Goal: Communication & Community: Answer question/provide support

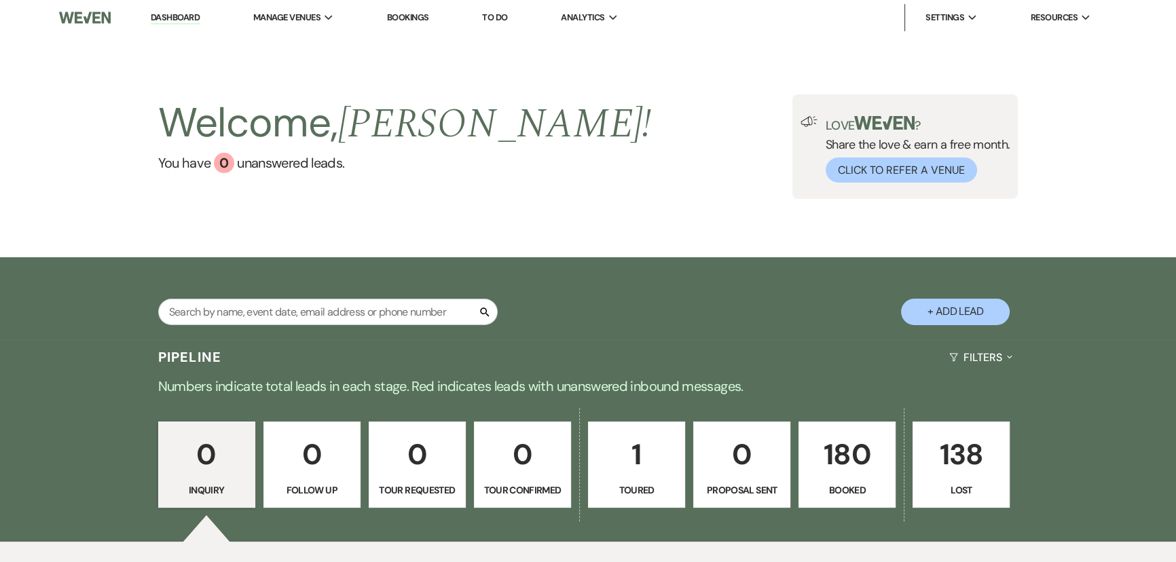
click at [827, 441] on p "180" at bounding box center [846, 455] width 79 height 46
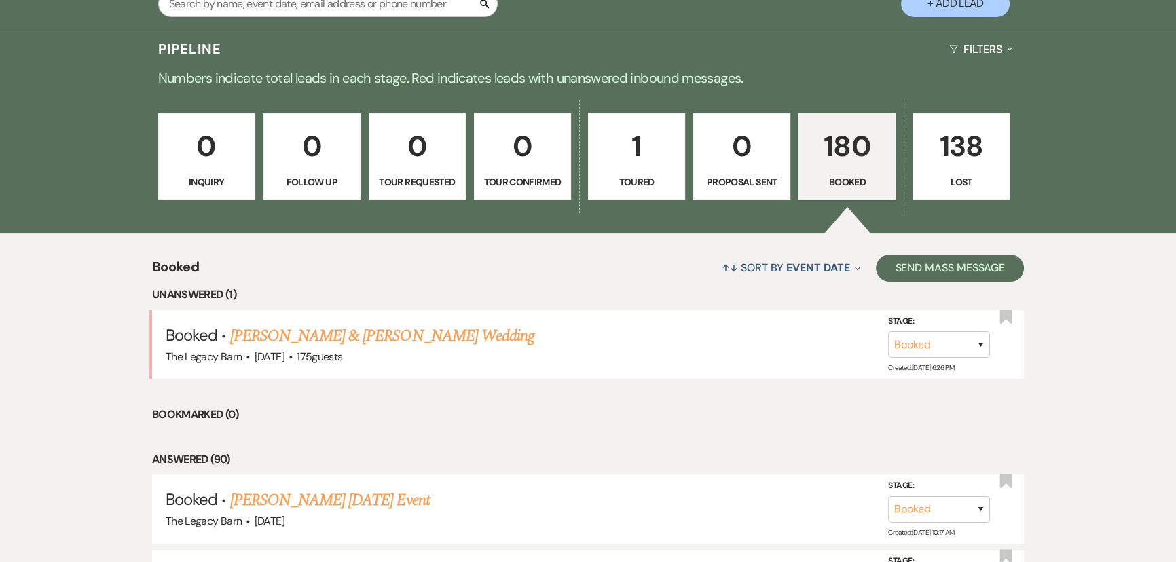
scroll to position [556, 0]
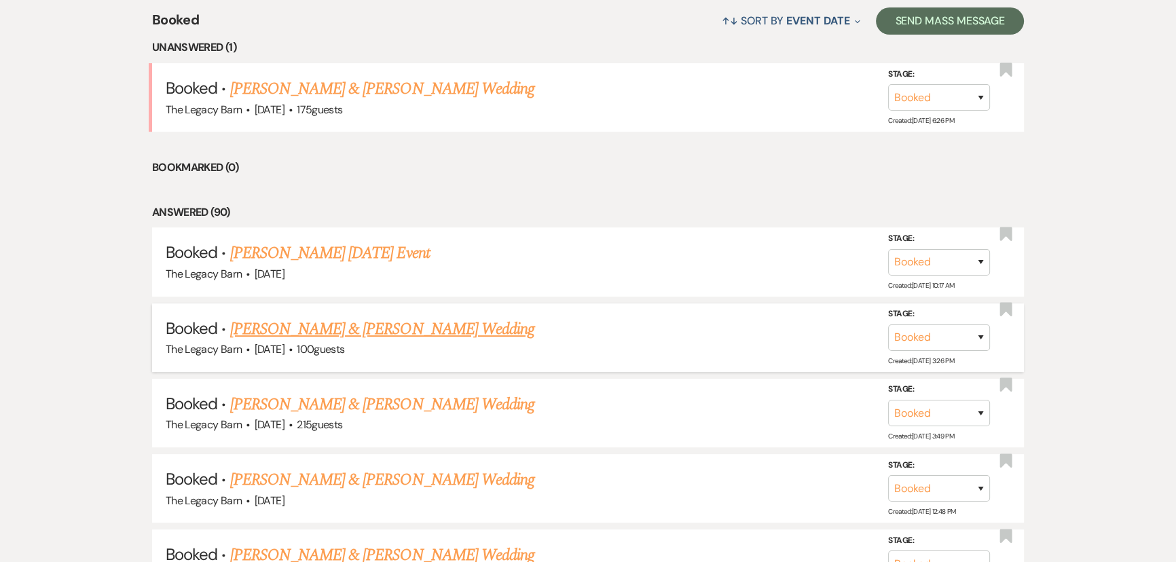
click at [308, 329] on link "[PERSON_NAME] & [PERSON_NAME] Wedding" at bounding box center [382, 329] width 304 height 24
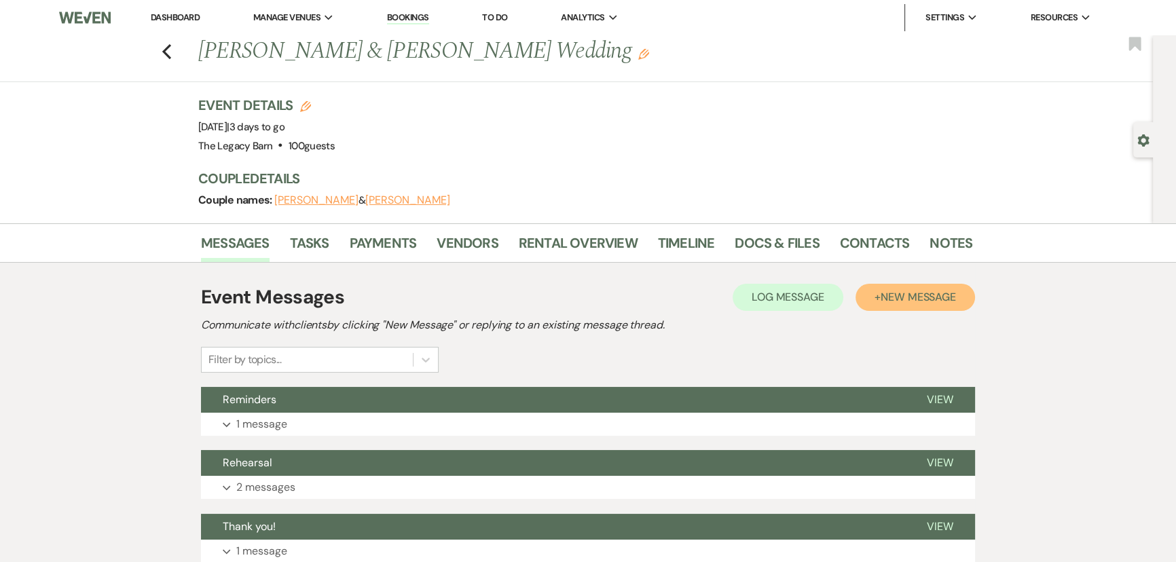
click at [907, 307] on button "+ New Message" at bounding box center [916, 297] width 120 height 27
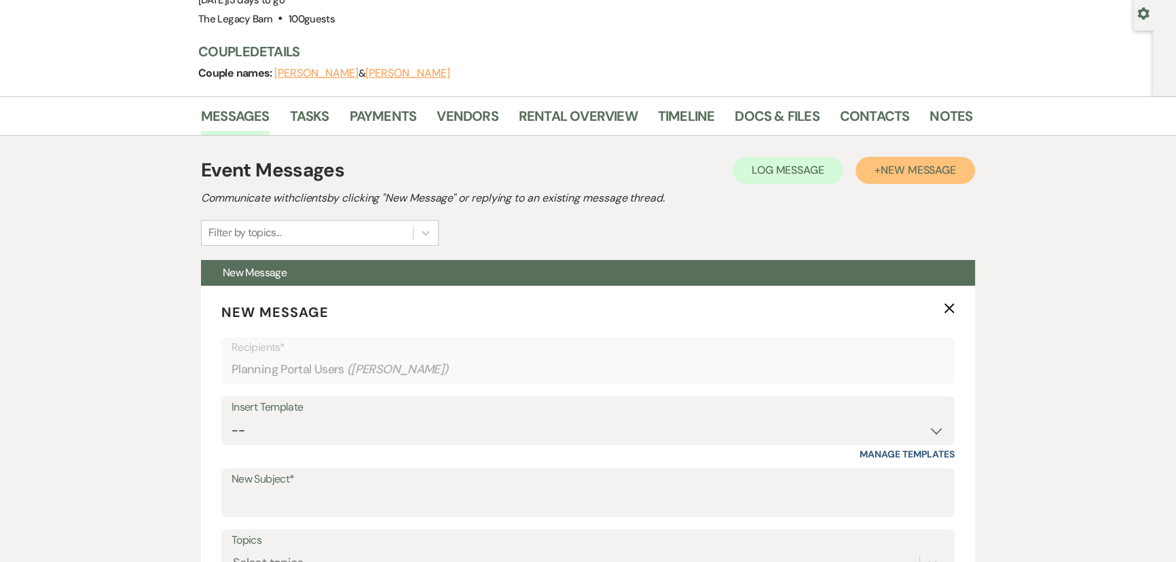
scroll to position [247, 0]
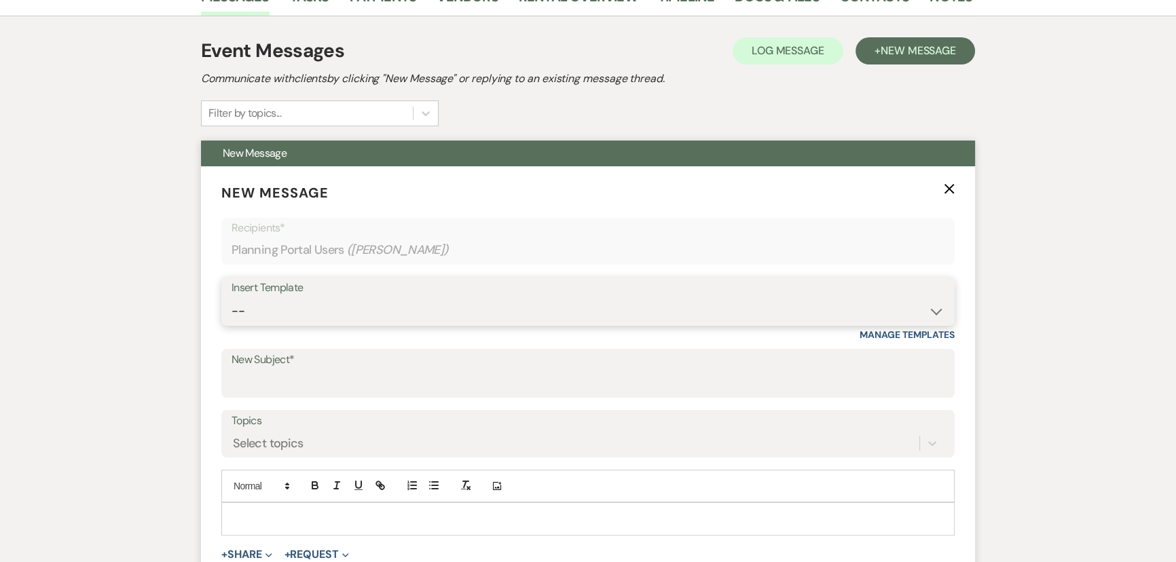
click at [264, 321] on select "-- Documents for Conversion Planning Portal Introduction Initial Inquiry Respon…" at bounding box center [588, 311] width 713 height 26
select select "3917"
click at [232, 298] on select "-- Documents for Conversion Planning Portal Introduction Initial Inquiry Respon…" at bounding box center [588, 311] width 713 height 26
type input "Happy Wedding Week!"
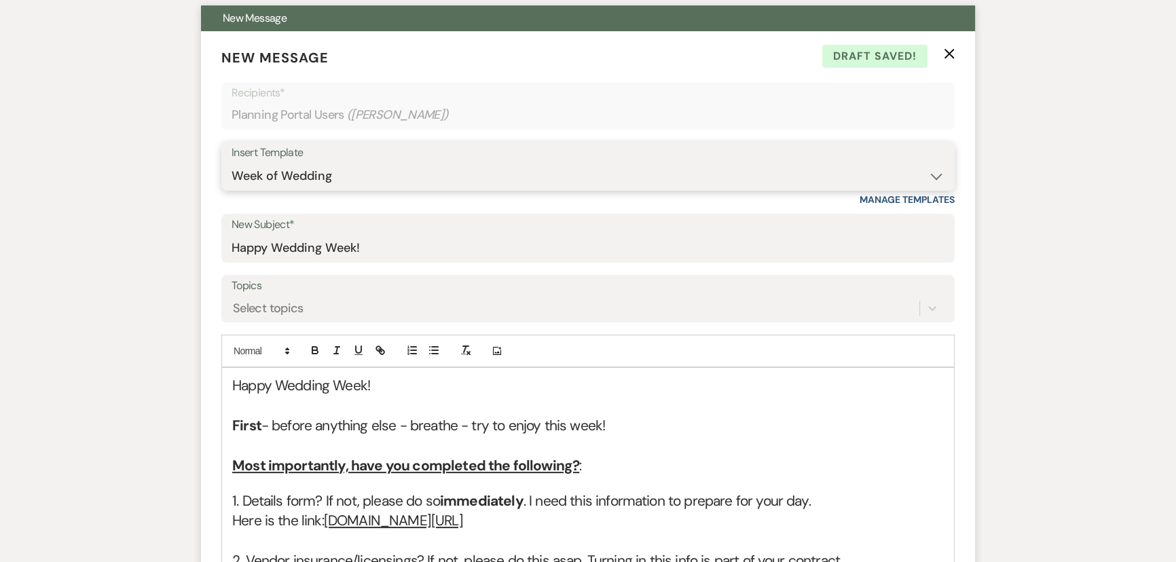
scroll to position [556, 0]
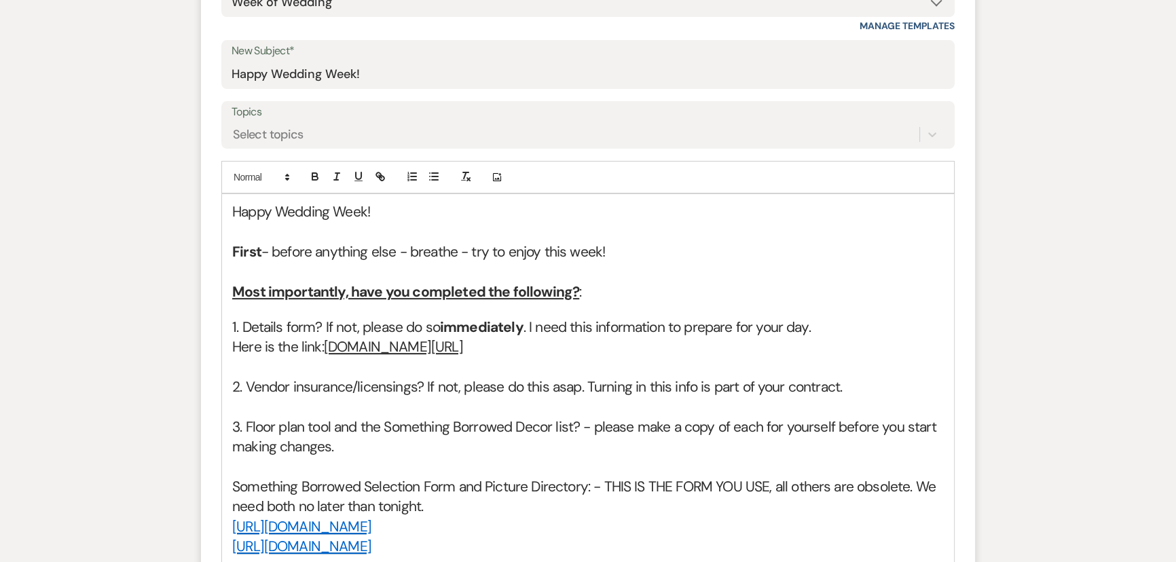
click at [594, 291] on h2 "Most importantly, have you completed the following? :" at bounding box center [588, 293] width 712 height 20
click at [240, 326] on h2 "1. Details form? If not, please do so immediately . I need this information to …" at bounding box center [588, 328] width 712 height 20
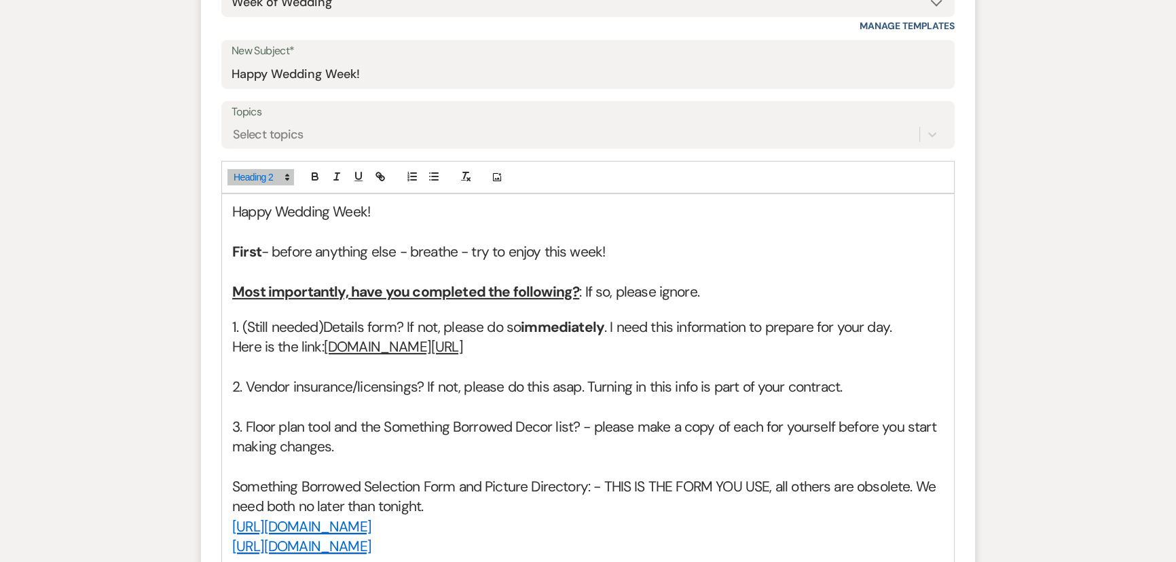
click at [375, 384] on h2 "2. Vendor insurance/licensings? If not, please do this asap. Turning in this in…" at bounding box center [588, 388] width 712 height 20
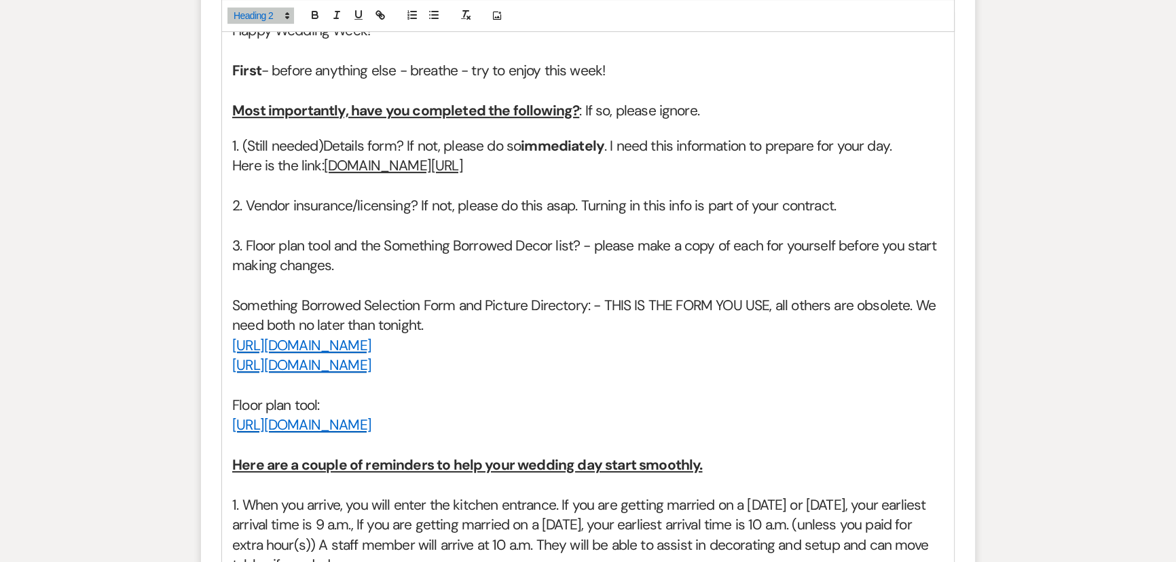
scroll to position [740, 0]
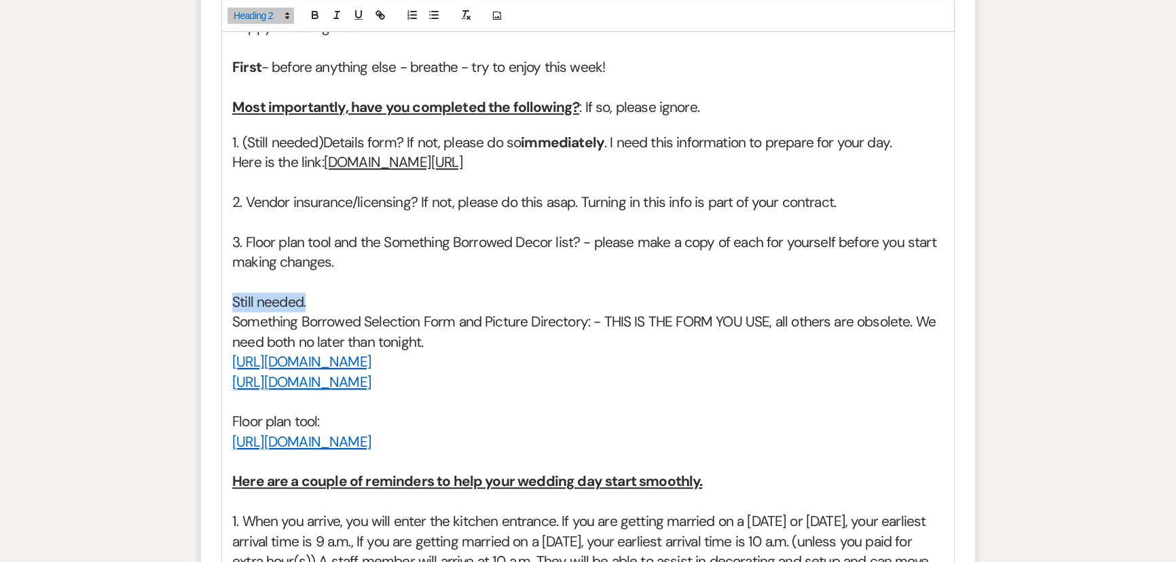
drag, startPoint x: 305, startPoint y: 299, endPoint x: 225, endPoint y: 305, distance: 80.4
click at [354, 10] on icon "button" at bounding box center [358, 16] width 12 height 12
drag, startPoint x: 321, startPoint y: 139, endPoint x: 240, endPoint y: 143, distance: 80.3
click at [240, 143] on h2 "1. (Still needed)Details form? If not, please do so immediately . I need this i…" at bounding box center [588, 143] width 712 height 20
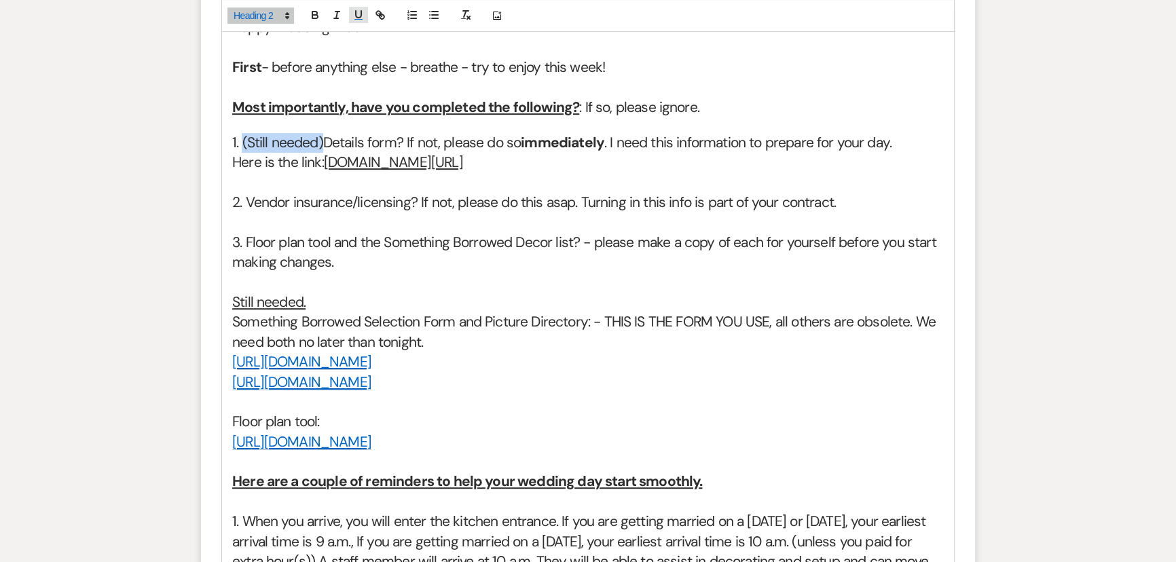
click at [359, 14] on icon "button" at bounding box center [358, 16] width 12 height 12
click at [232, 304] on u "Still needed." at bounding box center [268, 302] width 73 height 19
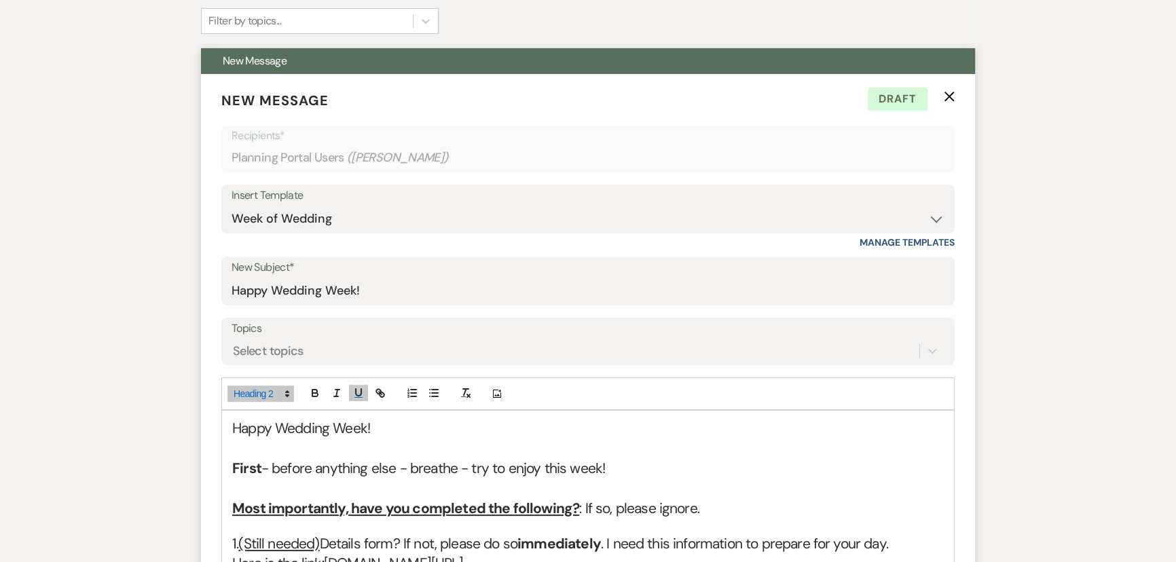
scroll to position [494, 0]
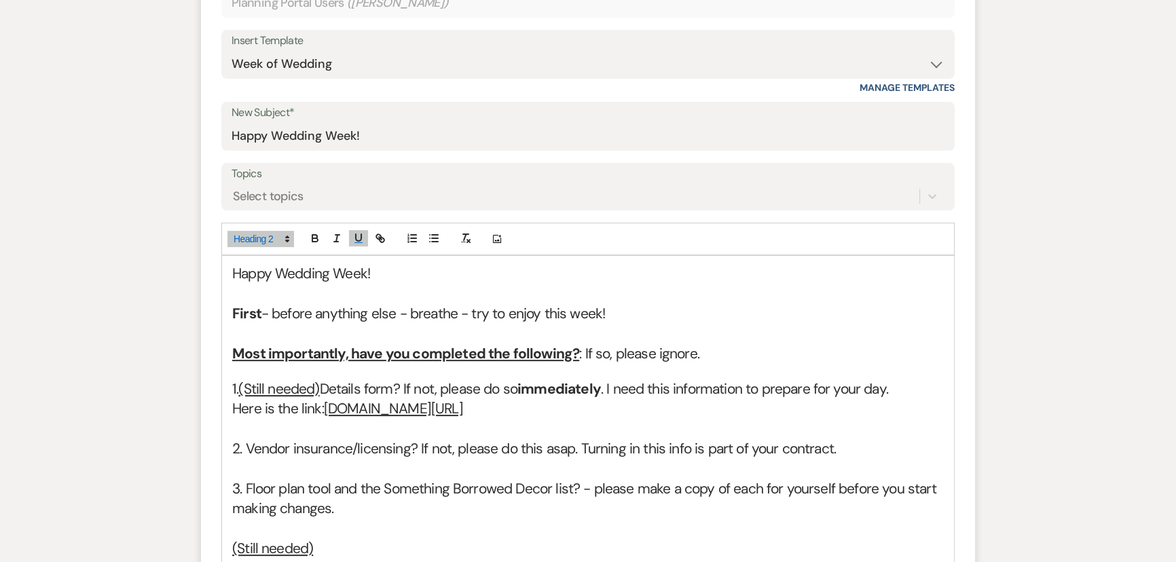
click at [367, 335] on h2 at bounding box center [588, 335] width 712 height 20
drag, startPoint x: 577, startPoint y: 353, endPoint x: 693, endPoint y: 351, distance: 115.5
click at [693, 351] on h2 "Most importantly, have you completed the following? : If so, please ignore." at bounding box center [588, 354] width 712 height 20
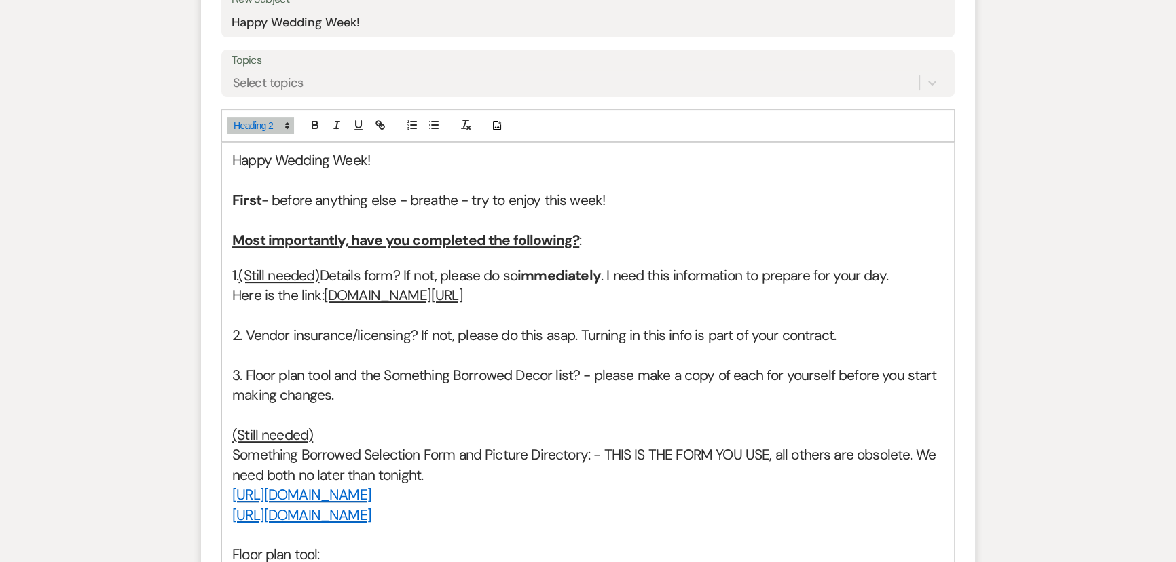
scroll to position [617, 0]
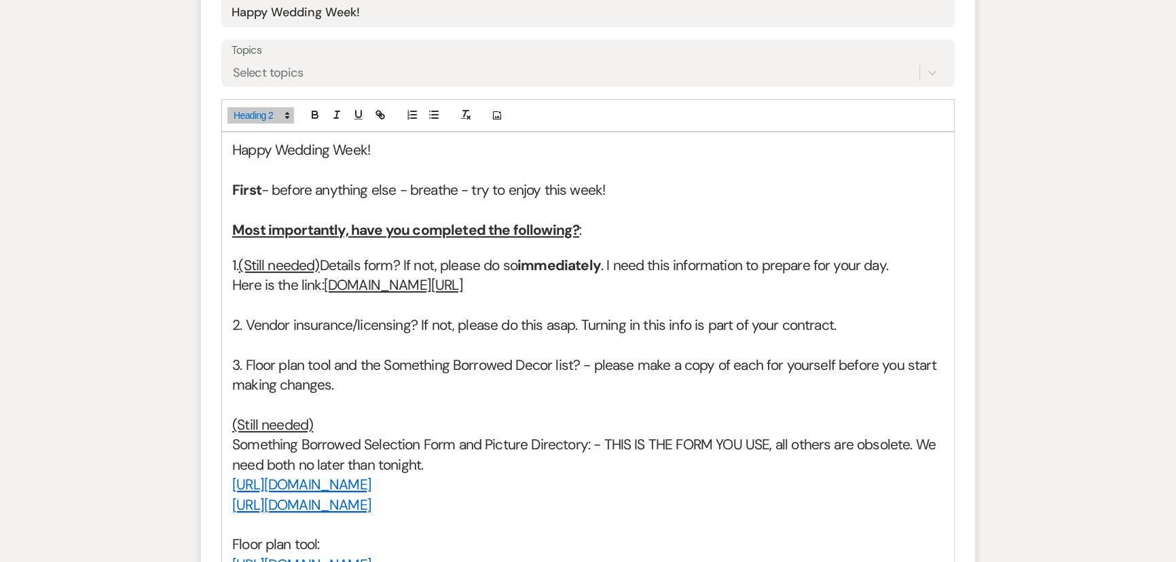
click at [323, 261] on h2 "1. (Still needed) Details form? If not, please do so immediately . I need this …" at bounding box center [588, 266] width 712 height 20
click at [317, 429] on h2 "(Still needed)" at bounding box center [588, 426] width 712 height 20
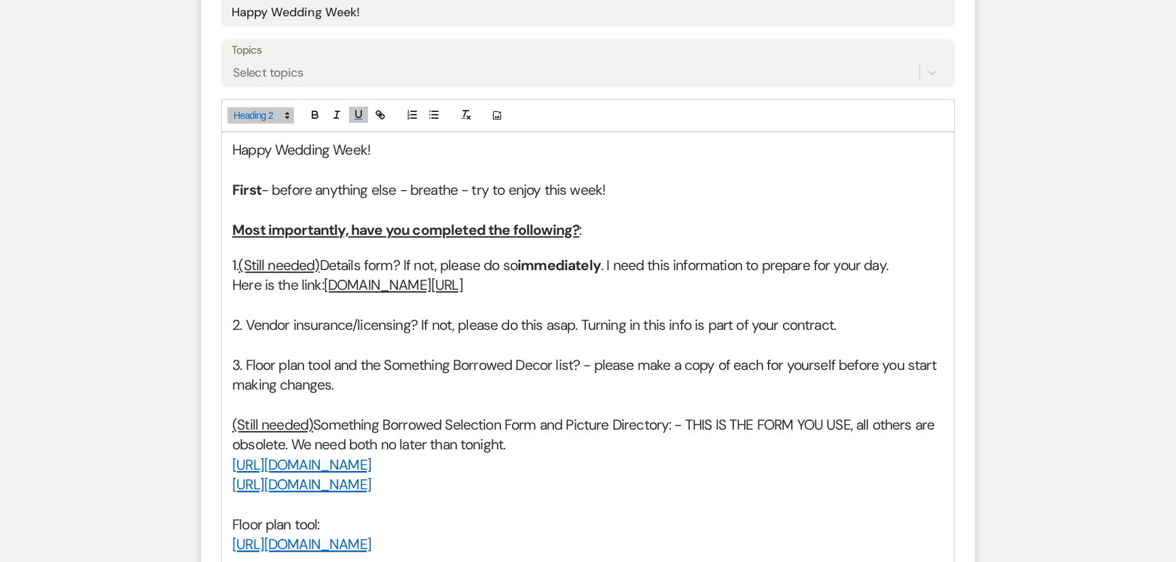
click at [232, 421] on u "(Still needed)" at bounding box center [272, 425] width 81 height 19
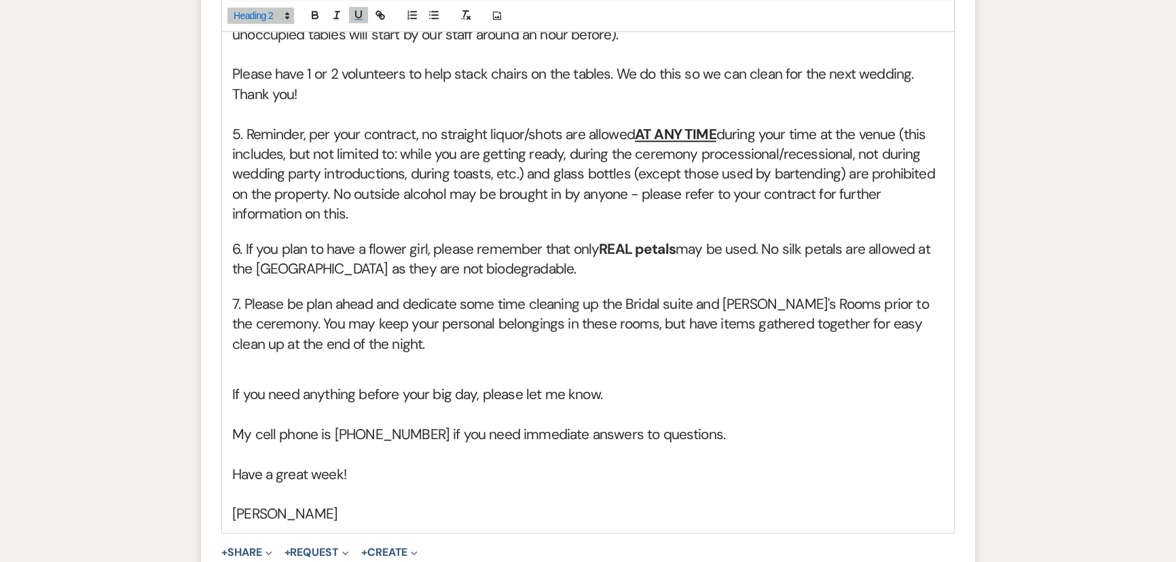
scroll to position [1605, 0]
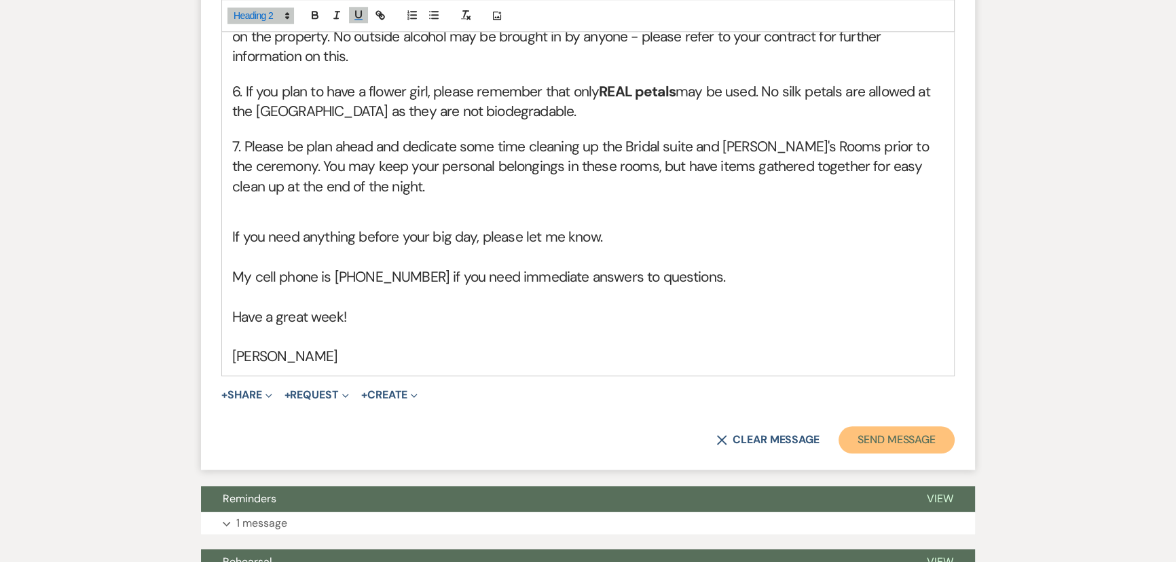
click at [879, 436] on button "Send Message" at bounding box center [897, 439] width 116 height 27
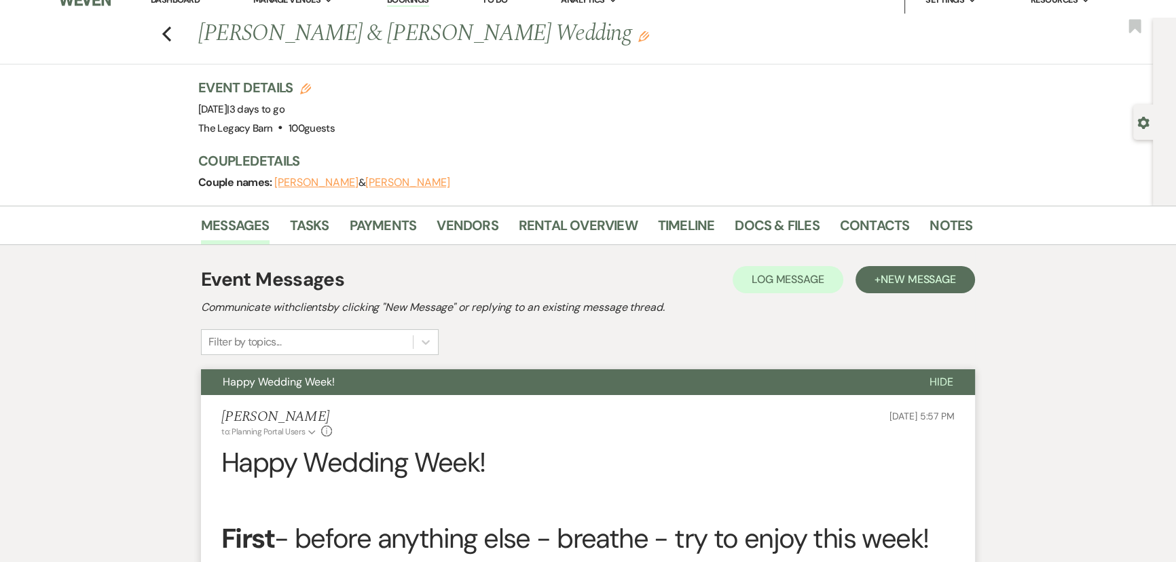
scroll to position [0, 0]
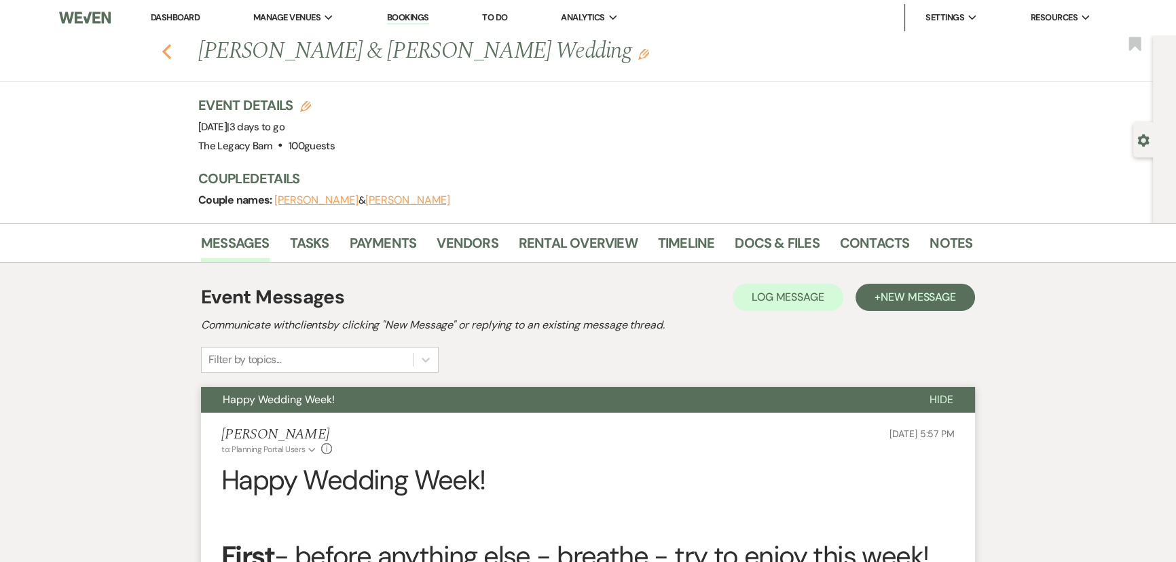
click at [170, 51] on icon "Previous" at bounding box center [167, 51] width 10 height 16
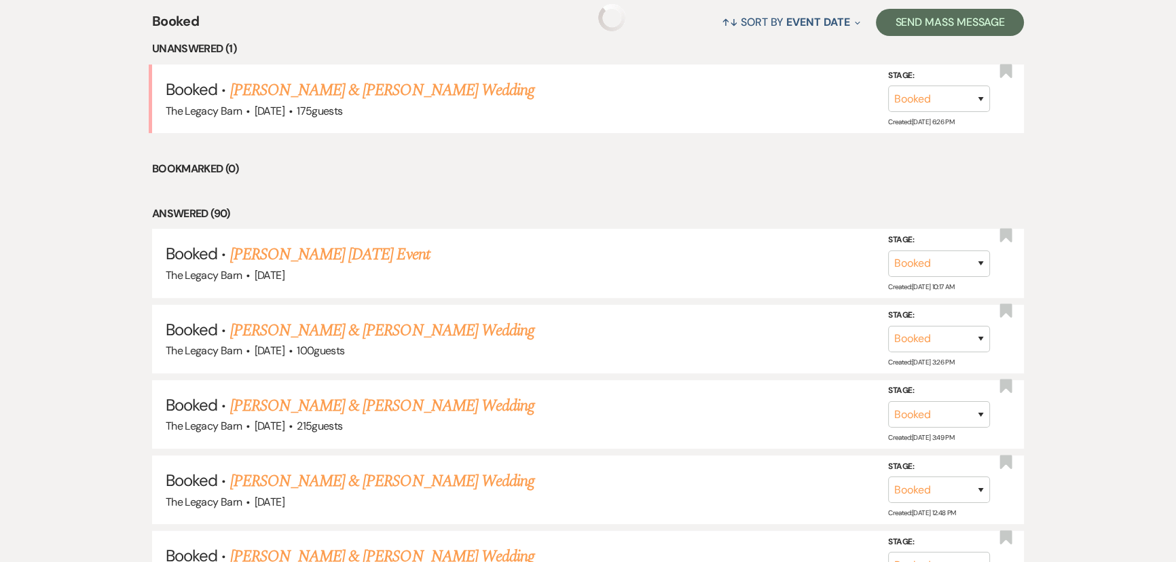
scroll to position [557, 0]
click at [298, 405] on link "[PERSON_NAME] & [PERSON_NAME] Wedding" at bounding box center [382, 405] width 304 height 24
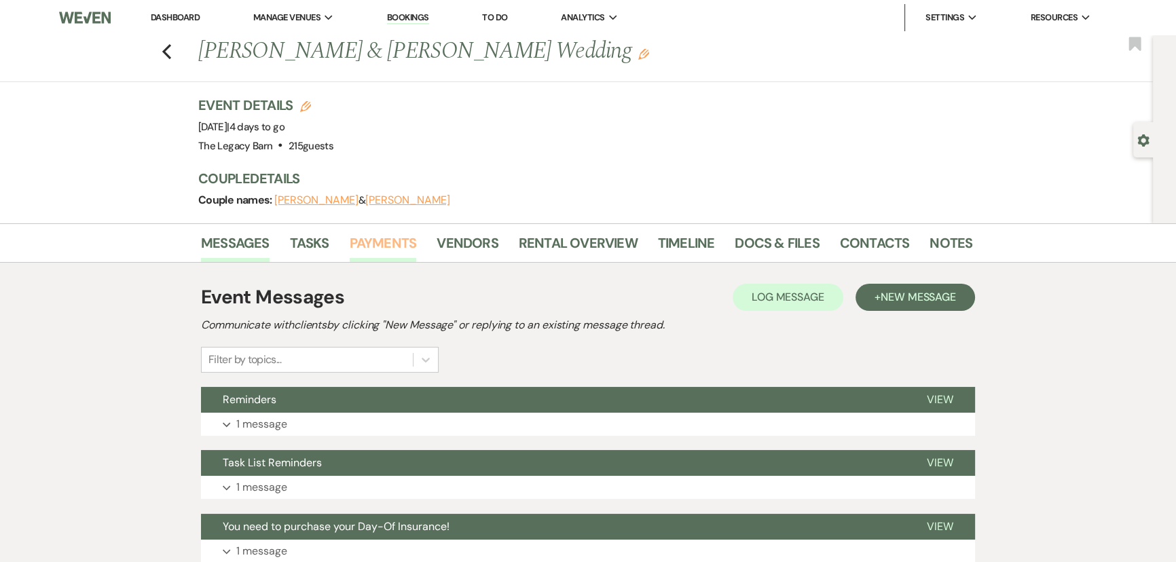
click at [390, 238] on link "Payments" at bounding box center [383, 247] width 67 height 30
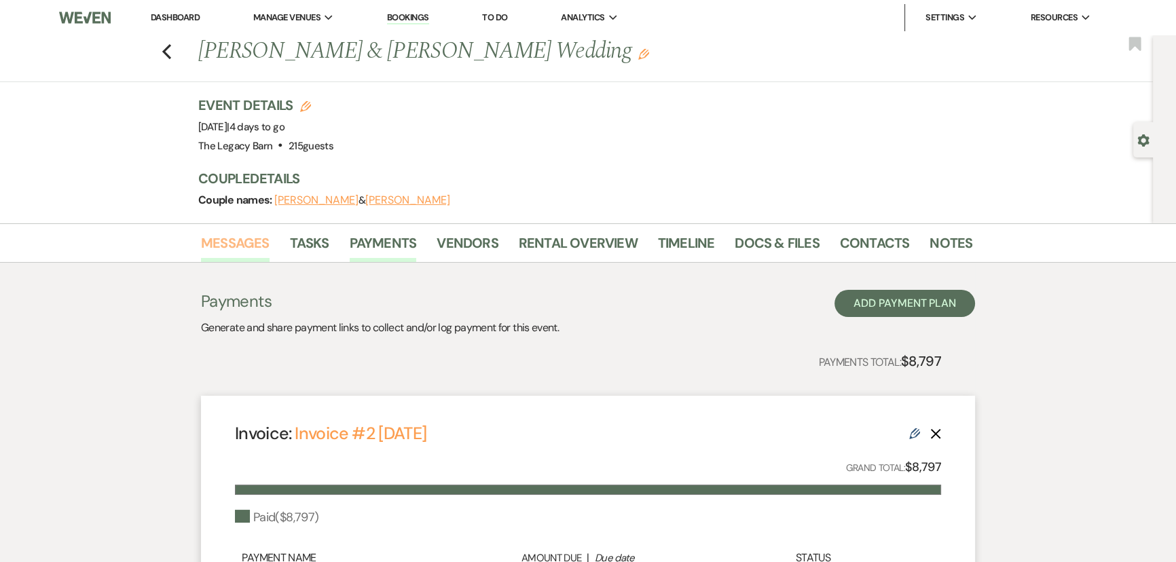
click at [248, 239] on link "Messages" at bounding box center [235, 247] width 69 height 30
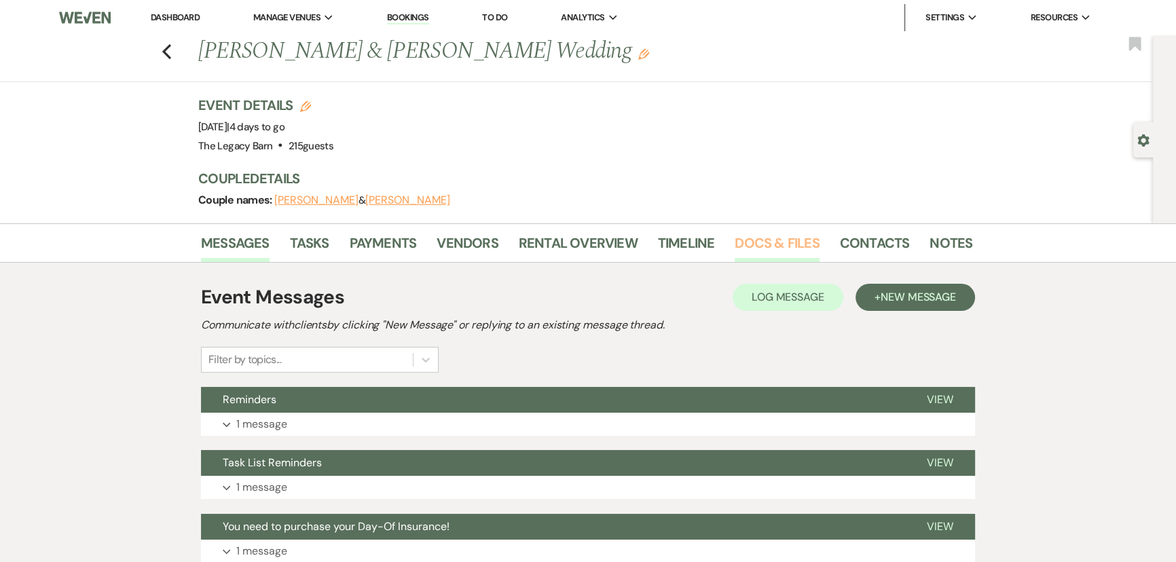
click at [771, 244] on link "Docs & Files" at bounding box center [777, 247] width 84 height 30
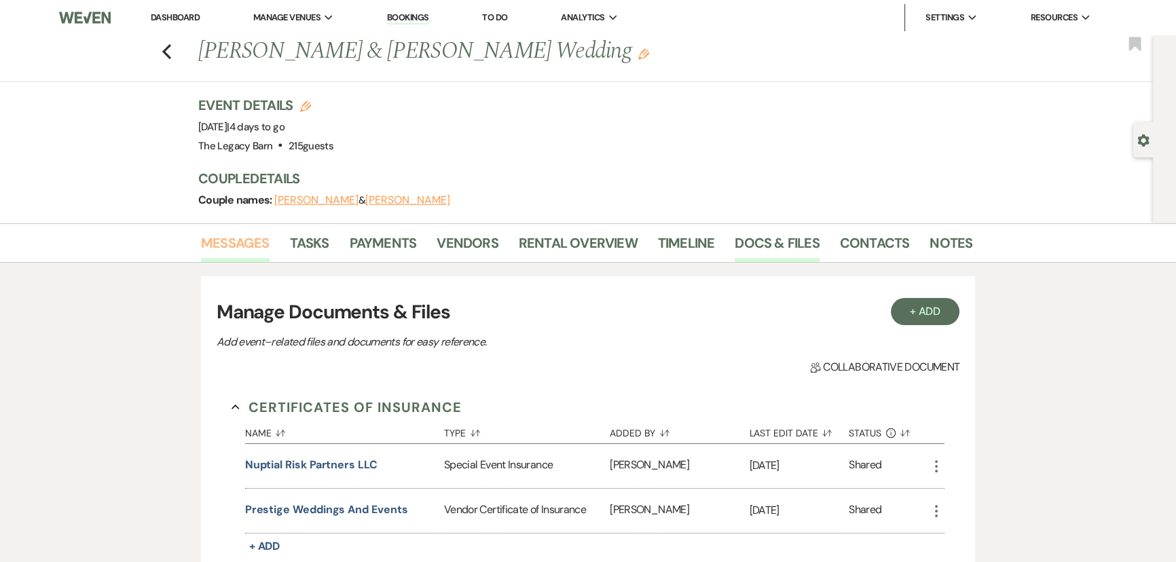
click at [237, 240] on link "Messages" at bounding box center [235, 247] width 69 height 30
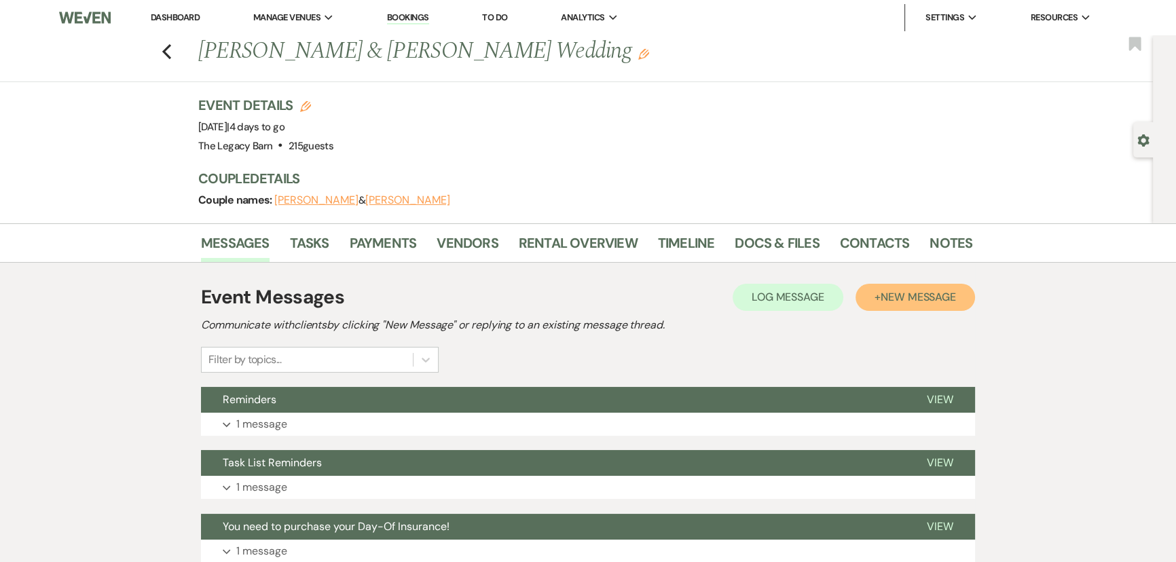
click at [894, 293] on span "New Message" at bounding box center [918, 297] width 75 height 14
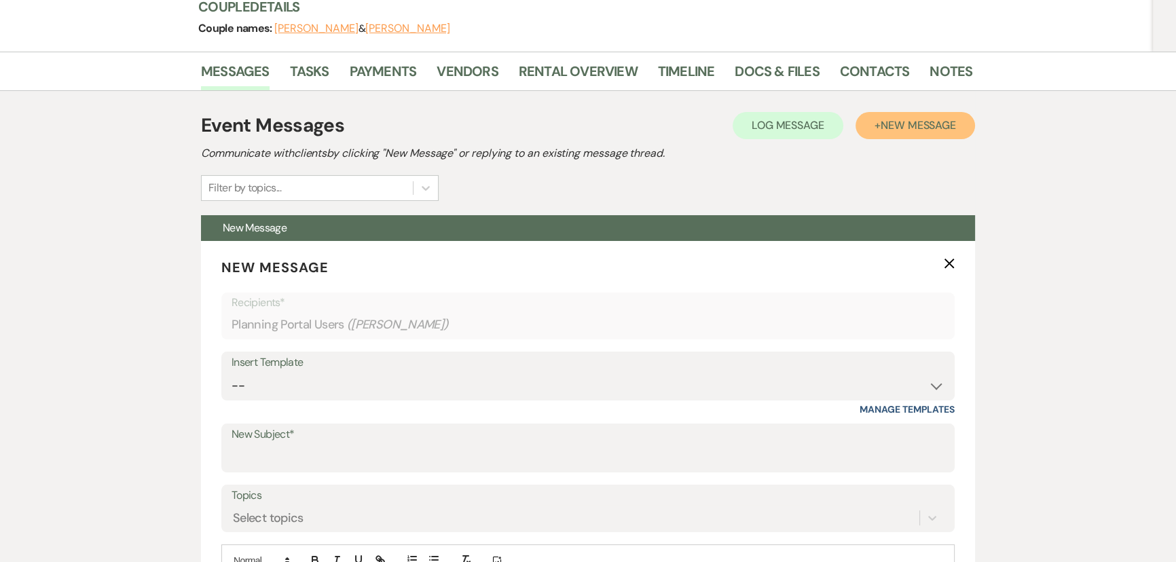
scroll to position [370, 0]
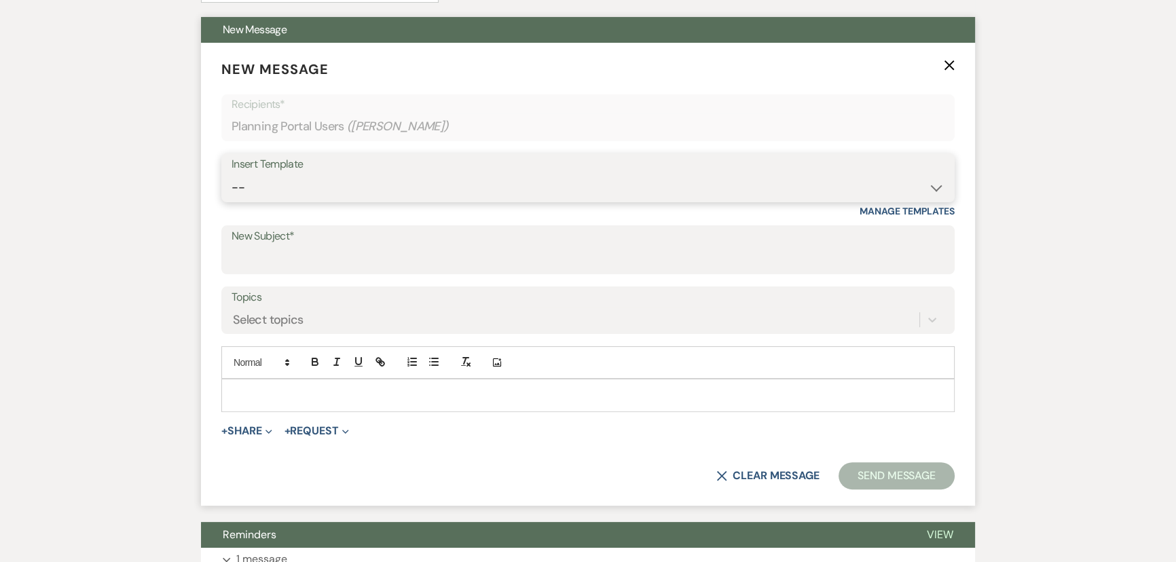
click at [246, 189] on select "-- Documents for Conversion Planning Portal Introduction Initial Inquiry Respon…" at bounding box center [588, 188] width 713 height 26
select select "3917"
click at [232, 175] on select "-- Documents for Conversion Planning Portal Introduction Initial Inquiry Respon…" at bounding box center [588, 188] width 713 height 26
type input "Happy Wedding Week!"
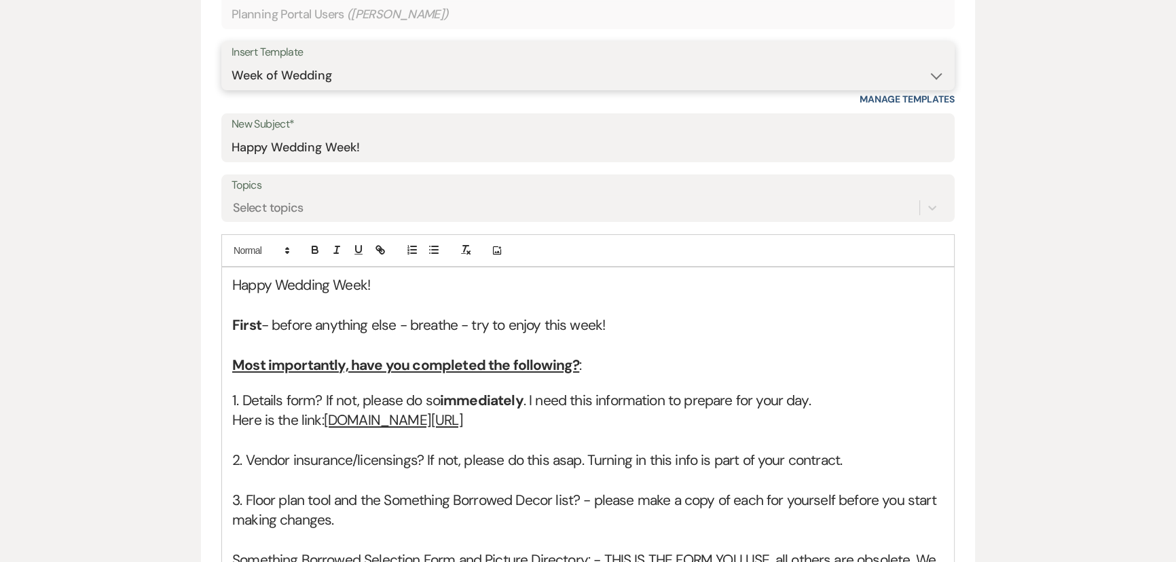
scroll to position [679, 0]
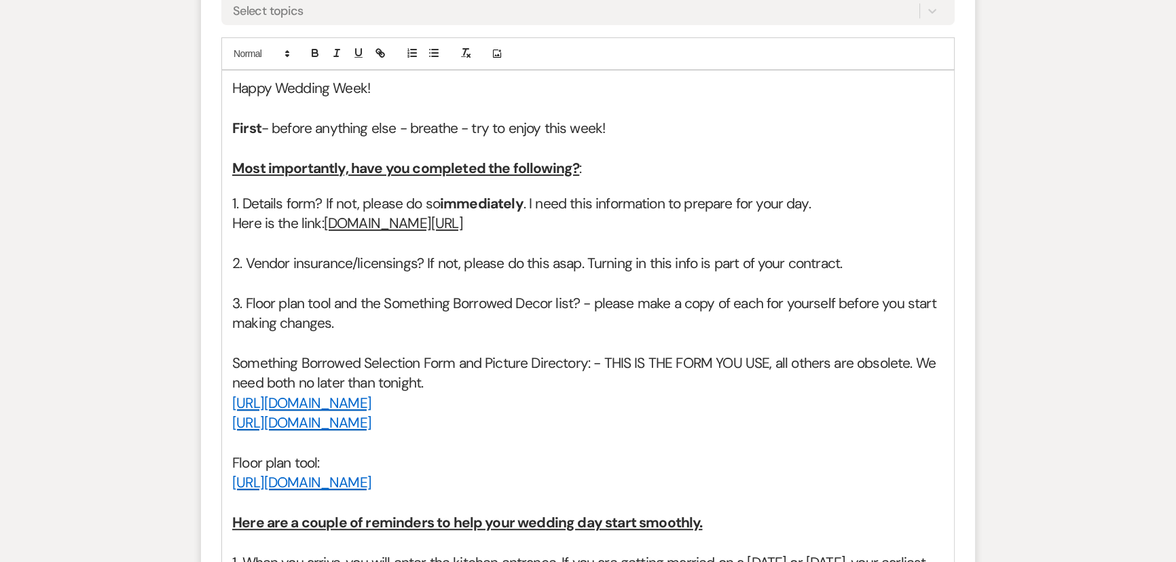
click at [242, 200] on h2 "1. Details form? If not, please do so immediately . I need this information to …" at bounding box center [588, 204] width 712 height 20
click at [413, 260] on h2 "2. Vendor insurance/licensings? If not, please do this asap. Turning in this in…" at bounding box center [588, 264] width 712 height 20
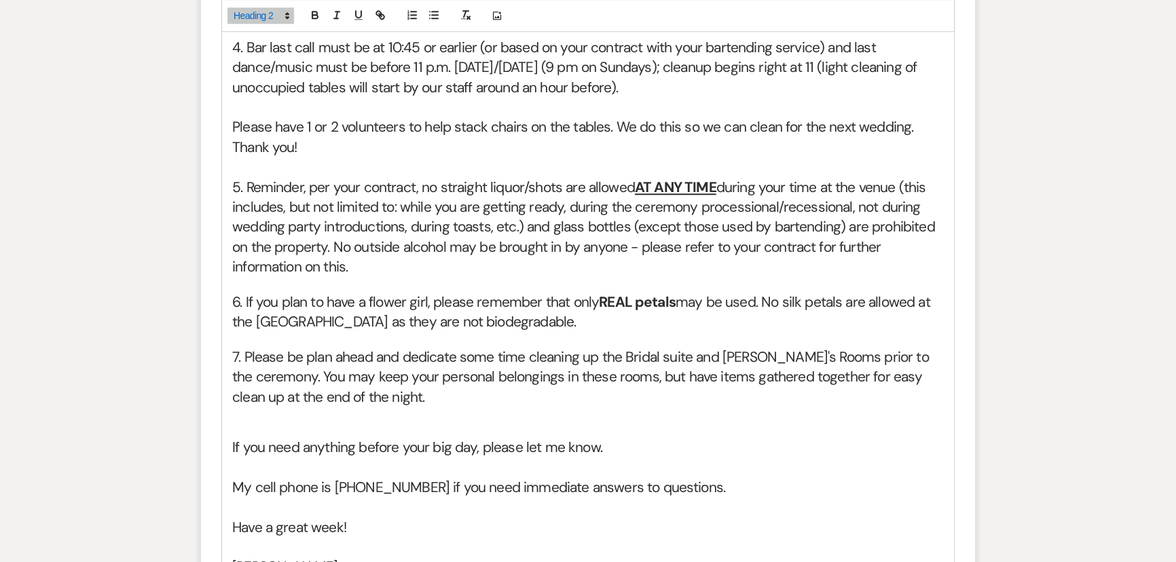
scroll to position [1543, 0]
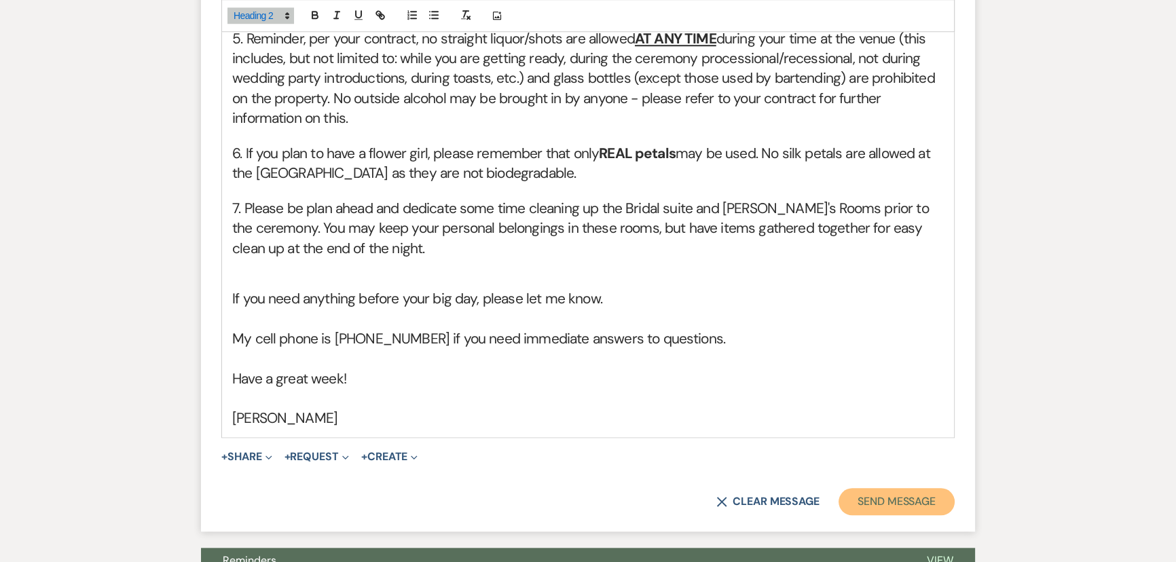
click at [892, 492] on button "Send Message" at bounding box center [897, 501] width 116 height 27
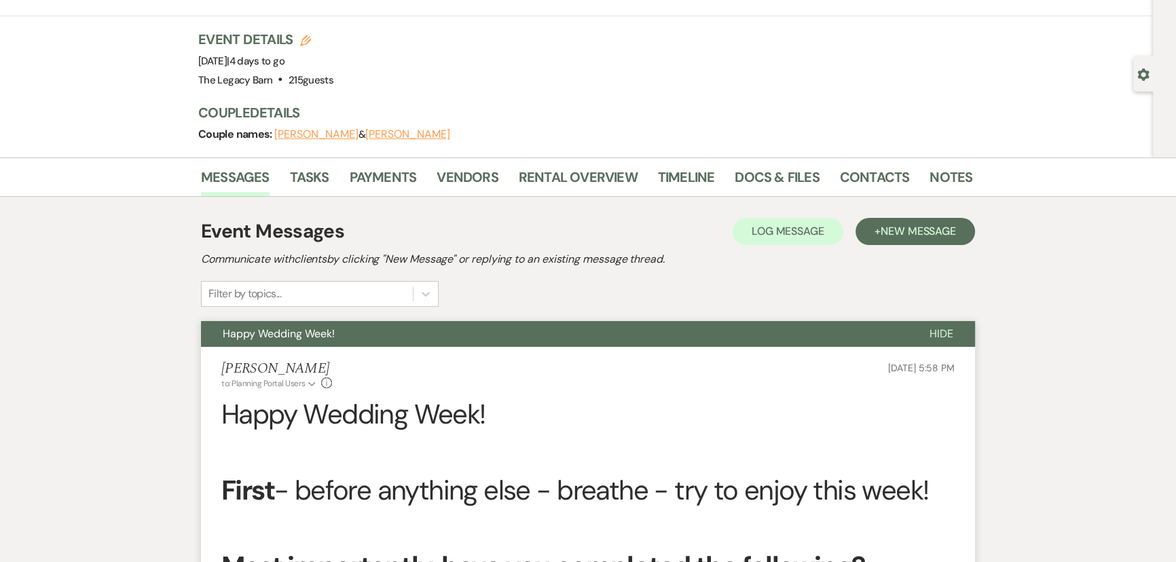
scroll to position [0, 0]
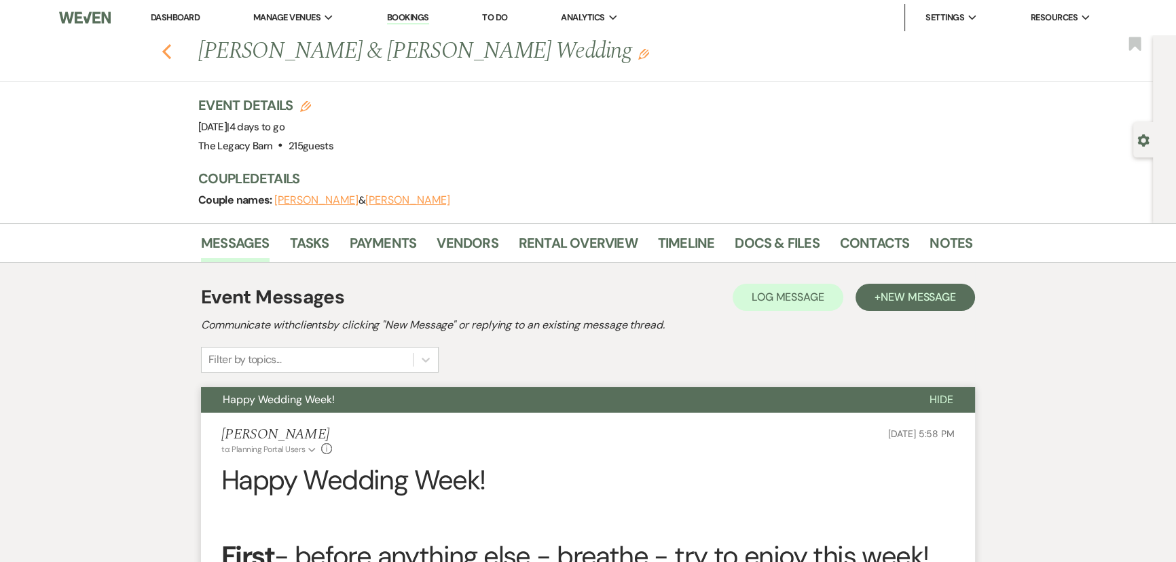
click at [172, 50] on icon "Previous" at bounding box center [167, 51] width 10 height 16
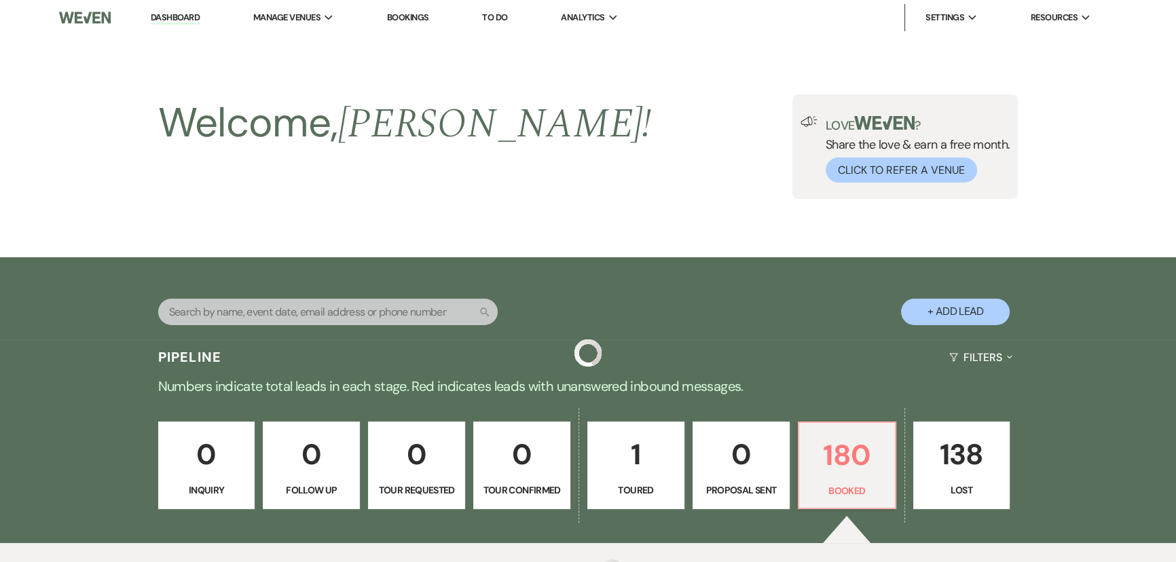
scroll to position [557, 0]
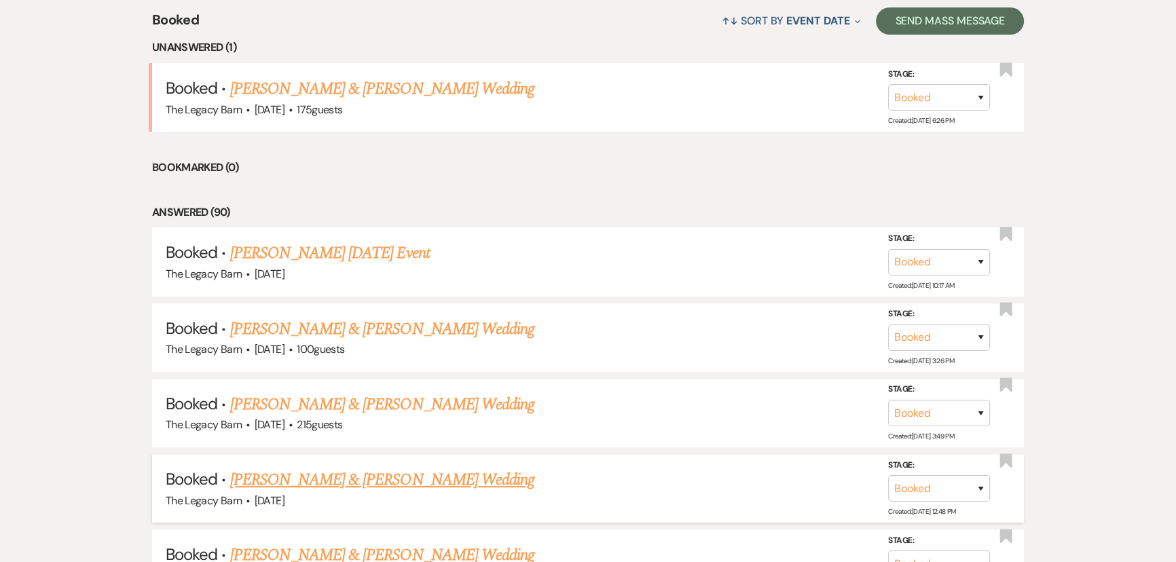
click at [332, 482] on link "[PERSON_NAME] & [PERSON_NAME] Wedding" at bounding box center [382, 480] width 304 height 24
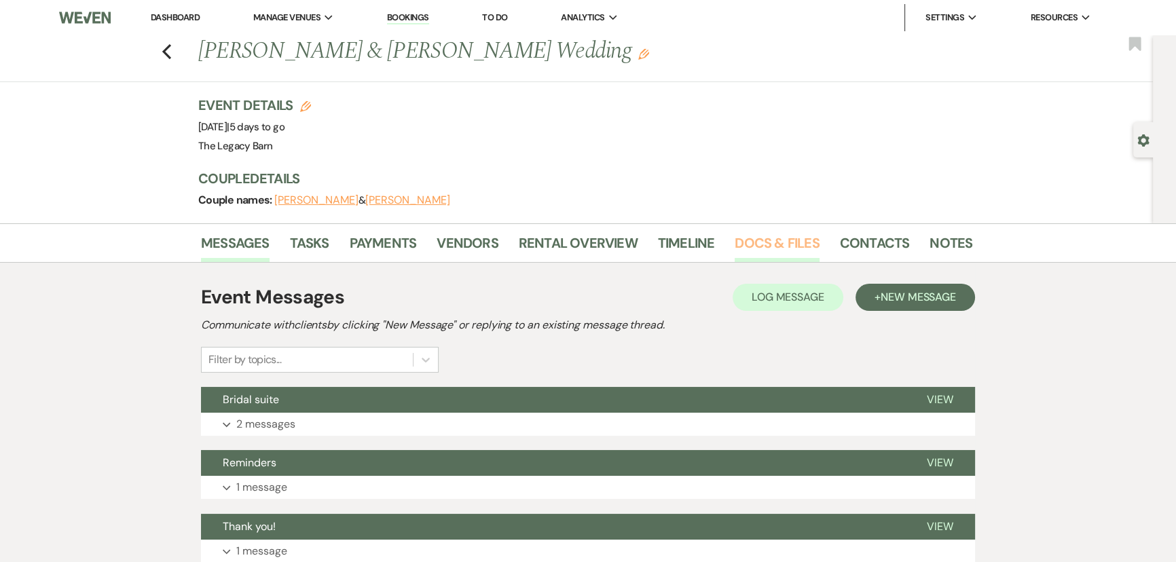
click at [766, 247] on link "Docs & Files" at bounding box center [777, 247] width 84 height 30
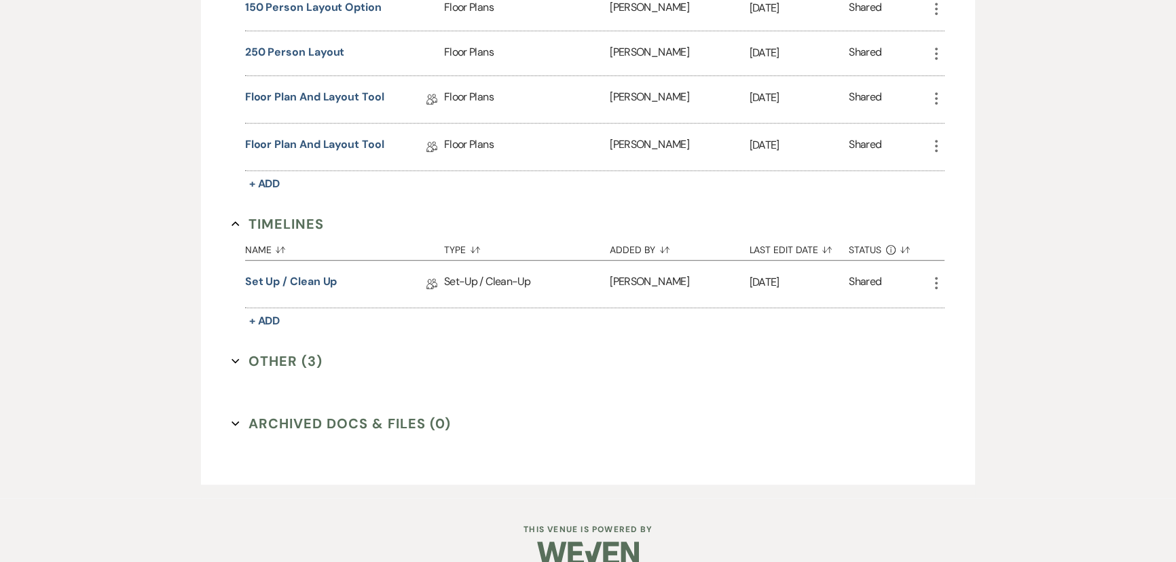
scroll to position [1049, 0]
click at [265, 360] on button "Other (3) Expand" at bounding box center [277, 360] width 91 height 20
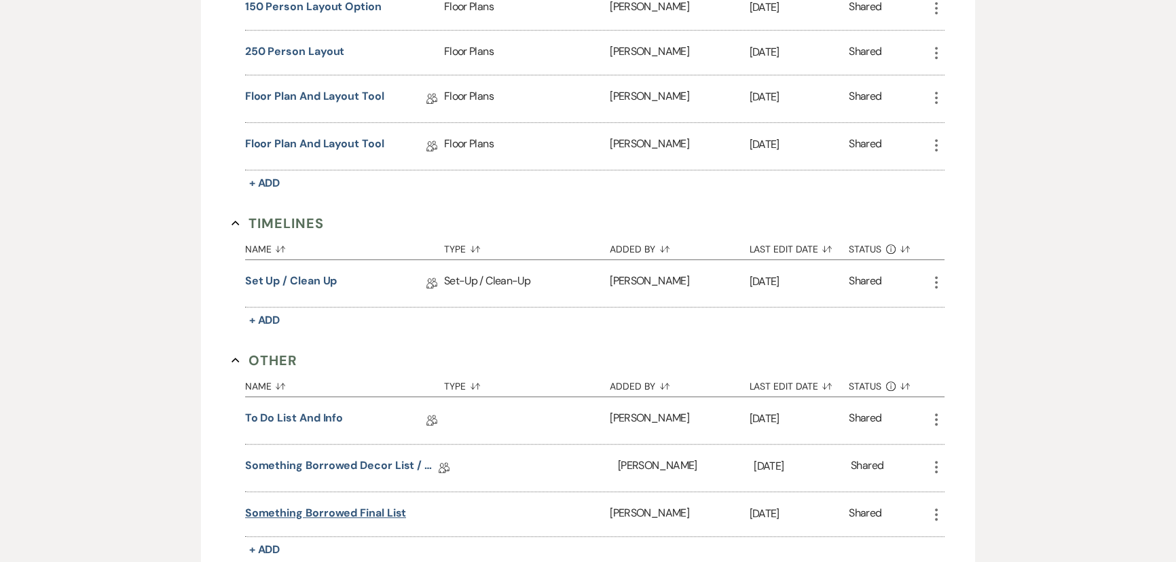
click at [291, 507] on button "something borrowed final list" at bounding box center [326, 513] width 162 height 16
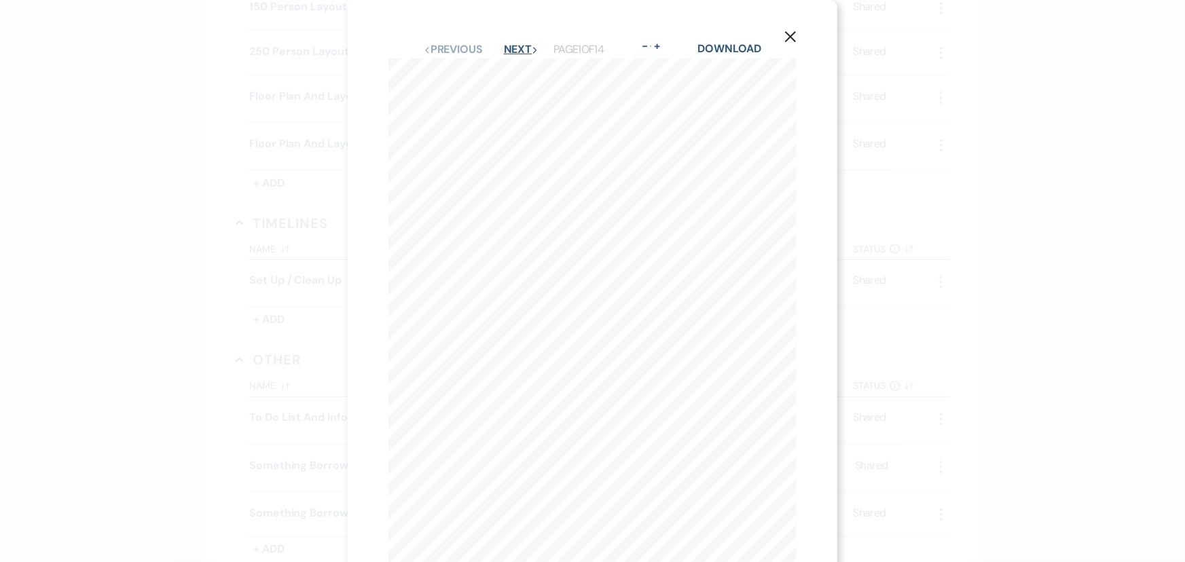
click at [532, 48] on icon "Next" at bounding box center [535, 50] width 7 height 7
click at [531, 48] on icon "Next" at bounding box center [534, 50] width 7 height 7
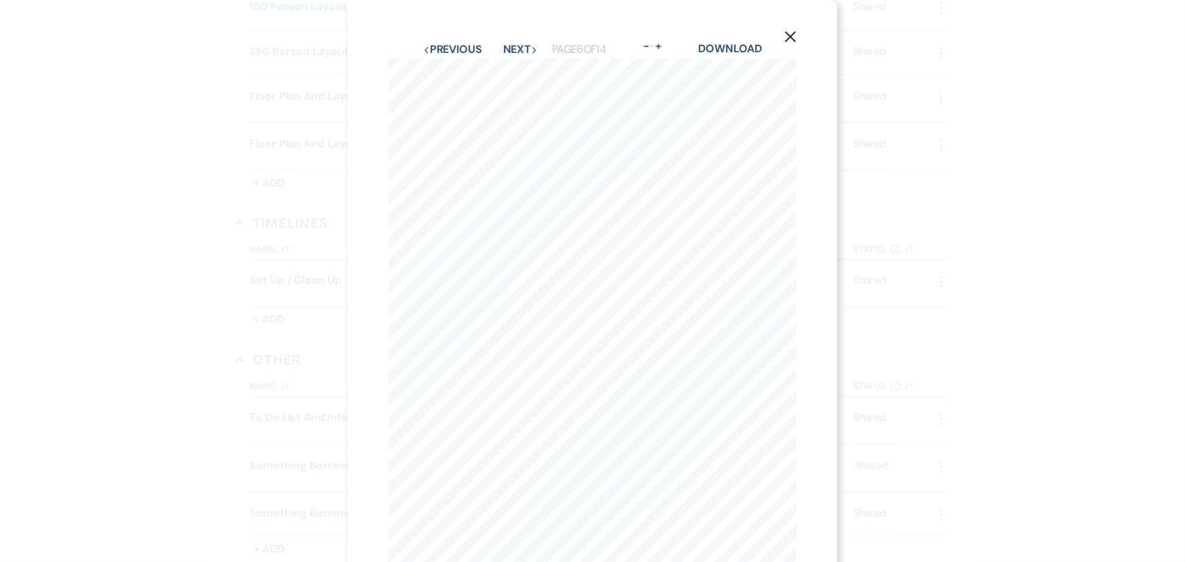
click at [788, 35] on icon "X" at bounding box center [790, 37] width 12 height 12
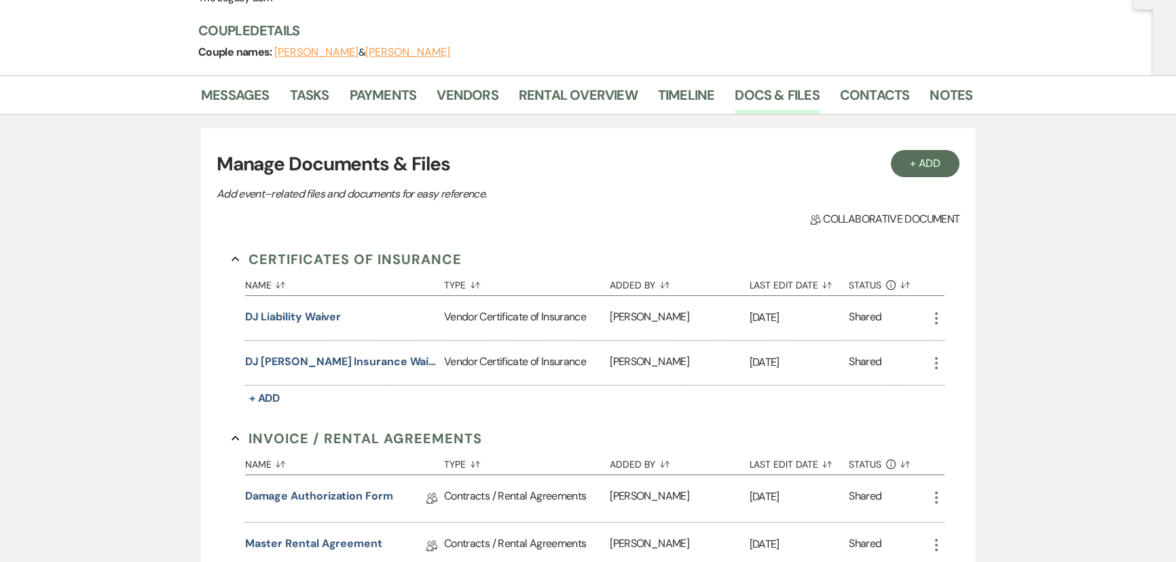
scroll to position [61, 0]
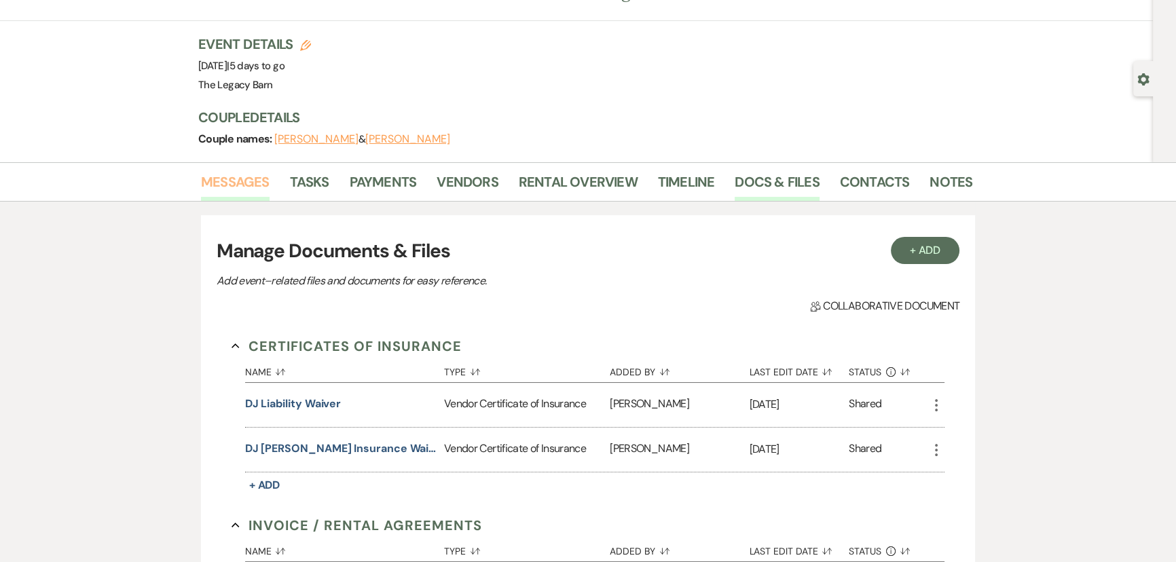
click at [231, 180] on link "Messages" at bounding box center [235, 186] width 69 height 30
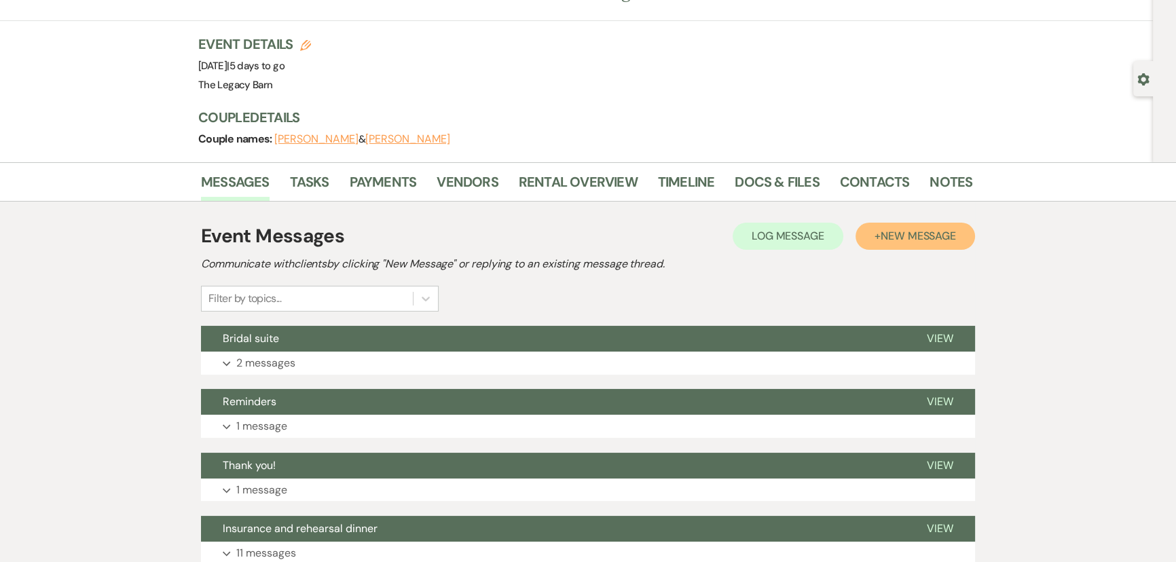
click at [894, 231] on span "New Message" at bounding box center [918, 236] width 75 height 14
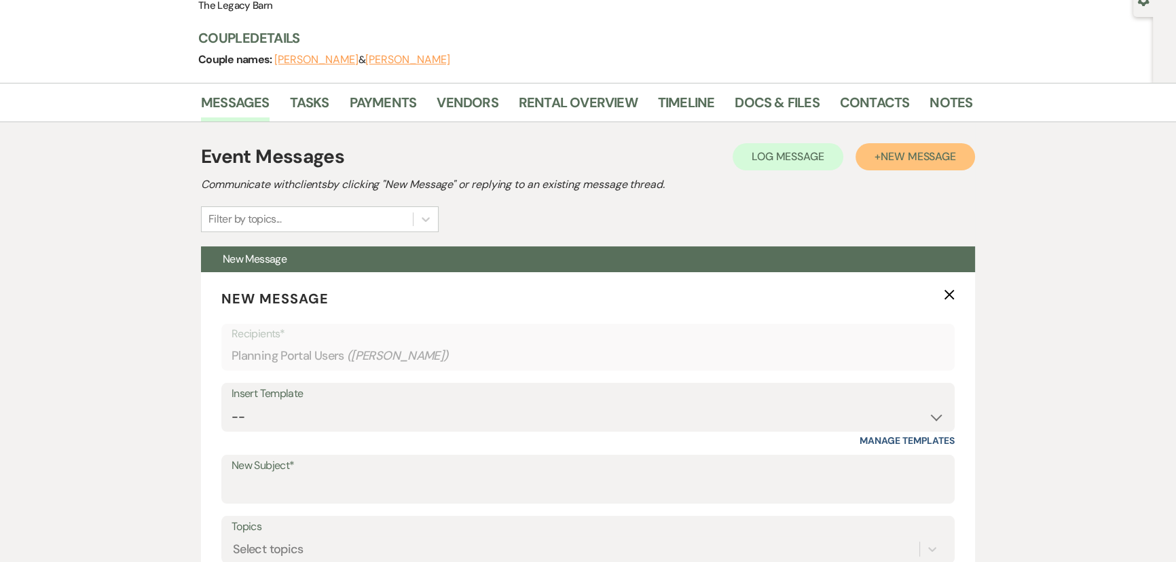
scroll to position [308, 0]
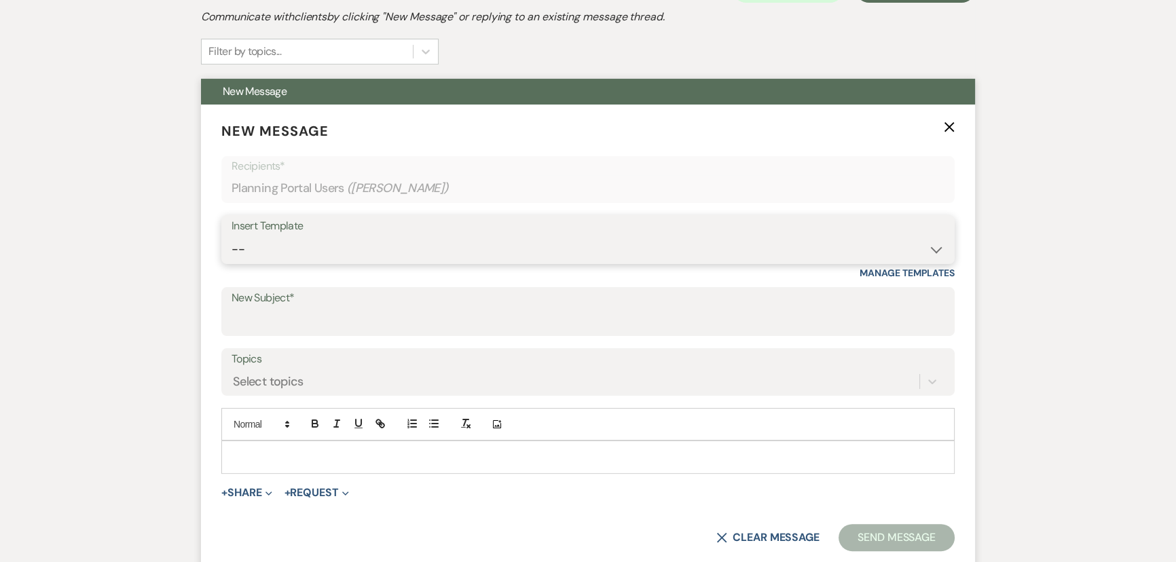
click at [245, 246] on select "-- Documents for Conversion Planning Portal Introduction Initial Inquiry Respon…" at bounding box center [588, 249] width 713 height 26
select select "3917"
click at [232, 236] on select "-- Documents for Conversion Planning Portal Introduction Initial Inquiry Respon…" at bounding box center [588, 249] width 713 height 26
type input "Happy Wedding Week!"
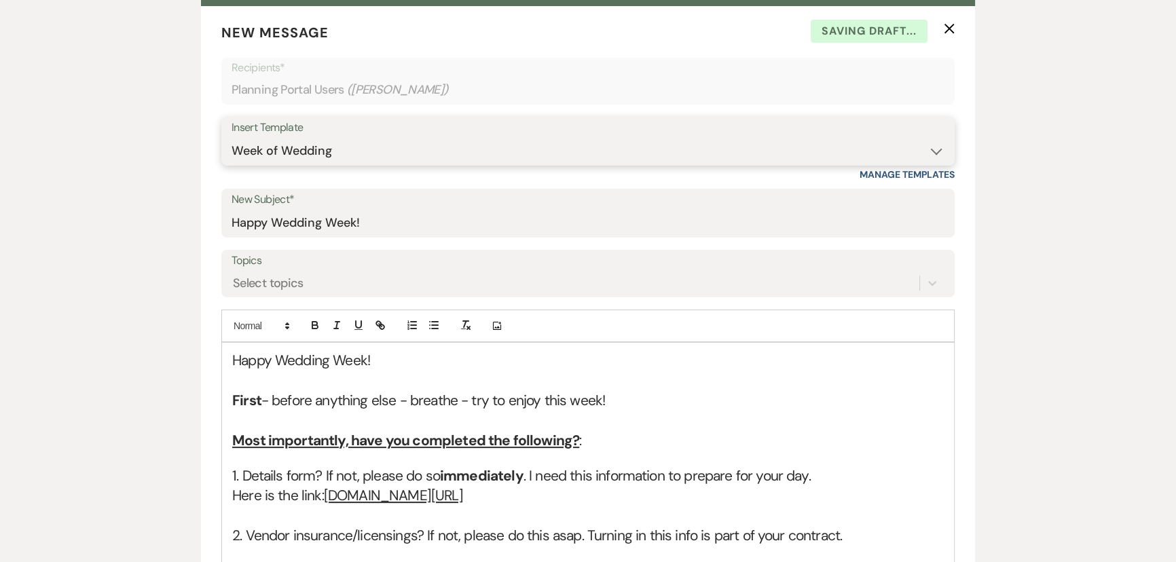
scroll to position [556, 0]
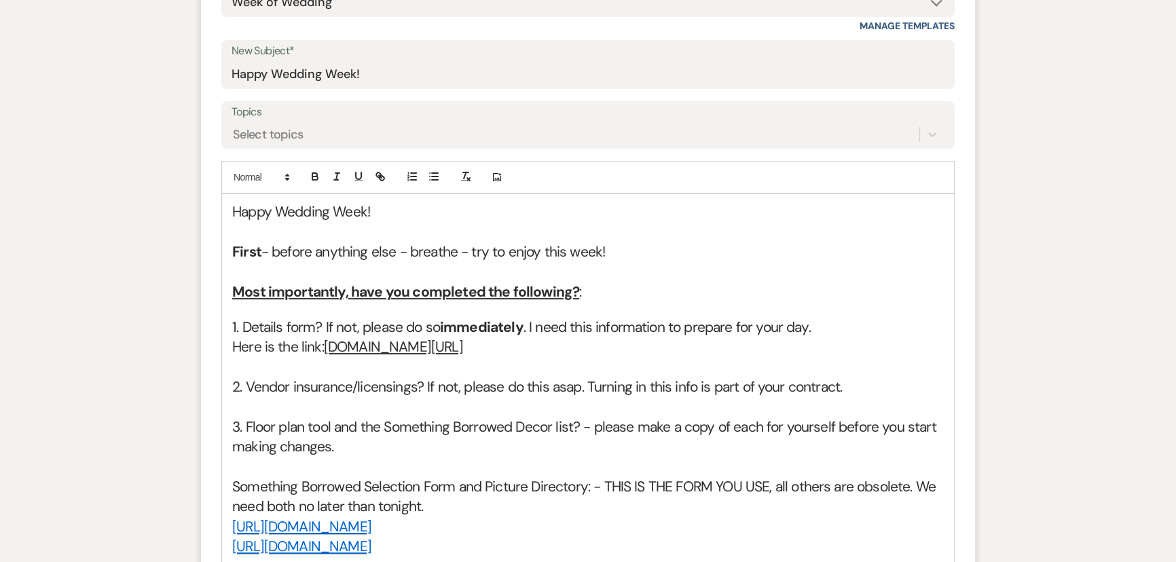
click at [242, 325] on h2 "1. Details form? If not, please do so immediately . I need this information to …" at bounding box center [588, 328] width 712 height 20
click at [401, 388] on h2 "2. Vendor insurance/licensings? If not, please do this asap. Turning in this in…" at bounding box center [588, 388] width 712 height 20
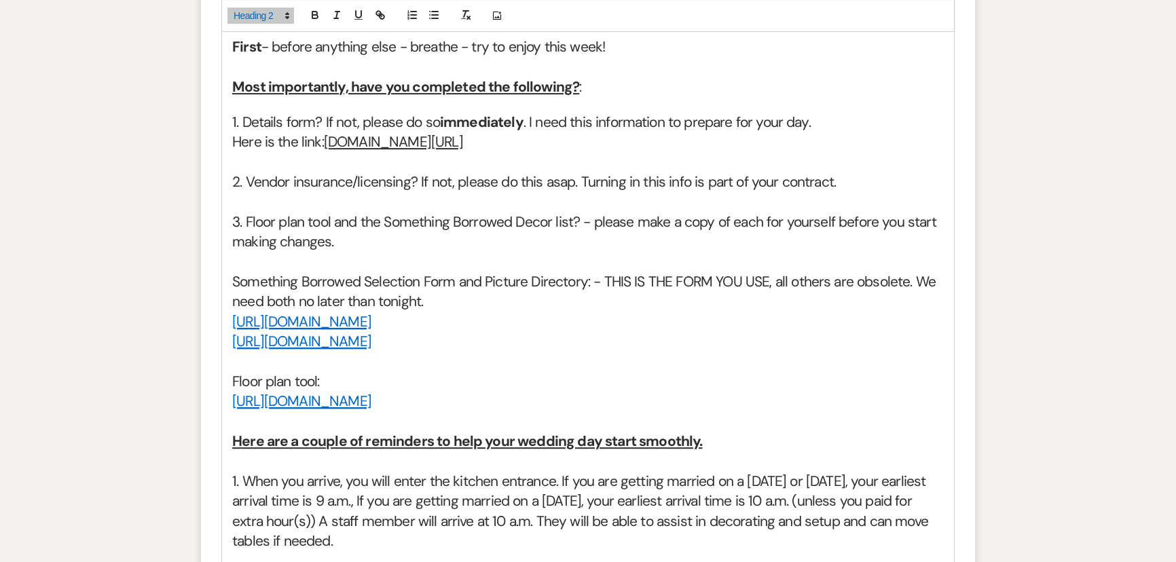
scroll to position [926, 0]
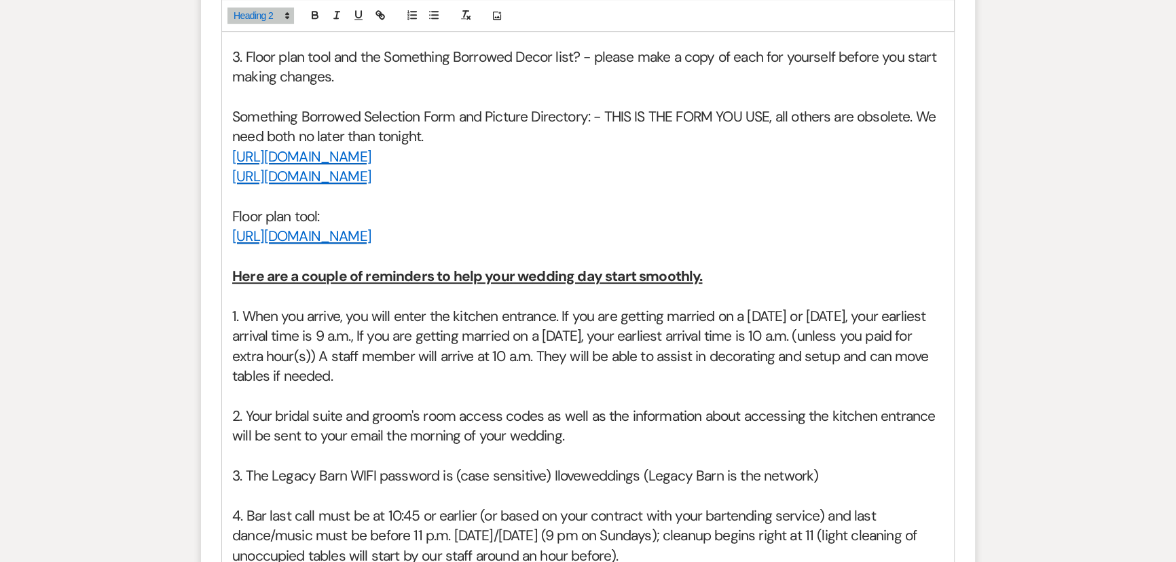
click at [234, 113] on h2 "Something Borrowed Selection Form and Picture Directory: - THIS IS THE FORM YOU…" at bounding box center [588, 127] width 712 height 40
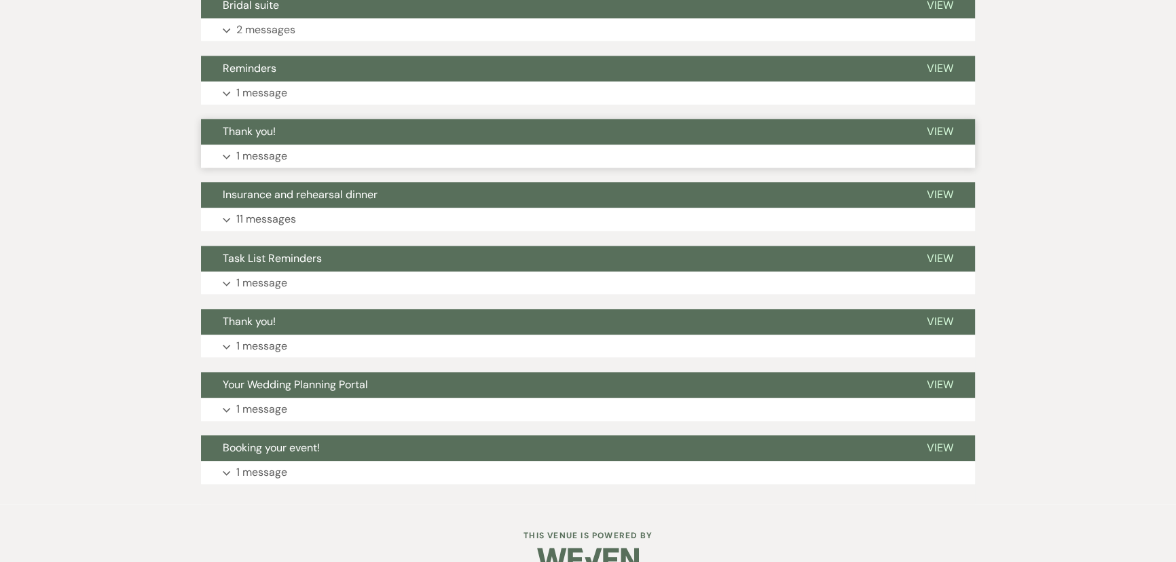
scroll to position [1790, 0]
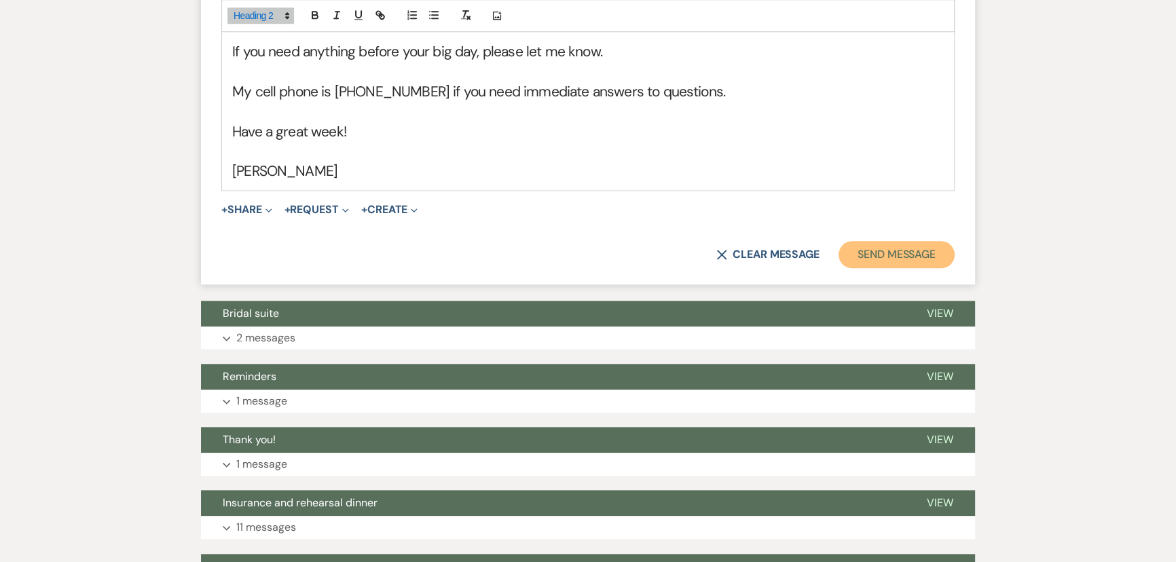
click at [896, 258] on button "Send Message" at bounding box center [897, 254] width 116 height 27
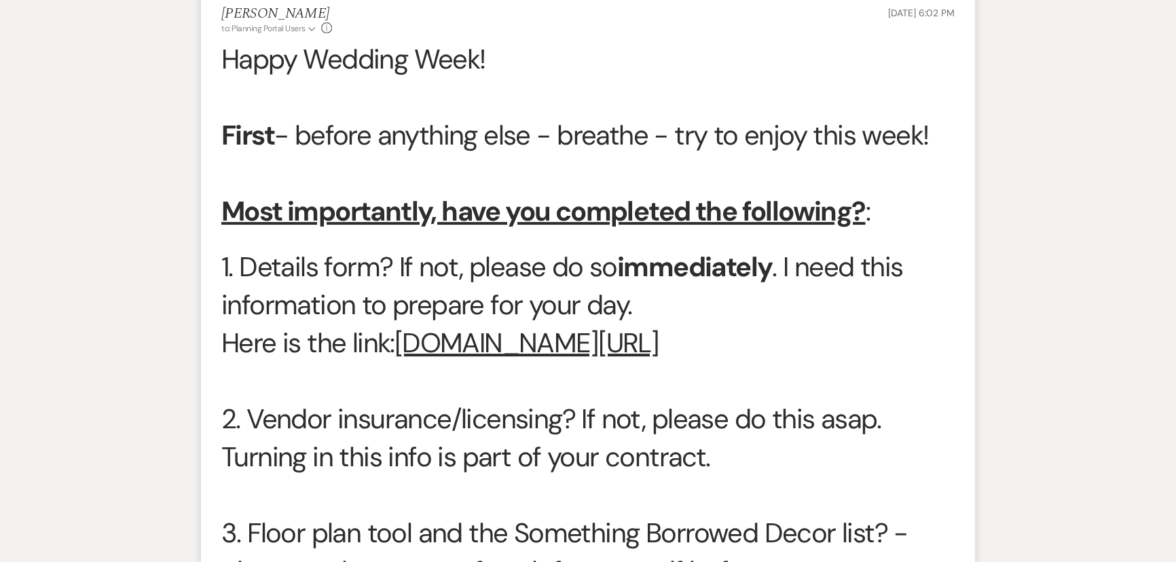
scroll to position [0, 0]
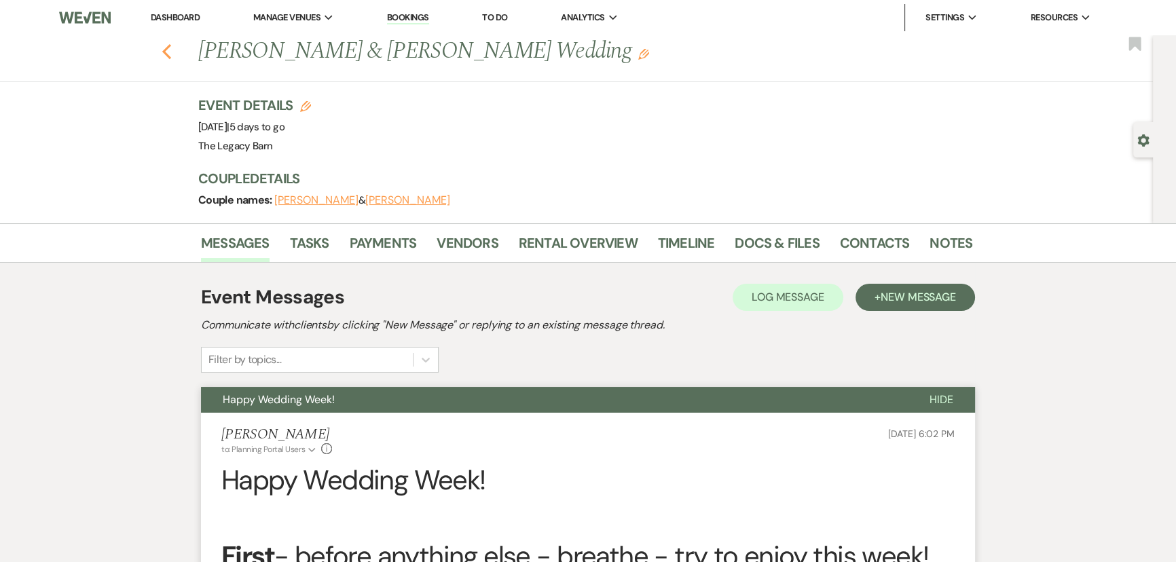
click at [169, 52] on use "button" at bounding box center [166, 51] width 9 height 15
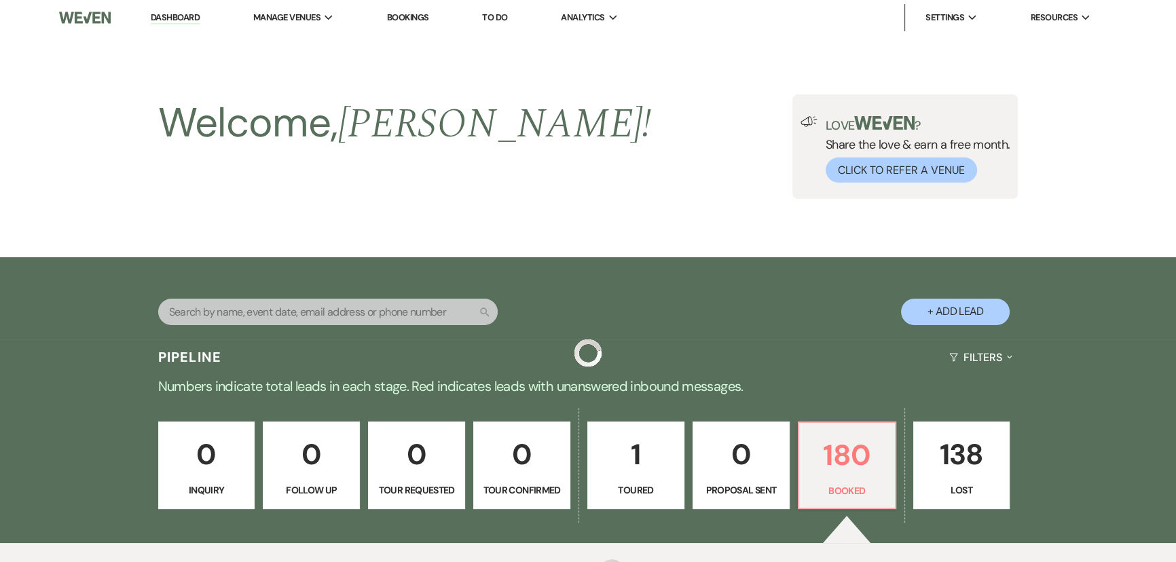
scroll to position [557, 0]
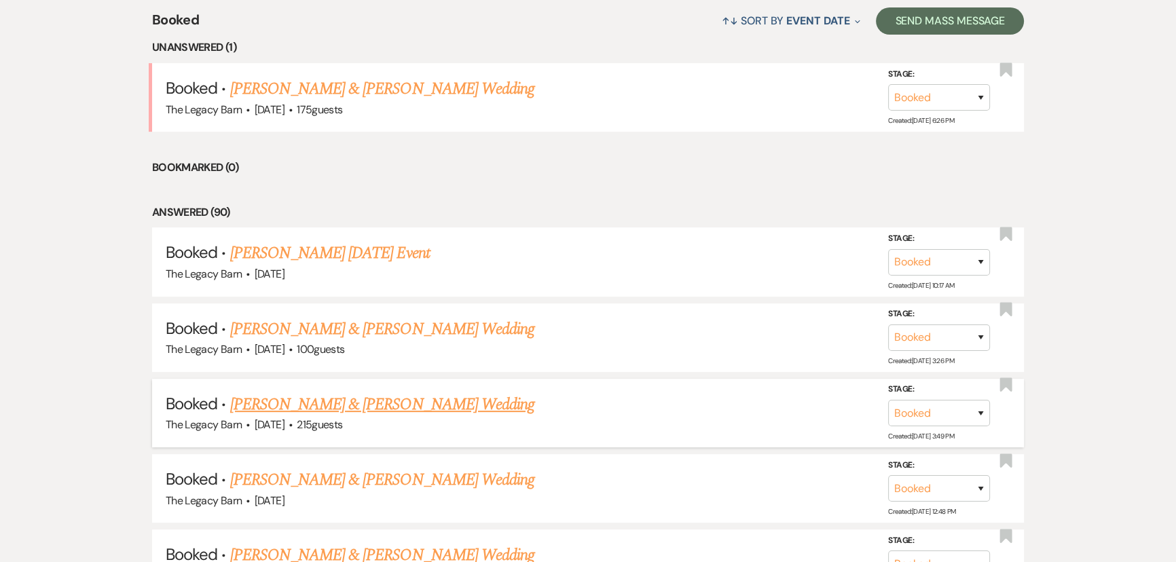
click at [329, 400] on link "[PERSON_NAME] & [PERSON_NAME] Wedding" at bounding box center [382, 405] width 304 height 24
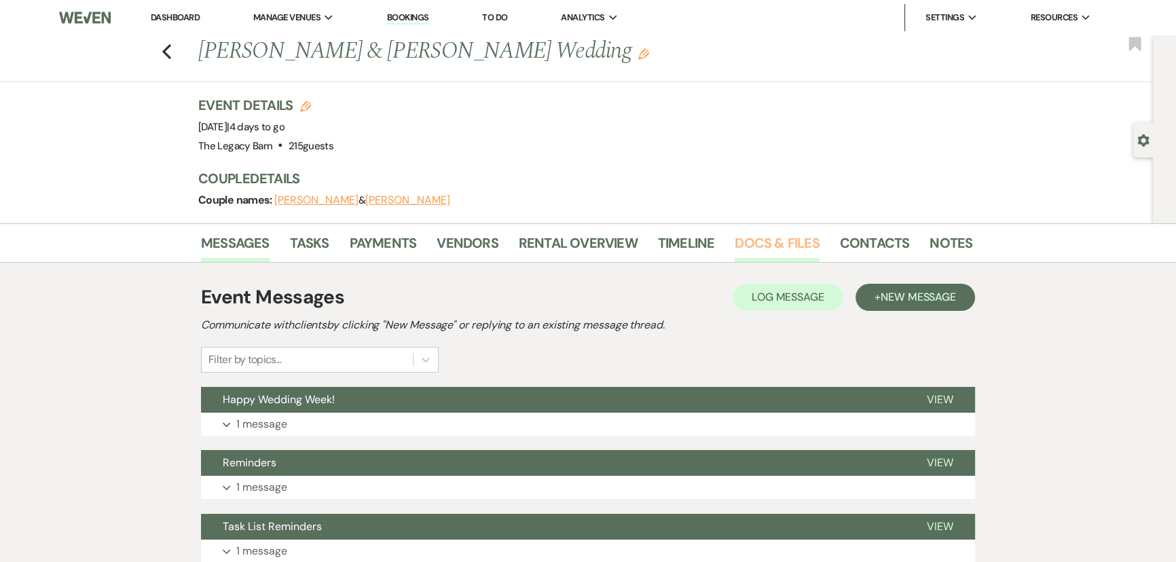
click at [788, 238] on link "Docs & Files" at bounding box center [777, 247] width 84 height 30
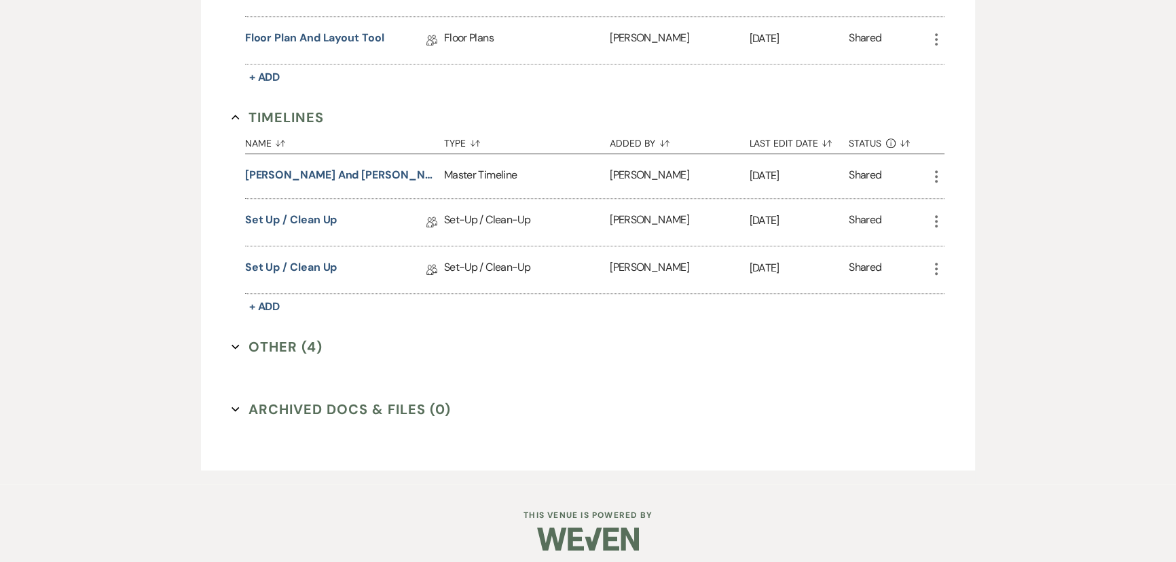
scroll to position [1298, 0]
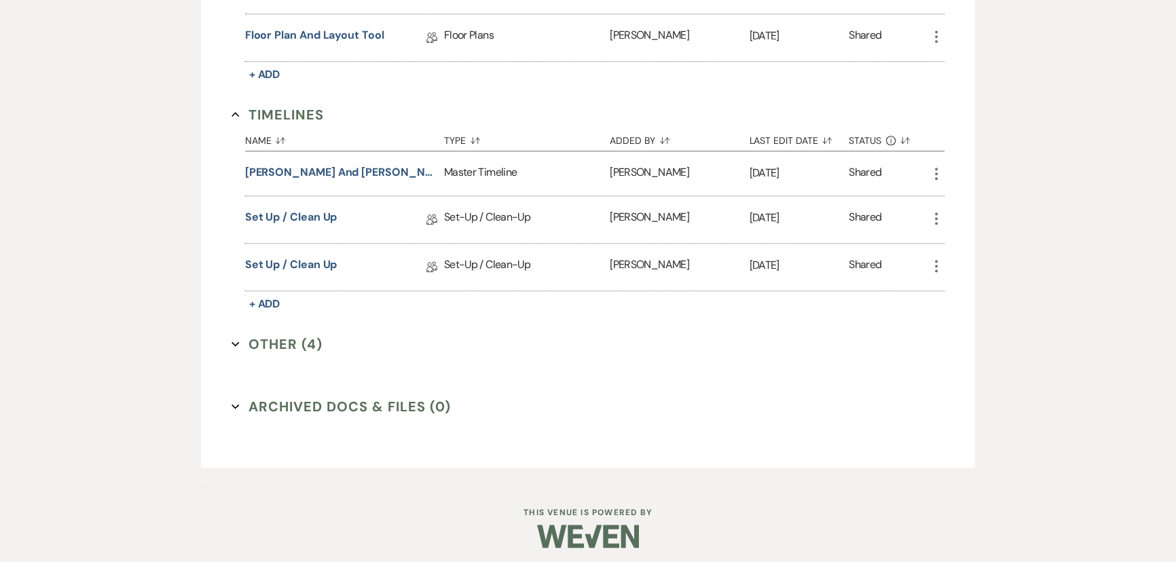
click at [290, 338] on button "Other (4) Expand" at bounding box center [277, 344] width 91 height 20
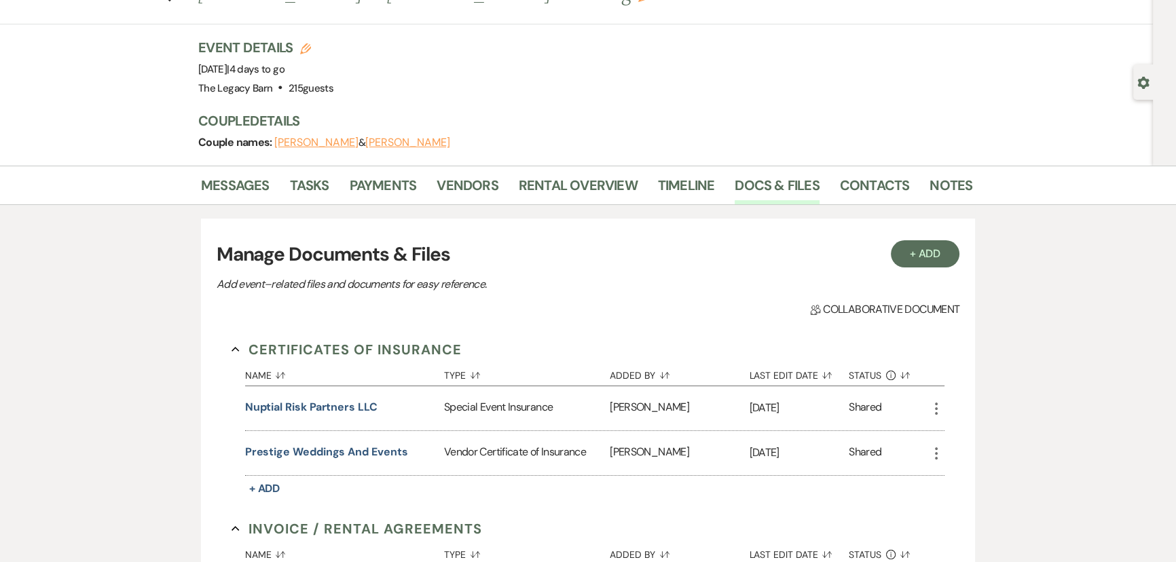
scroll to position [0, 0]
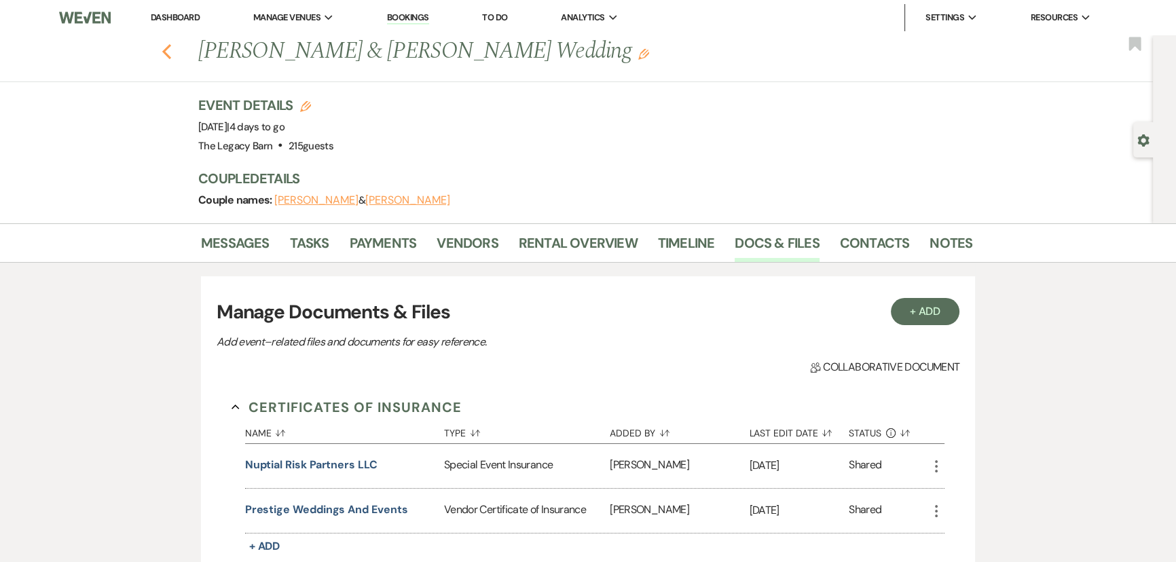
click at [172, 54] on icon "Previous" at bounding box center [167, 51] width 10 height 16
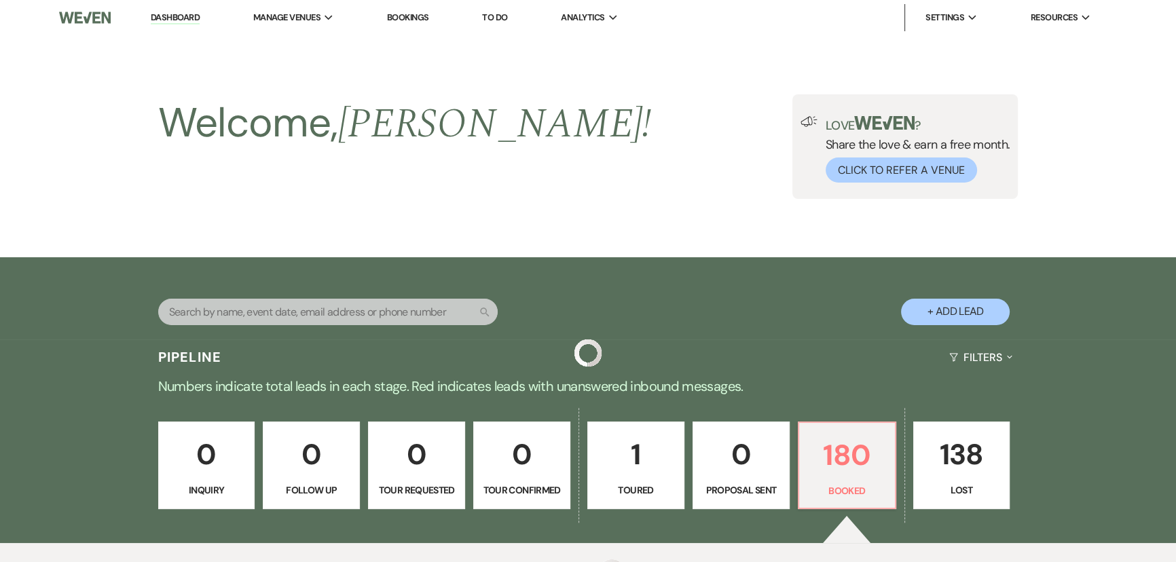
scroll to position [557, 0]
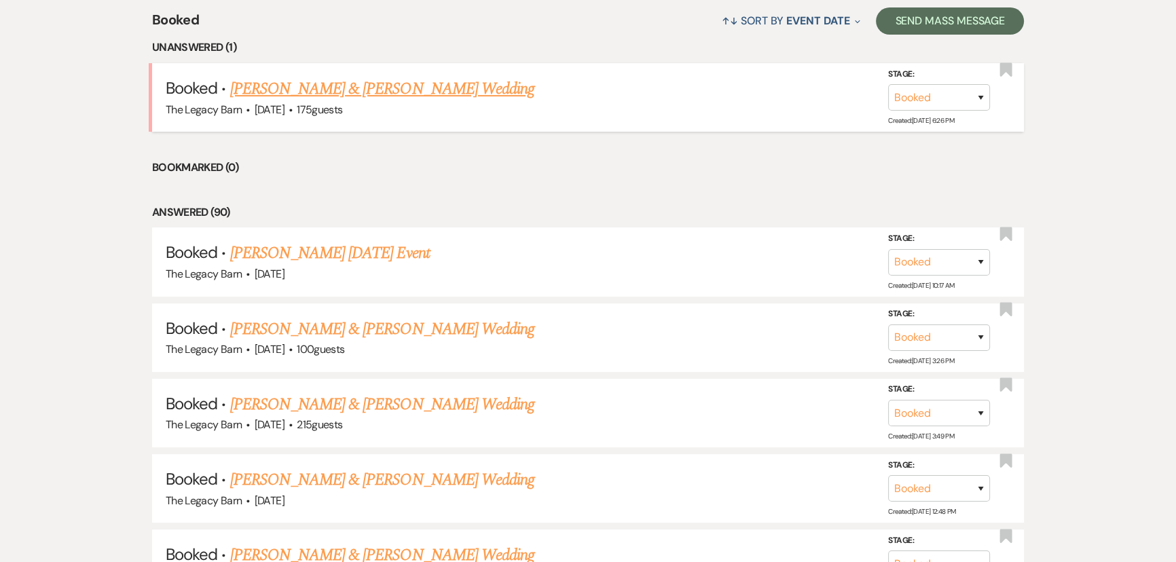
click at [283, 90] on link "[PERSON_NAME] & [PERSON_NAME] Wedding" at bounding box center [382, 89] width 304 height 24
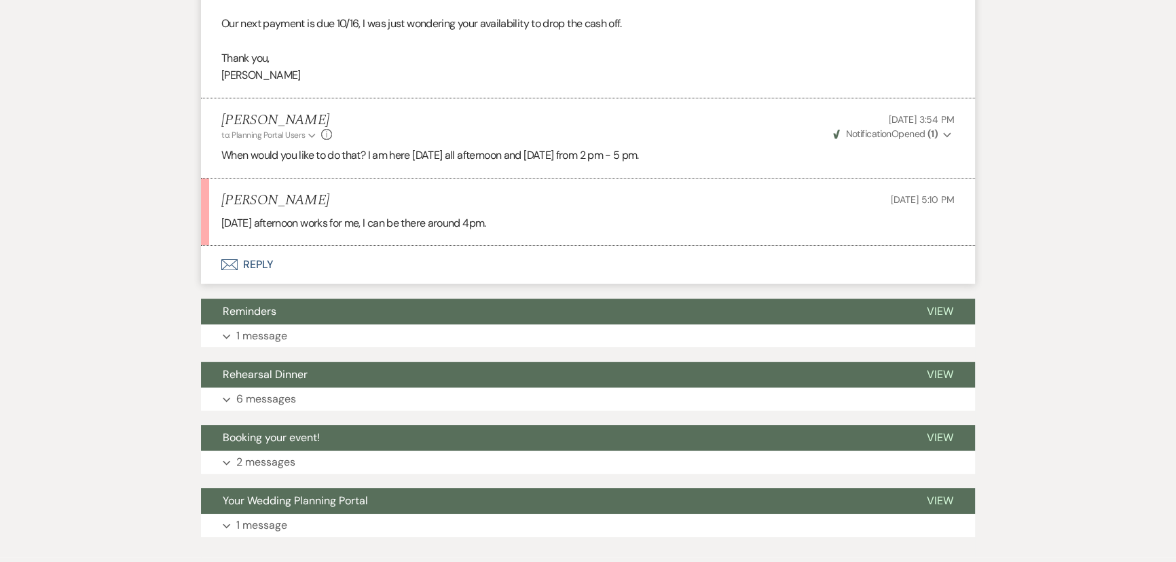
click at [256, 261] on button "Envelope Reply" at bounding box center [588, 265] width 774 height 38
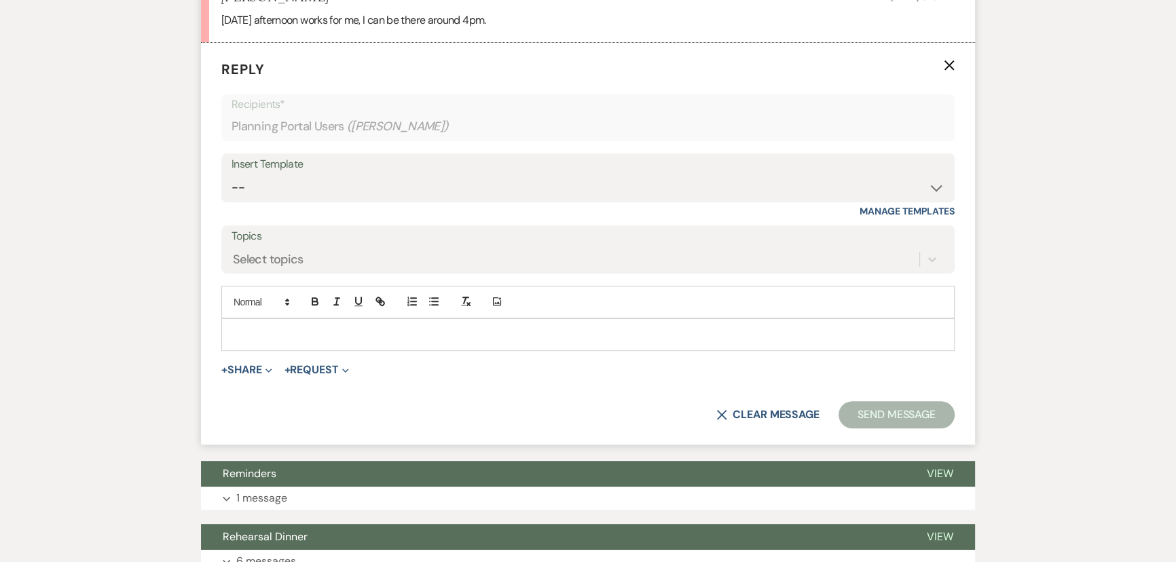
scroll to position [844, 0]
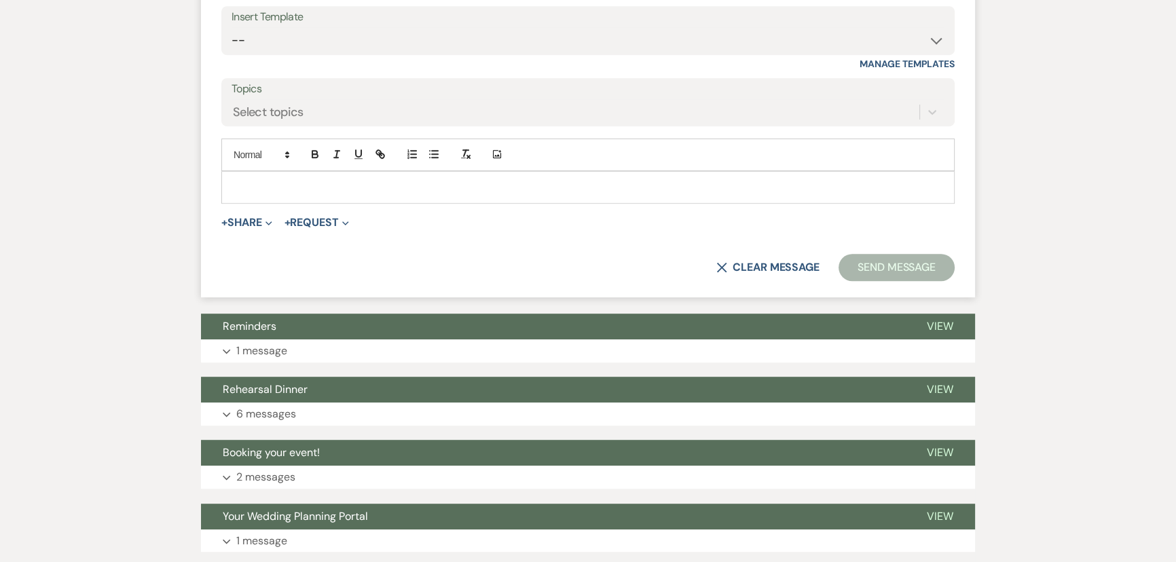
click at [241, 183] on p at bounding box center [588, 187] width 712 height 15
click at [852, 259] on button "Send Message" at bounding box center [897, 267] width 116 height 27
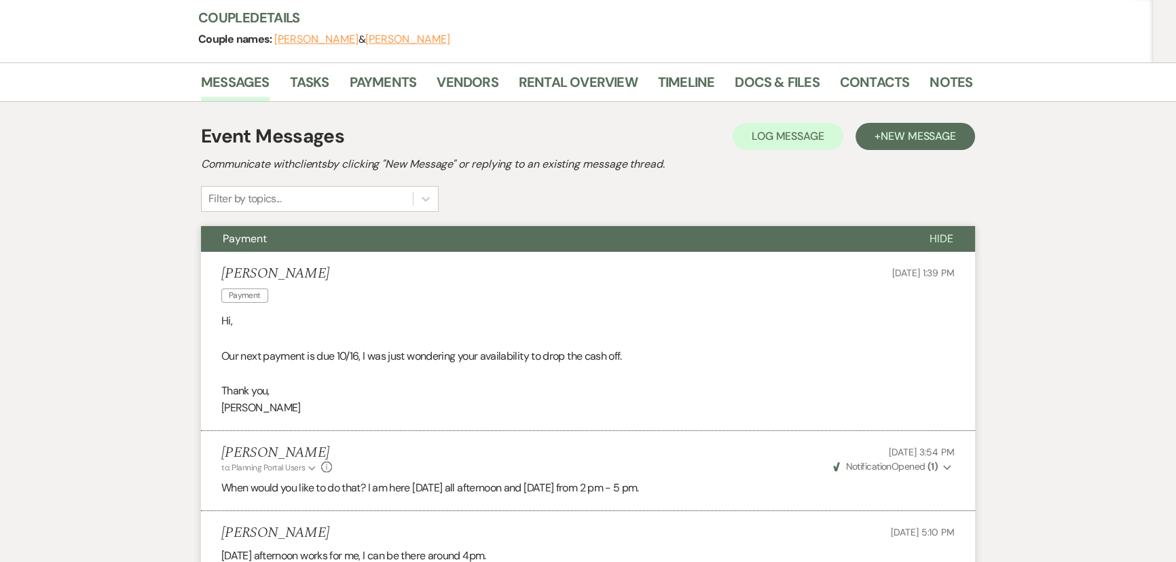
scroll to position [0, 0]
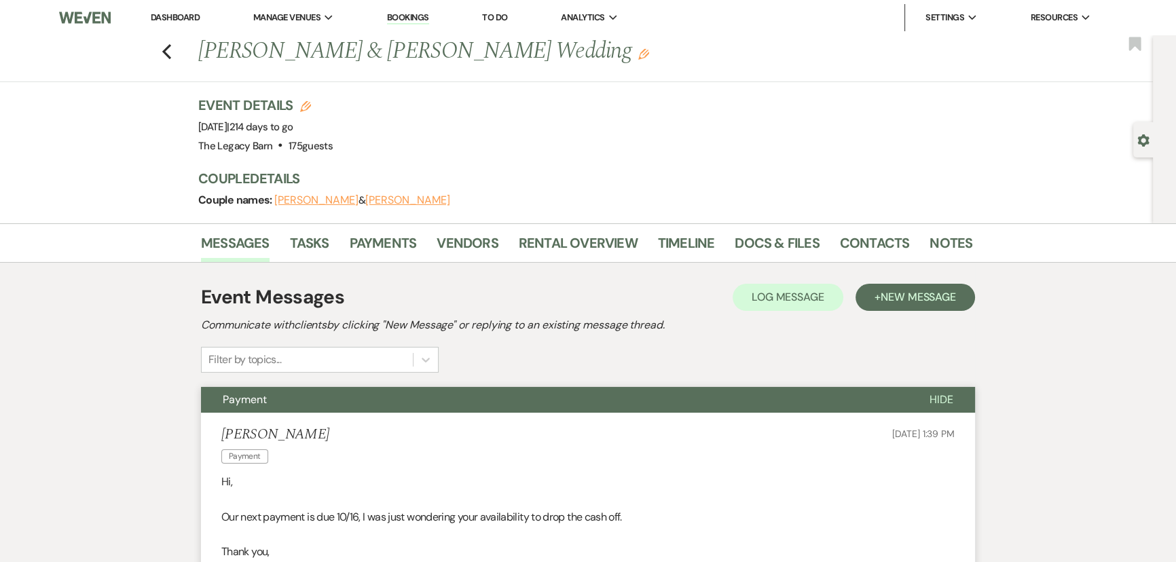
click at [170, 21] on link "Dashboard" at bounding box center [175, 18] width 49 height 12
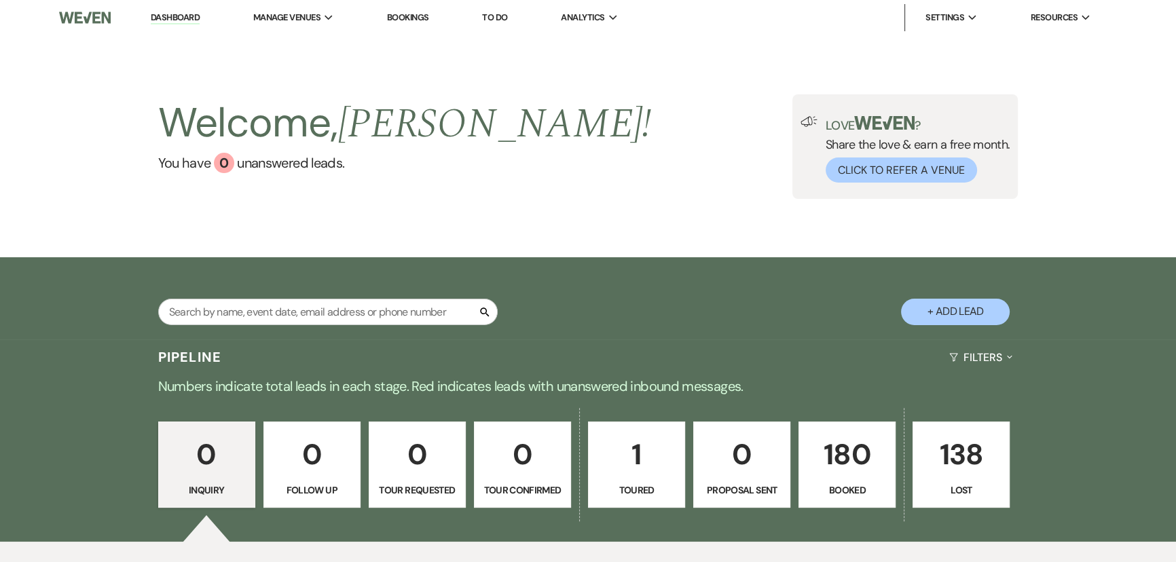
click at [951, 454] on p "138" at bounding box center [961, 455] width 79 height 46
select select "8"
select select "6"
select select "8"
select select "5"
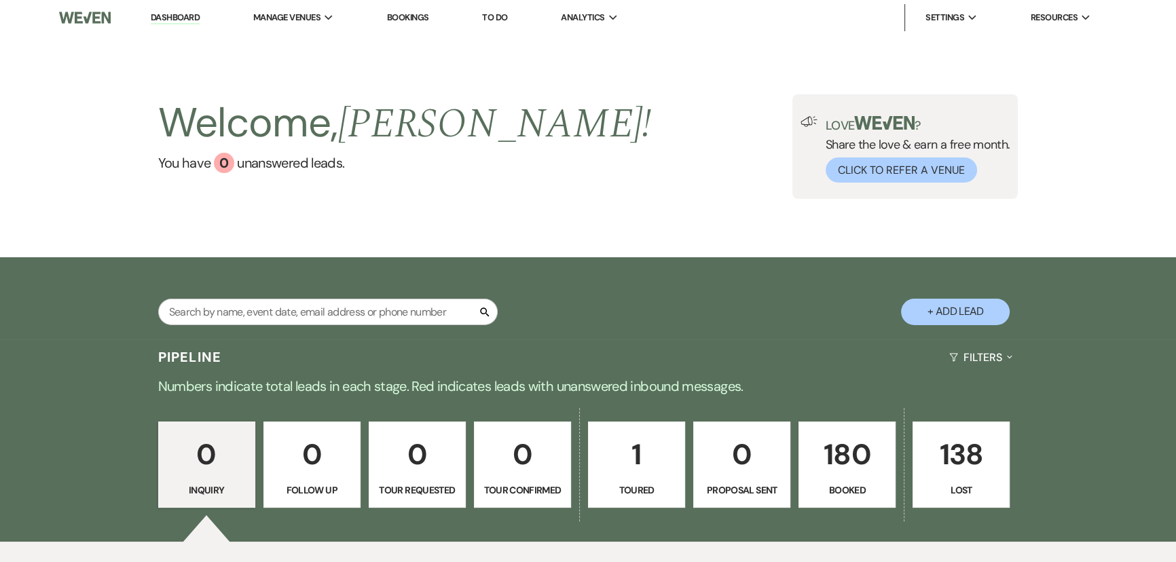
select select "8"
select select "5"
select select "8"
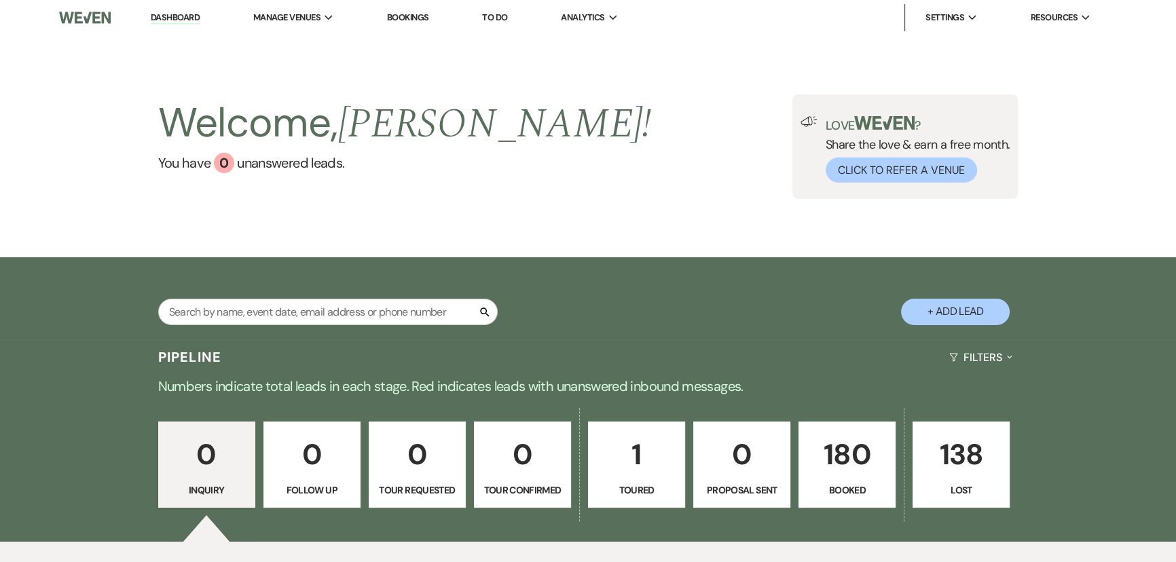
select select "5"
select select "8"
select select "5"
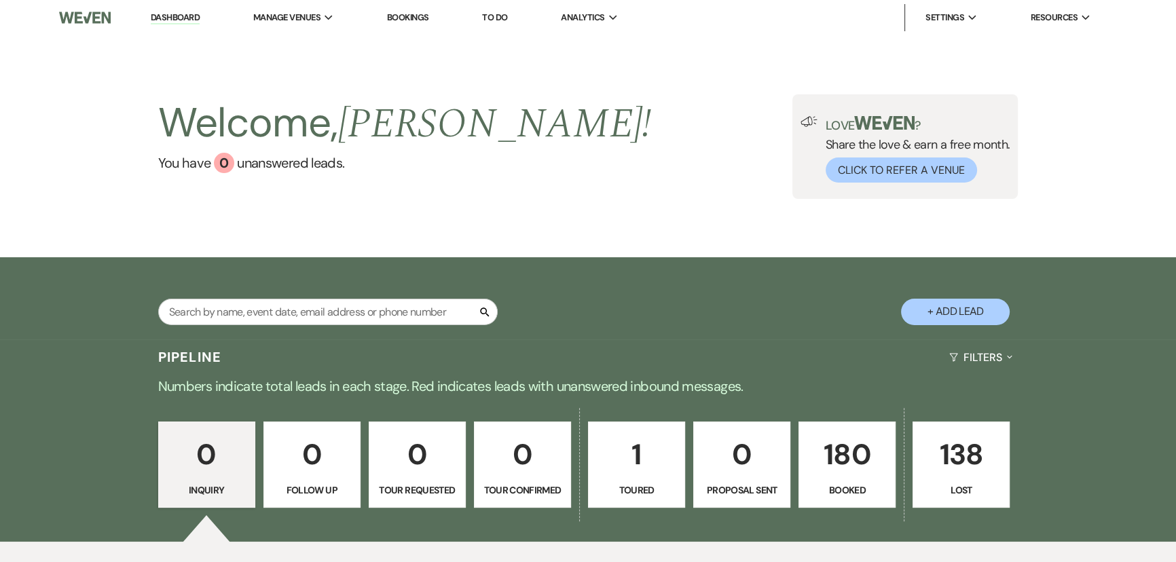
select select "8"
select select "5"
select select "8"
select select "5"
select select "8"
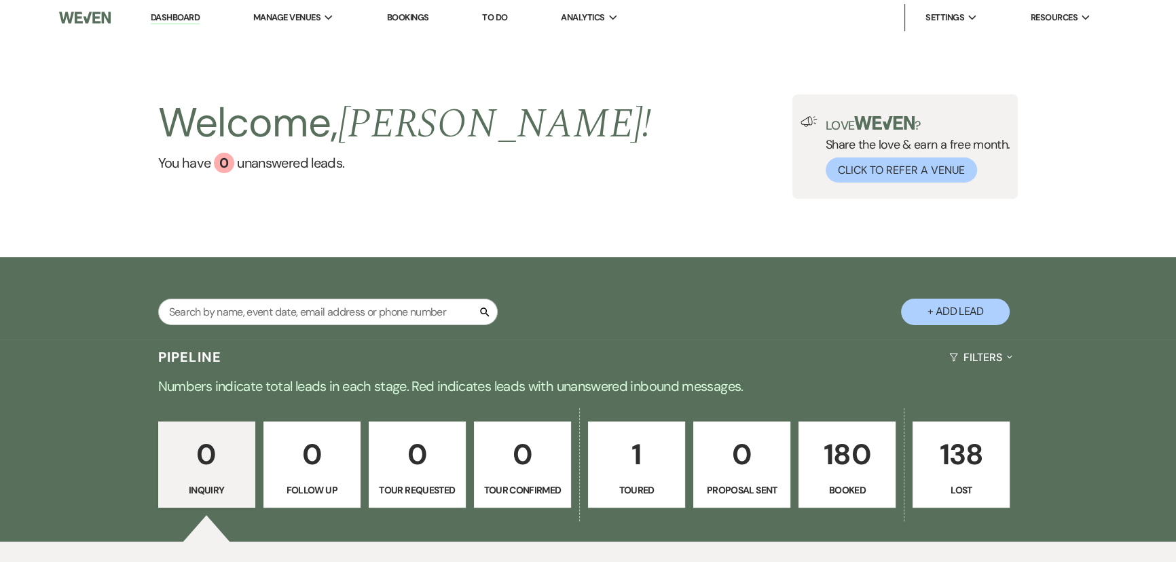
select select "5"
select select "8"
select select "5"
select select "8"
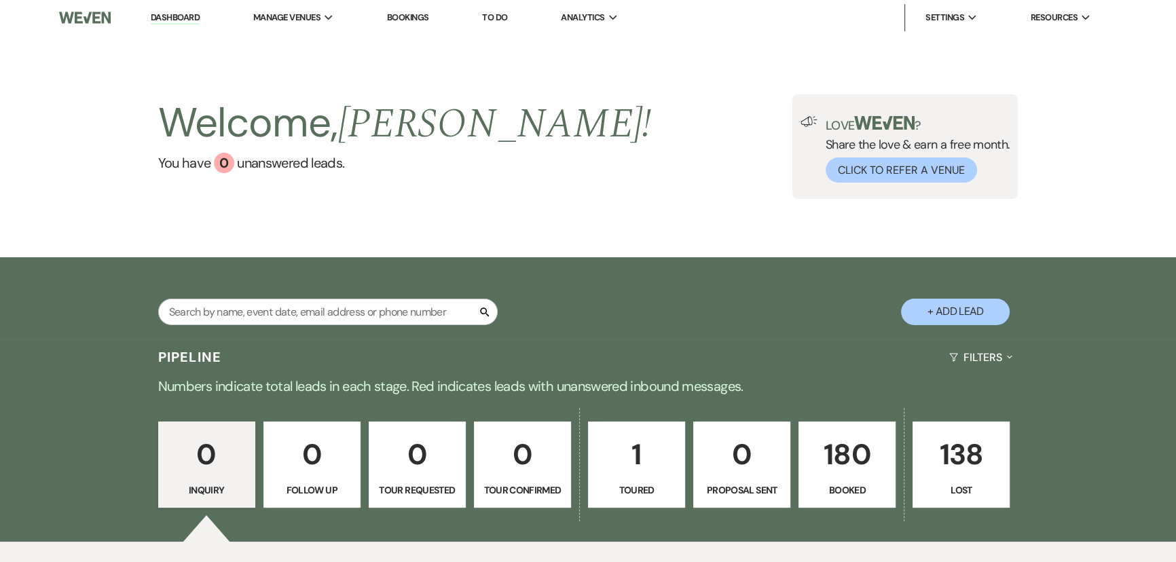
select select "5"
select select "8"
select select "5"
select select "8"
select select "5"
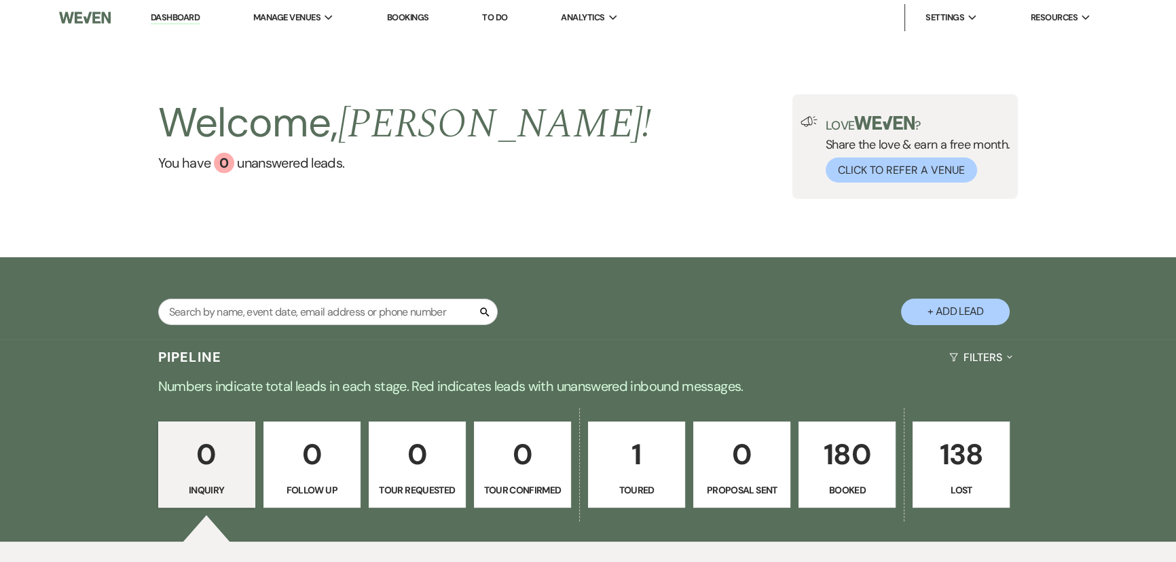
select select "8"
select select "6"
select select "8"
select select "5"
select select "8"
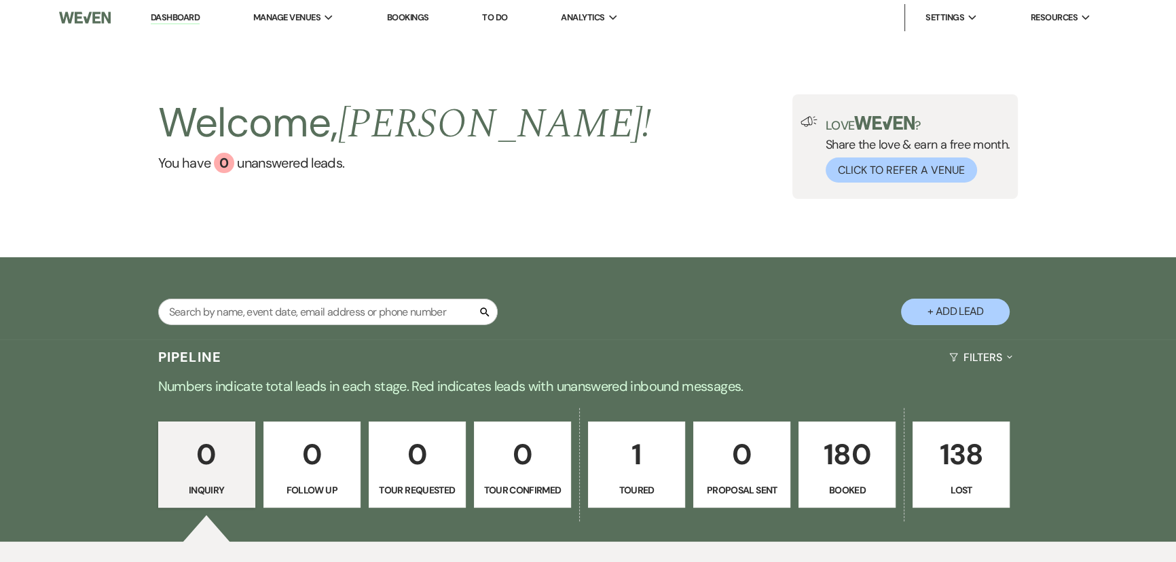
select select "5"
select select "8"
select select "5"
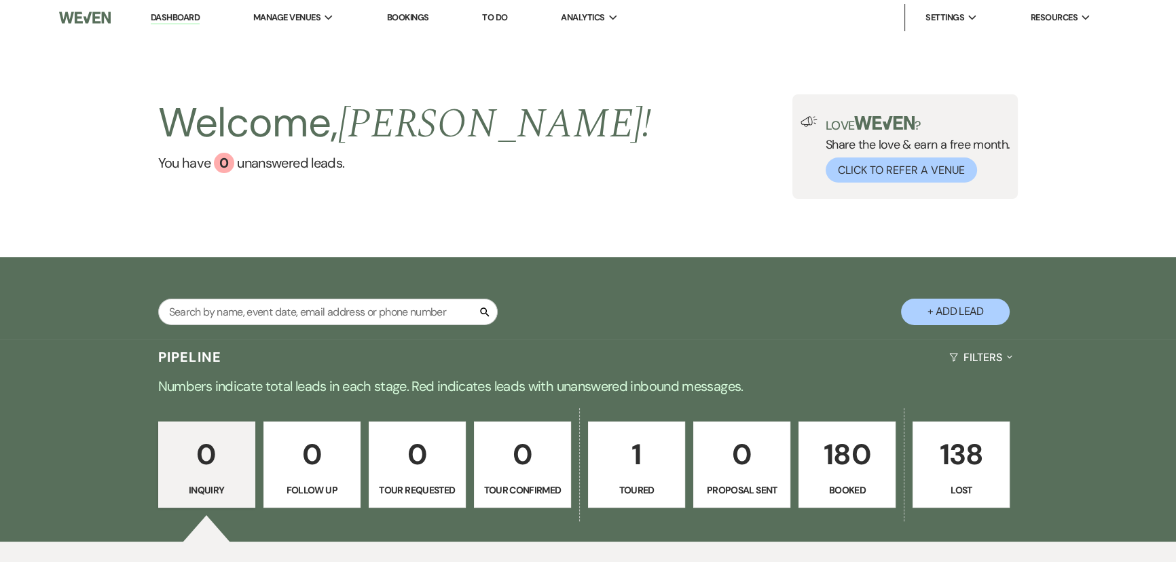
select select "8"
select select "5"
select select "8"
select select "6"
select select "8"
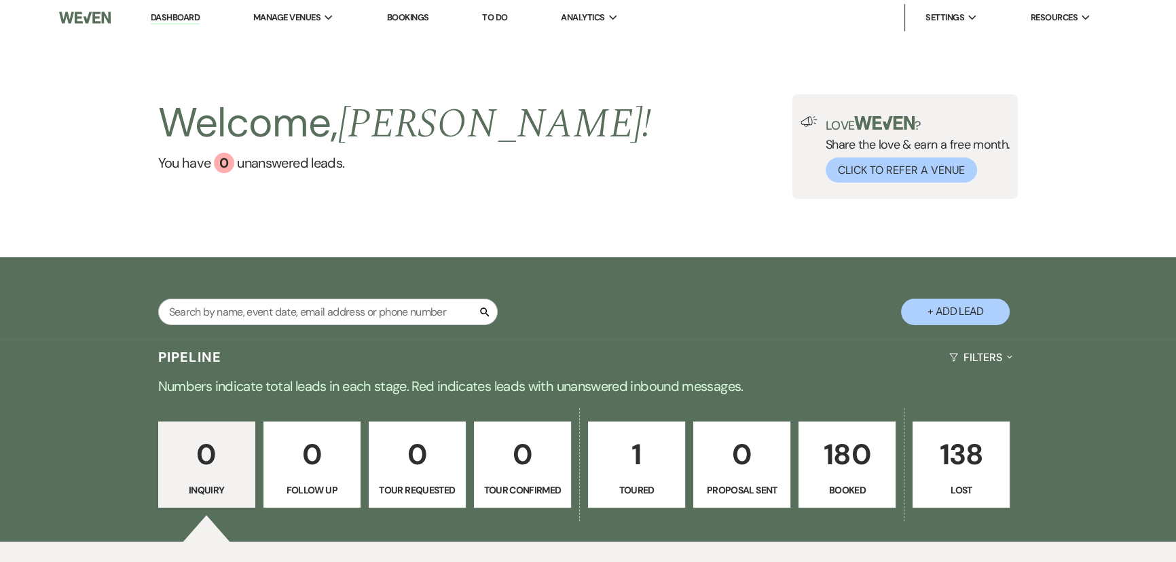
select select "5"
select select "8"
select select "5"
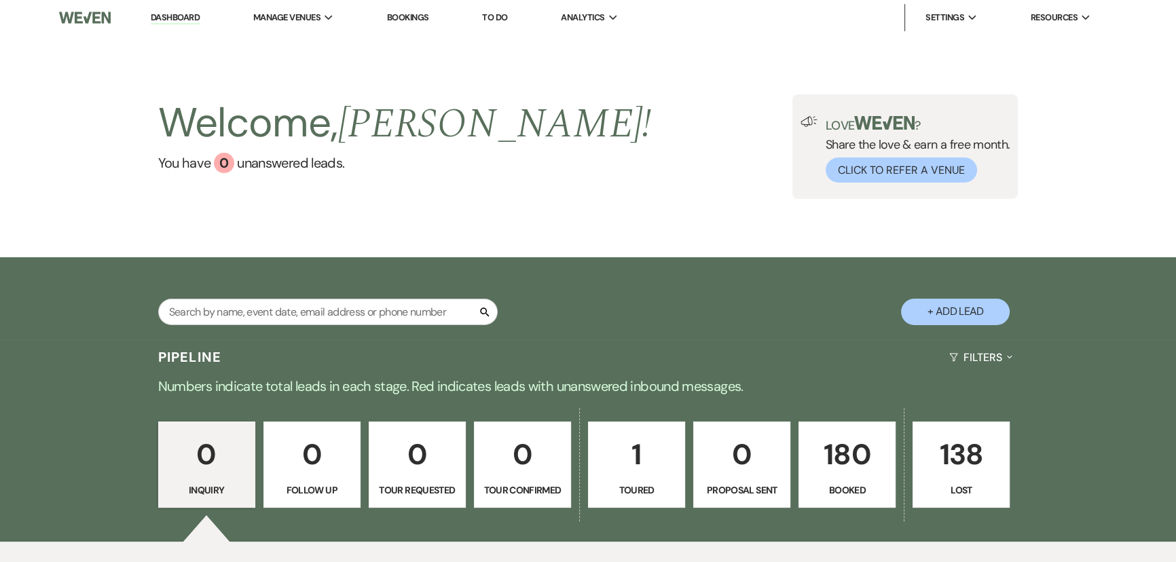
select select "8"
select select "5"
select select "8"
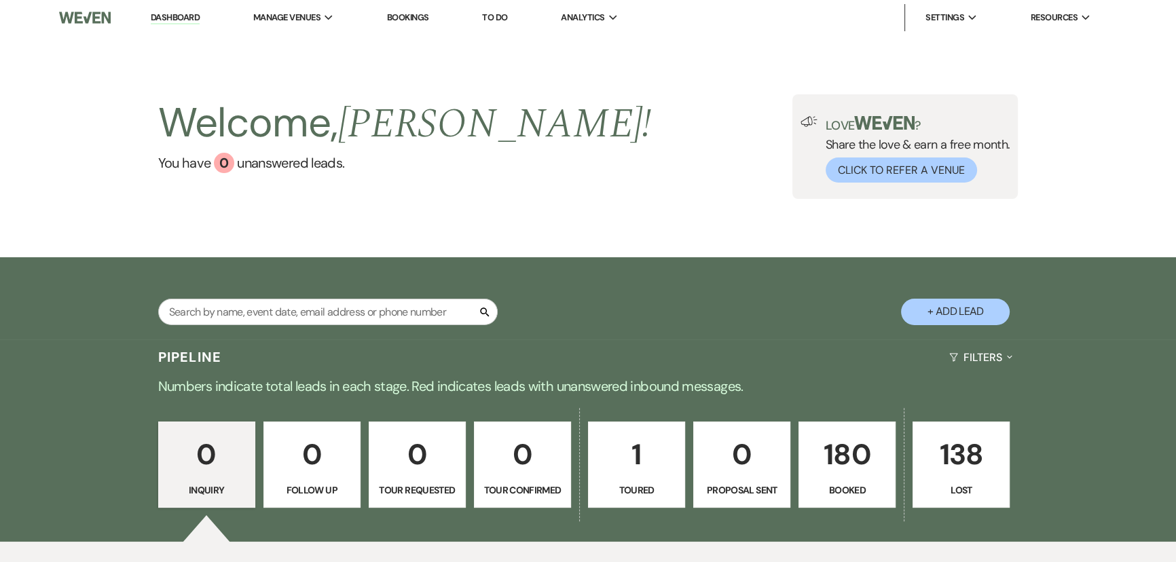
select select "7"
select select "8"
select select "6"
select select "8"
select select "5"
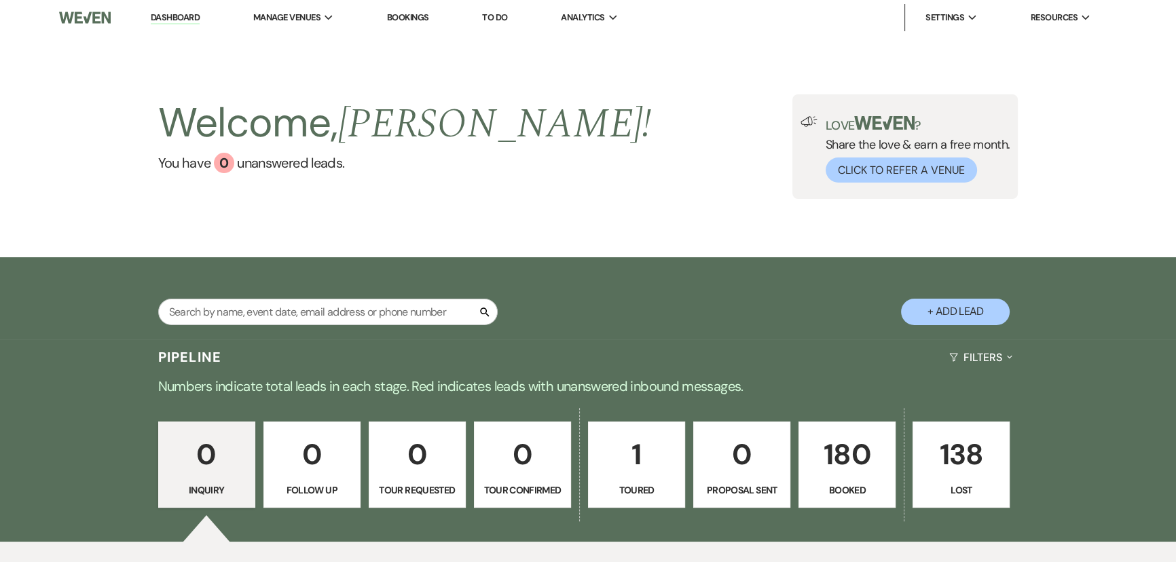
select select "8"
select select "5"
select select "8"
select select "1"
select select "8"
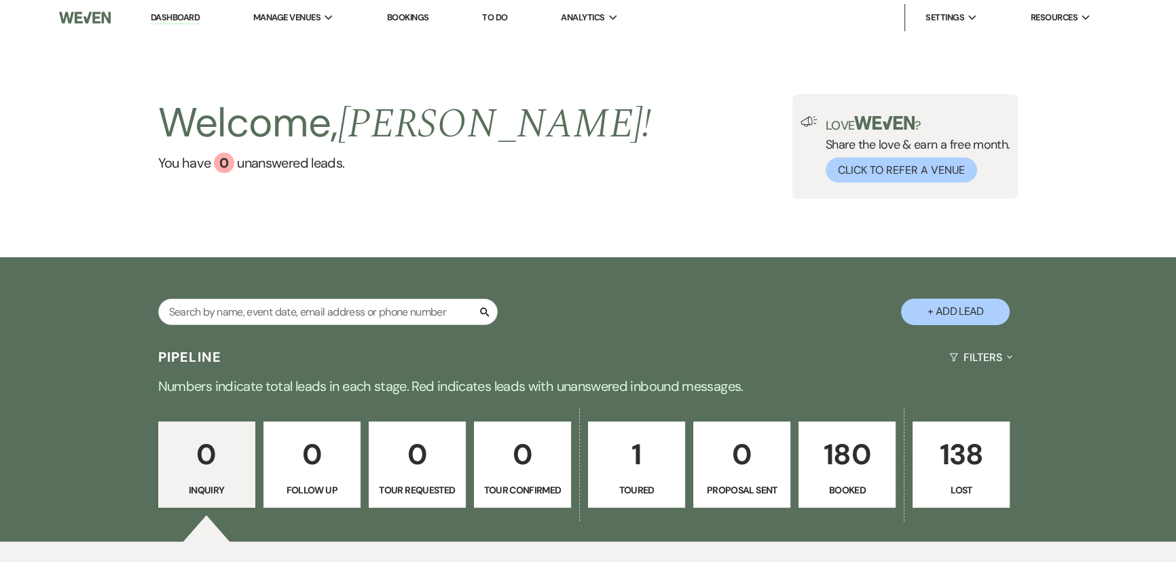
select select "5"
select select "8"
select select "11"
select select "8"
select select "11"
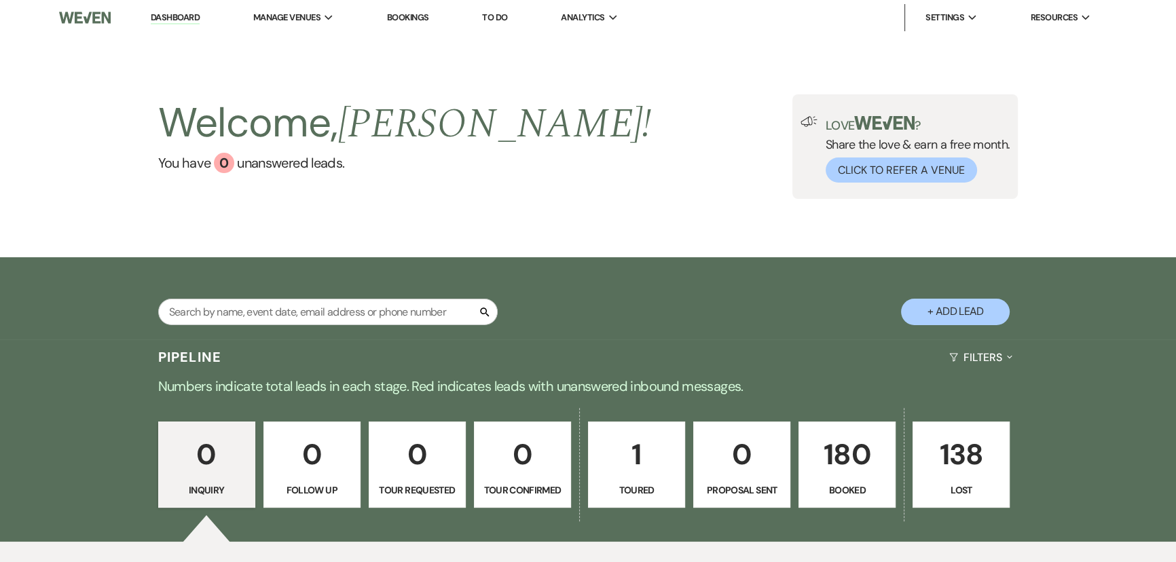
select select "8"
select select "5"
select select "8"
select select "5"
select select "8"
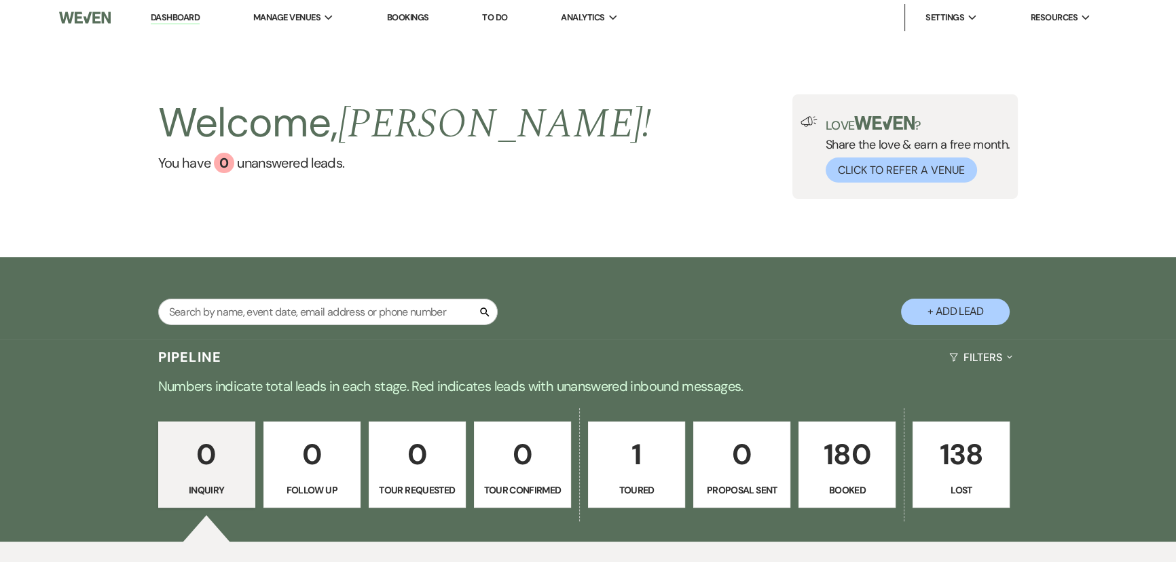
select select "5"
select select "8"
select select "5"
select select "8"
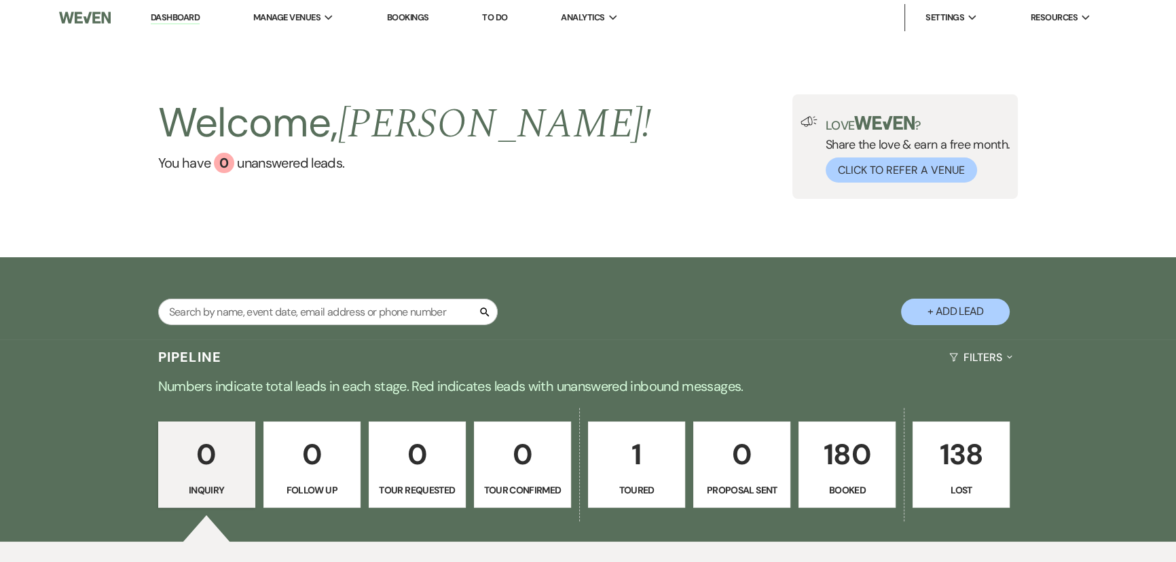
select select "8"
select select "5"
select select "8"
select select "5"
select select "8"
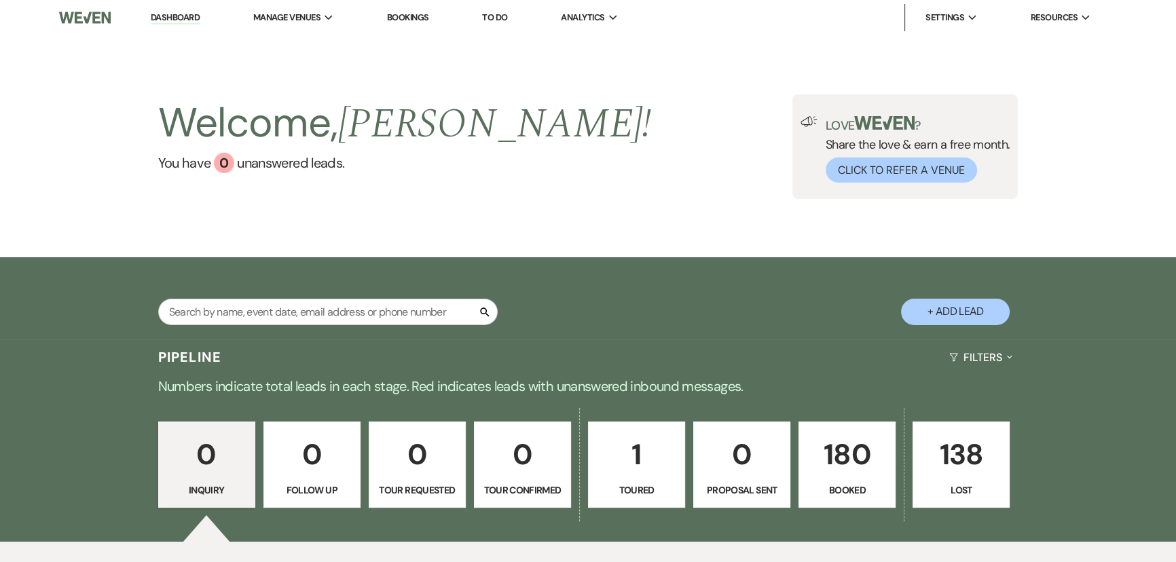
select select "5"
select select "8"
select select "5"
select select "8"
select select "5"
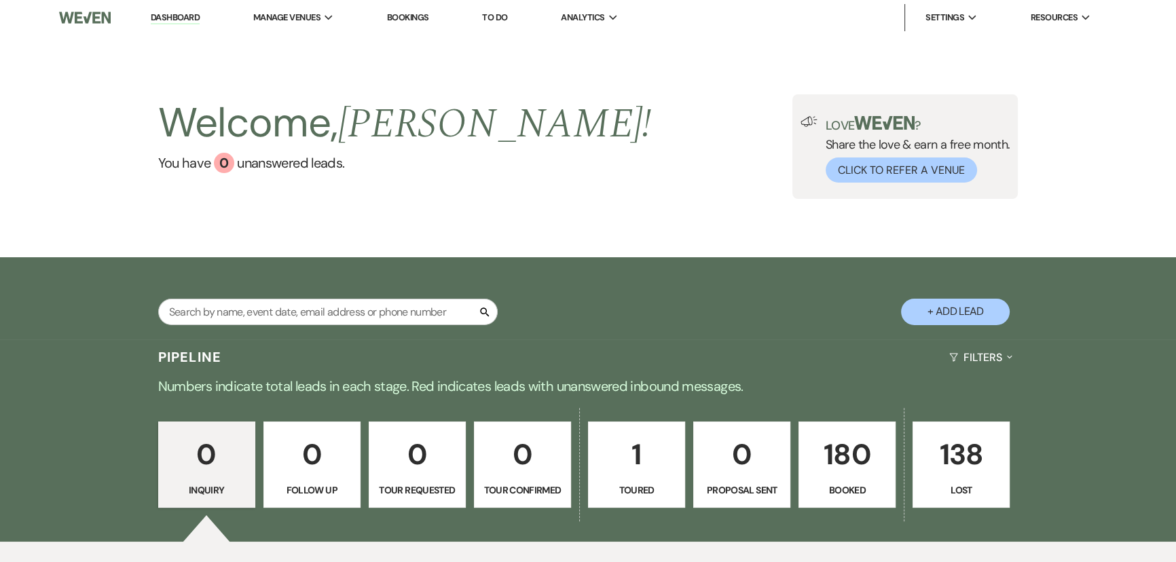
select select "8"
select select "5"
select select "8"
select select "5"
select select "8"
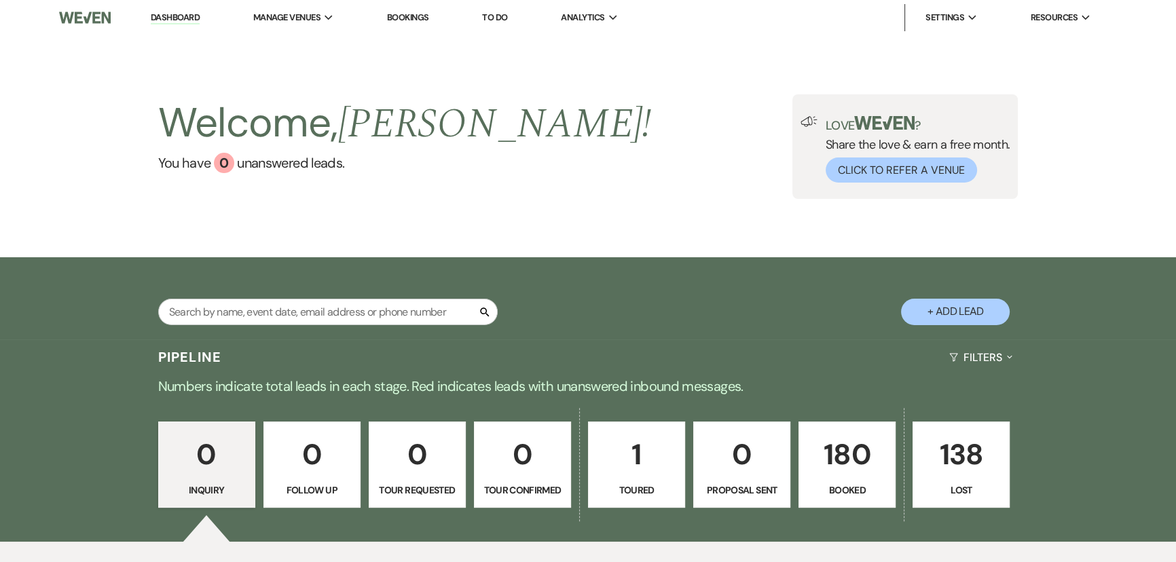
select select "11"
select select "8"
select select "5"
select select "8"
select select "5"
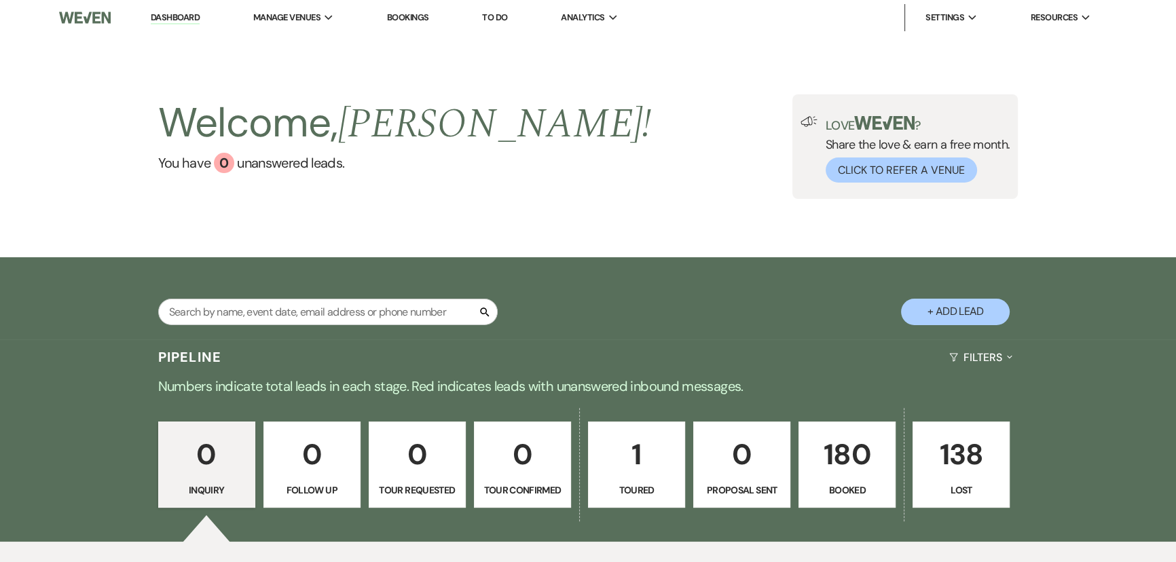
select select "8"
select select "5"
select select "8"
select select "6"
select select "8"
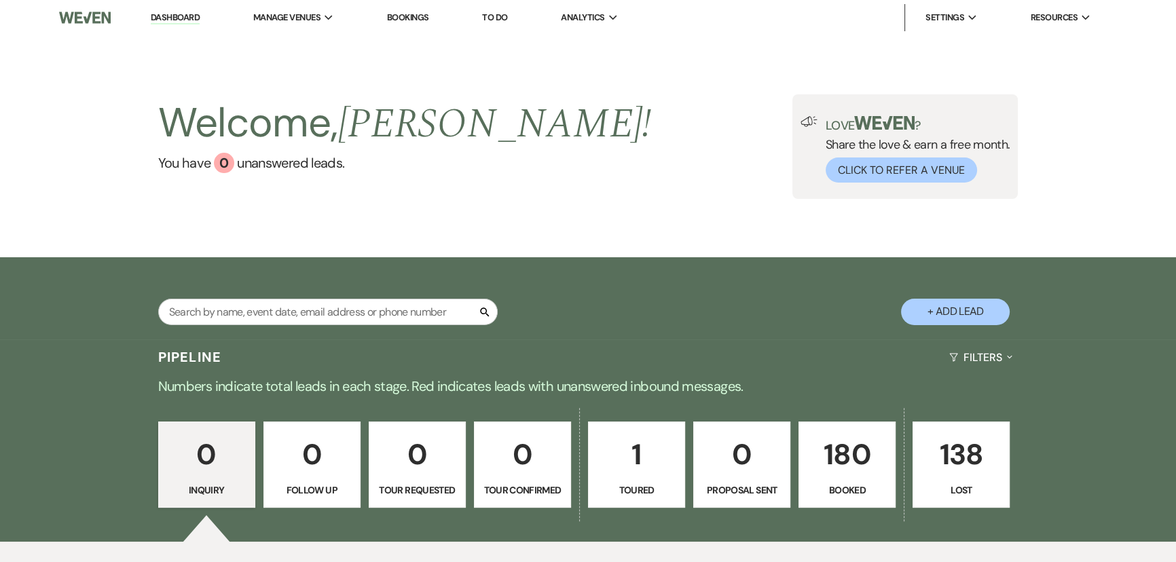
select select "11"
select select "8"
select select "5"
select select "8"
select select "5"
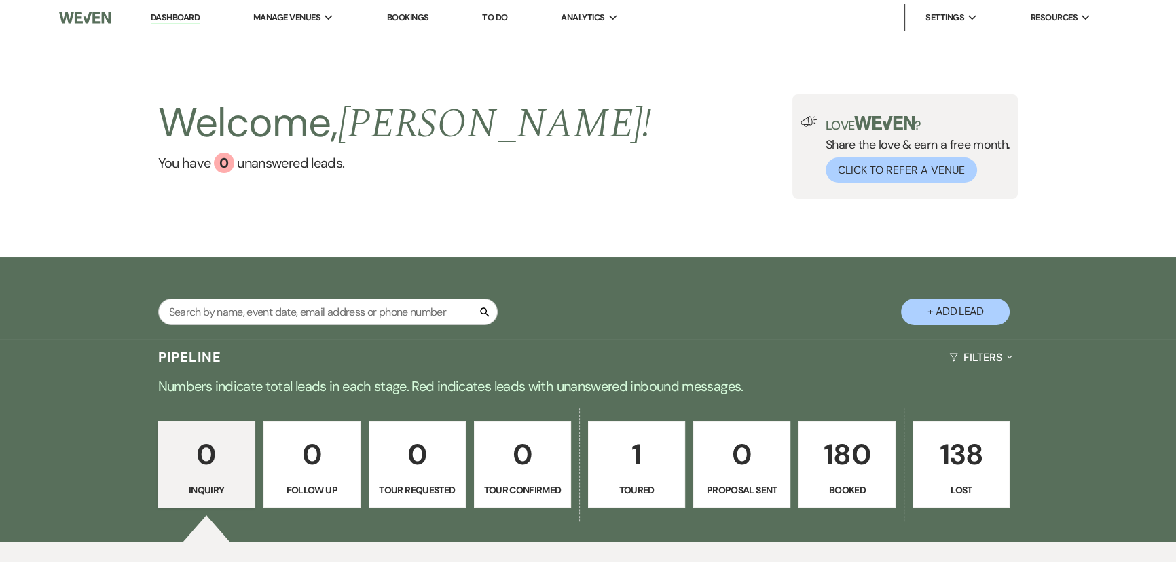
select select "8"
select select "5"
select select "8"
select select "6"
select select "8"
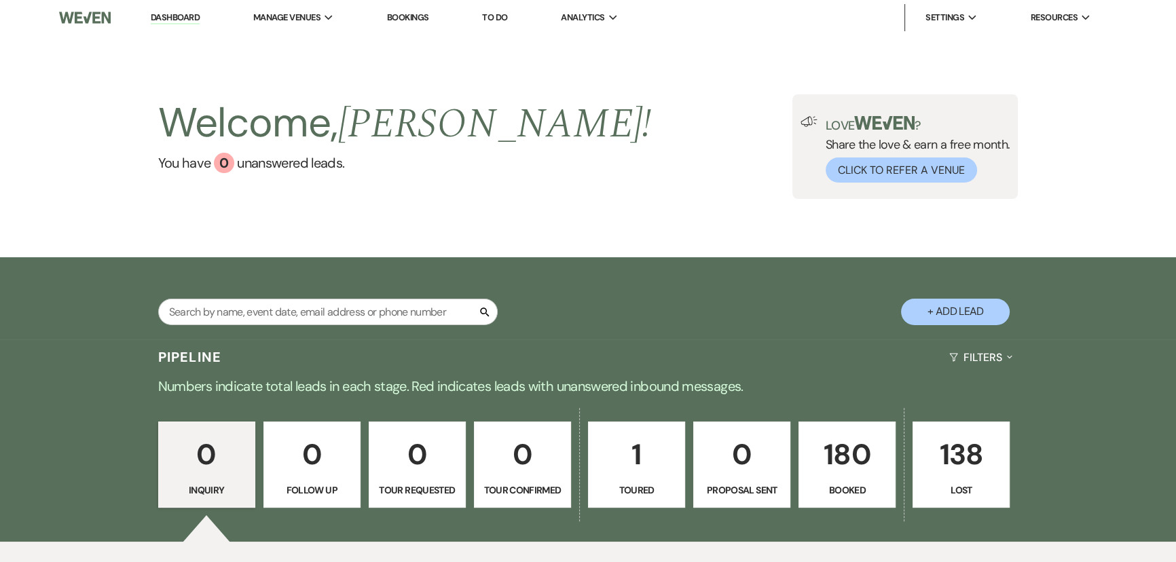
select select "11"
select select "8"
select select "5"
select select "8"
select select "11"
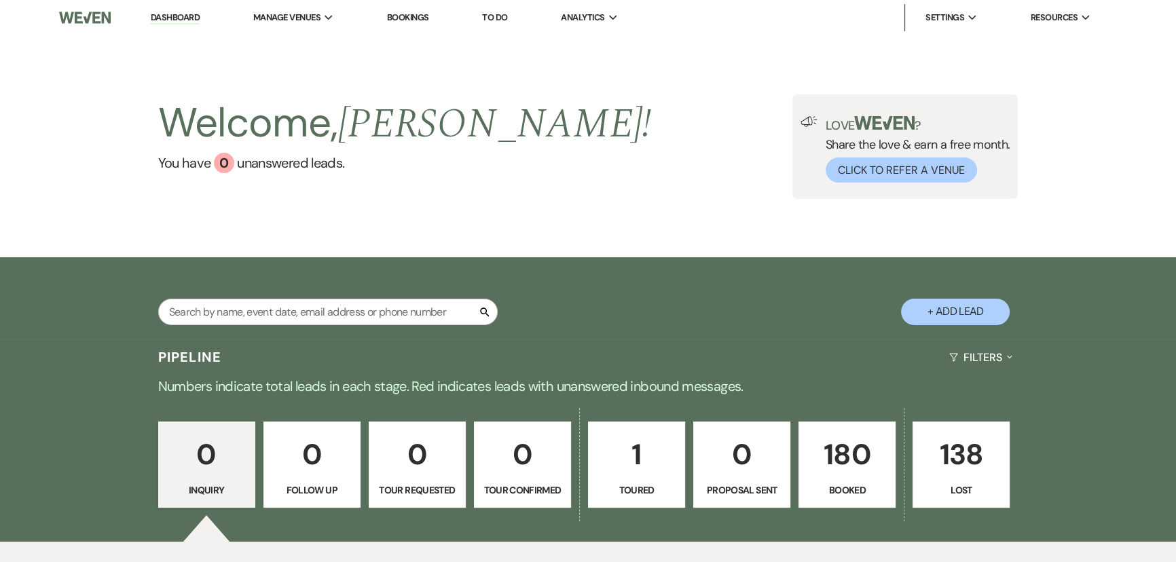
select select "8"
select select "5"
select select "8"
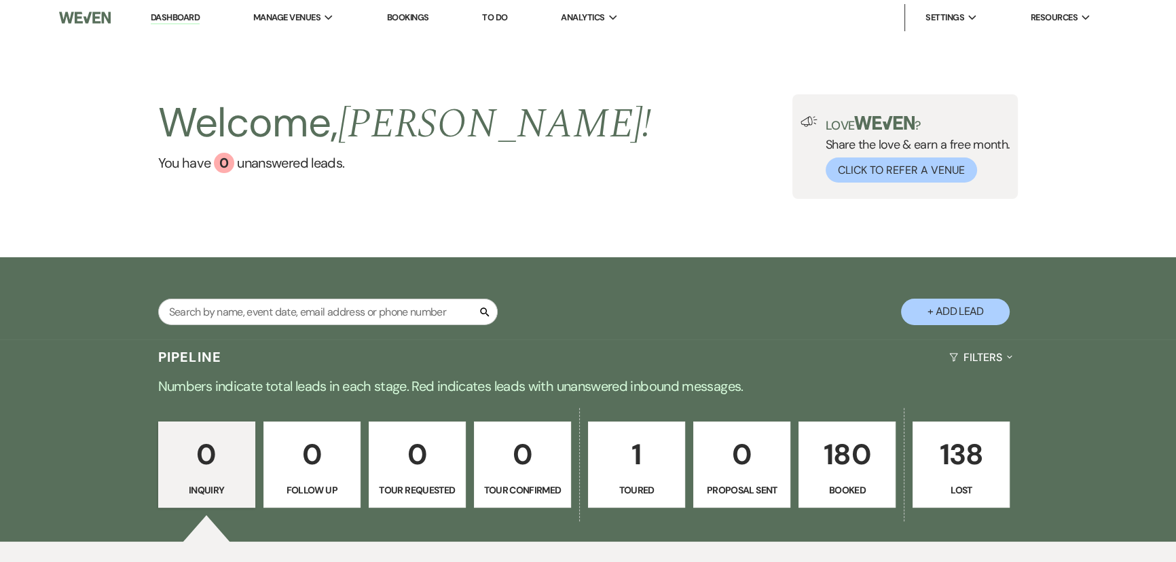
select select "5"
select select "8"
select select "6"
select select "8"
select select "5"
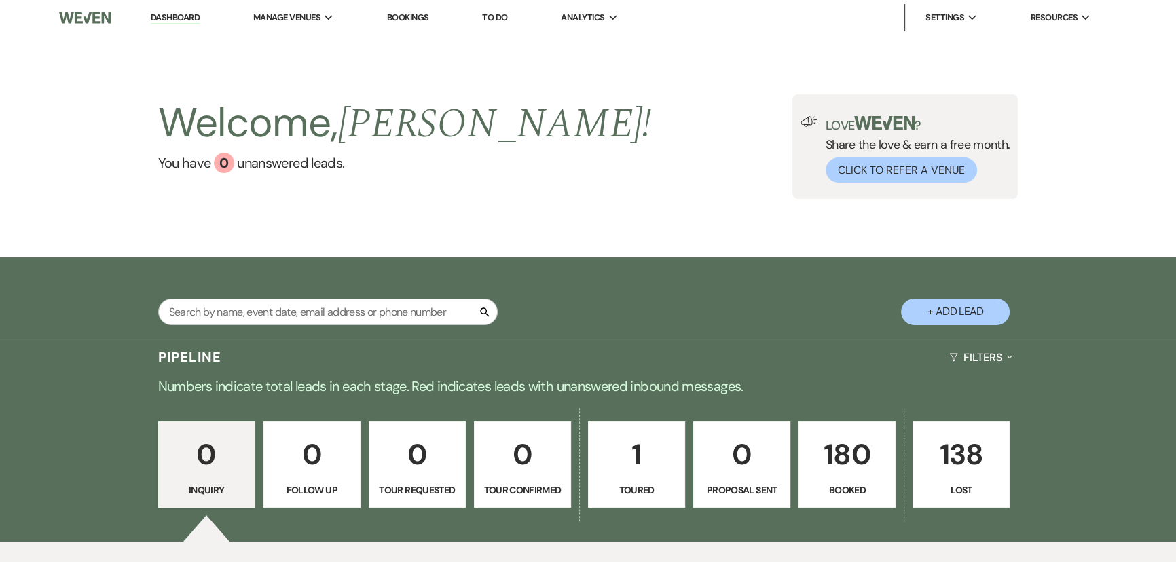
select select "8"
select select "5"
select select "8"
select select "5"
select select "8"
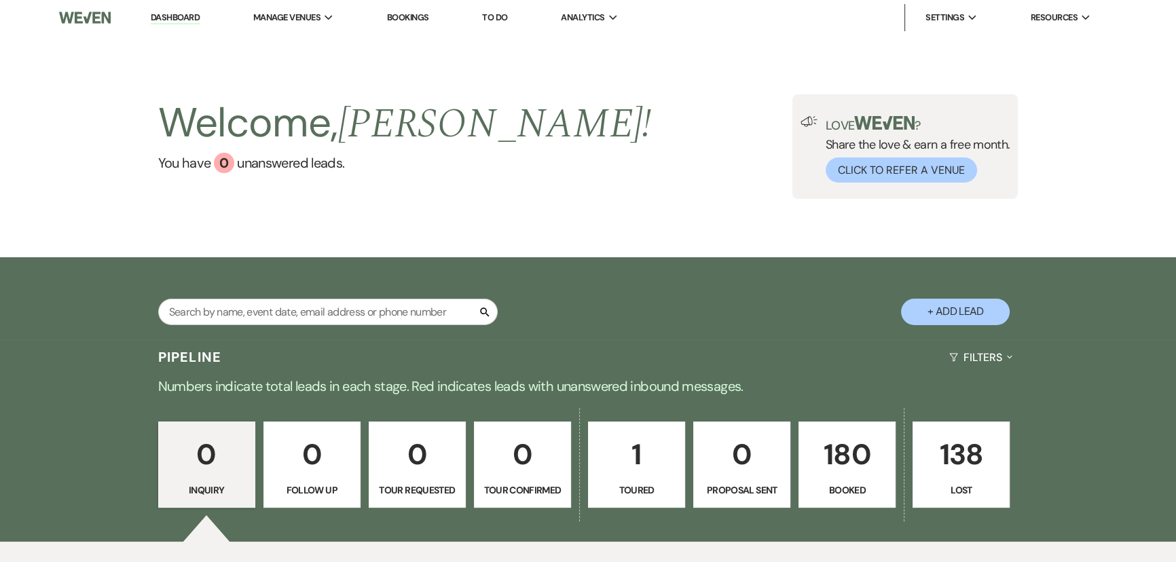
select select "5"
select select "8"
select select "5"
select select "8"
select select "5"
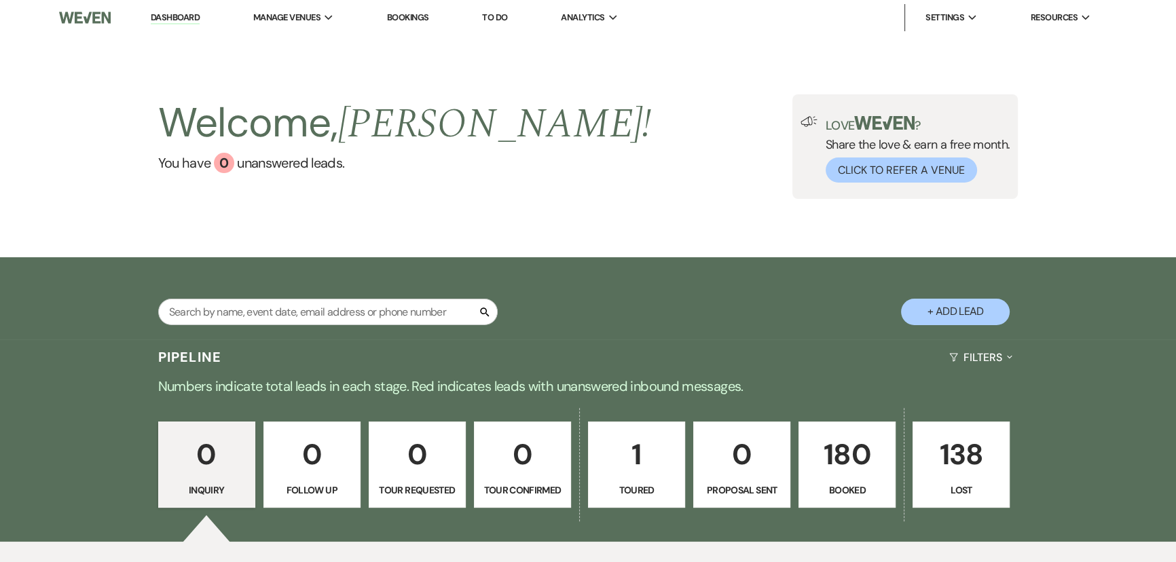
select select "8"
select select "5"
select select "8"
select select "11"
select select "8"
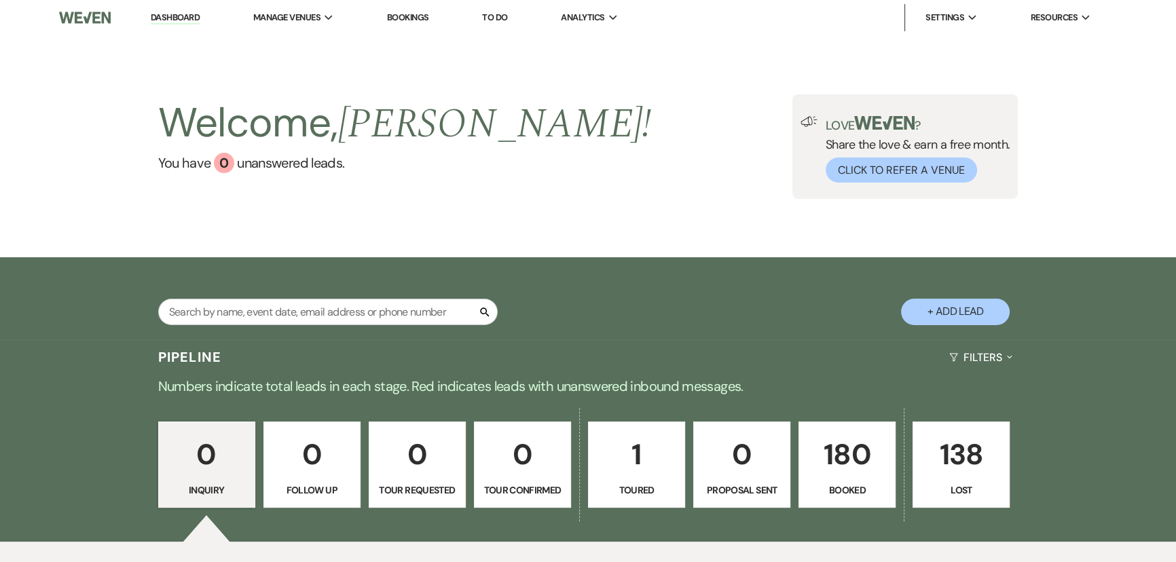
select select "10"
select select "8"
select select "5"
select select "8"
select select "5"
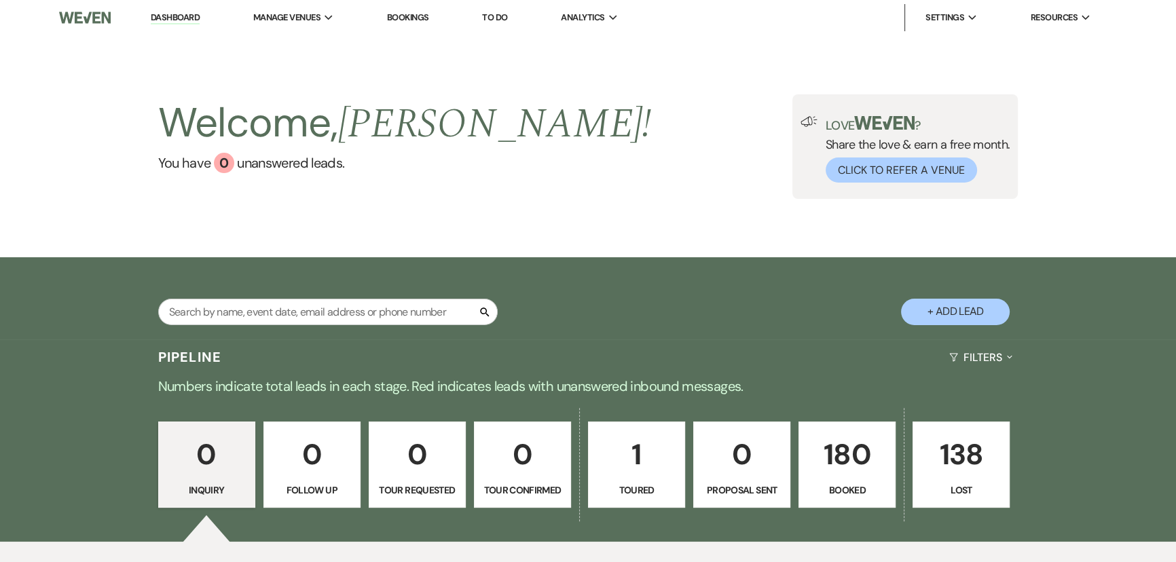
select select "8"
select select "5"
select select "8"
select select "5"
select select "8"
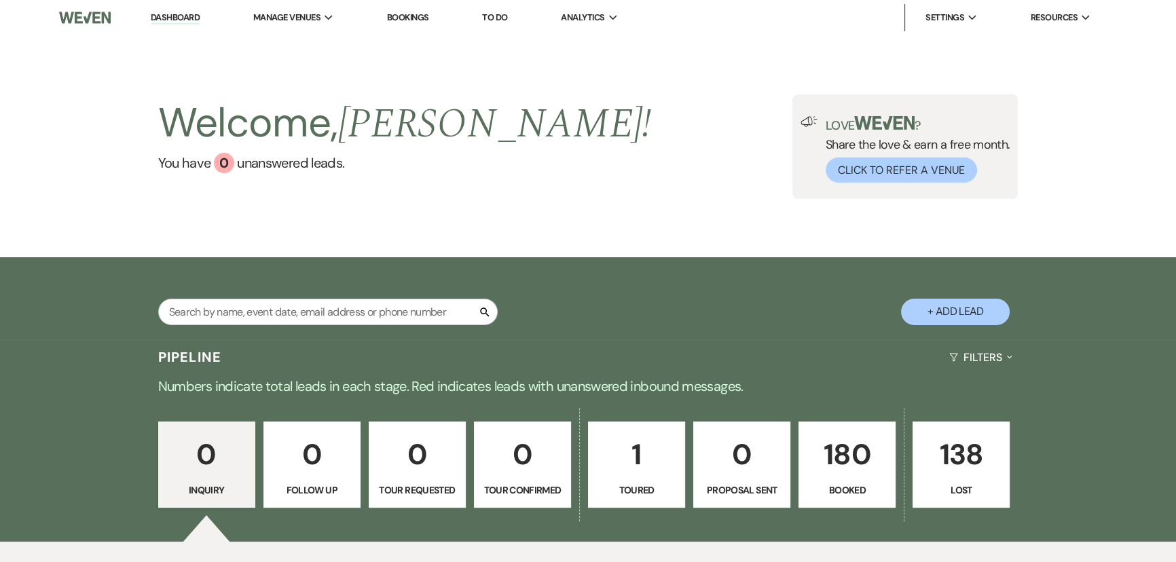
select select "5"
select select "8"
select select "5"
select select "8"
select select "5"
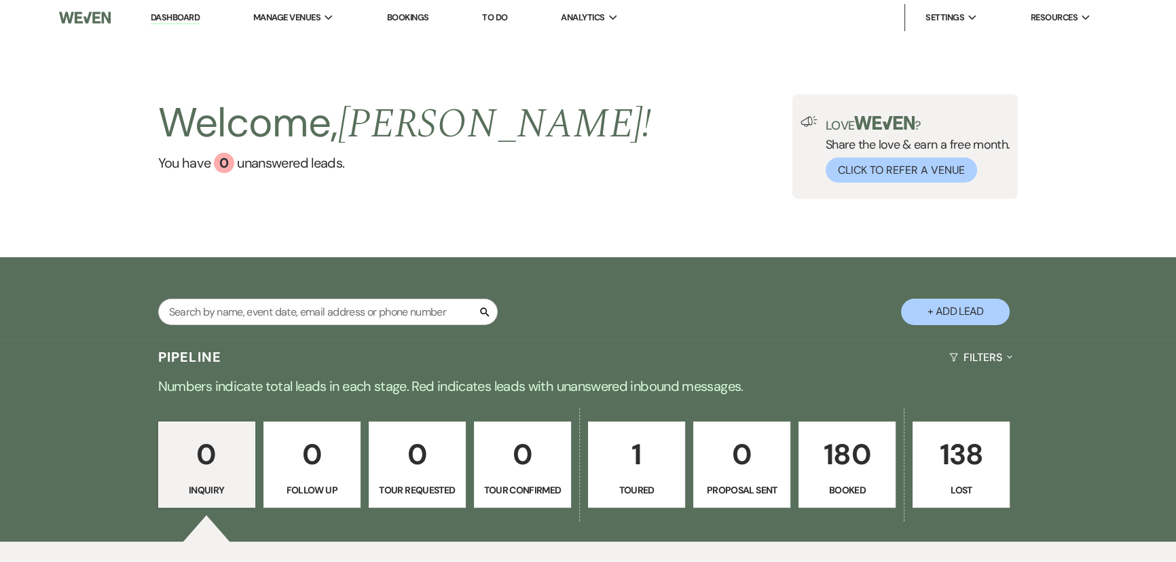
select select "8"
select select "11"
select select "8"
select select "5"
select select "8"
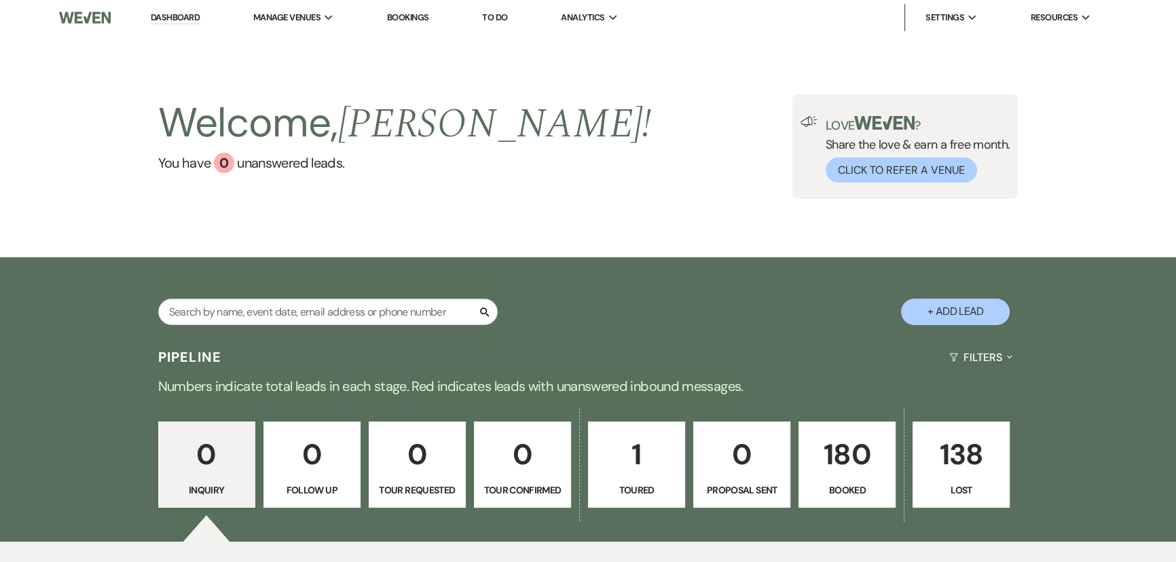
select select "5"
select select "8"
select select "5"
select select "8"
select select "5"
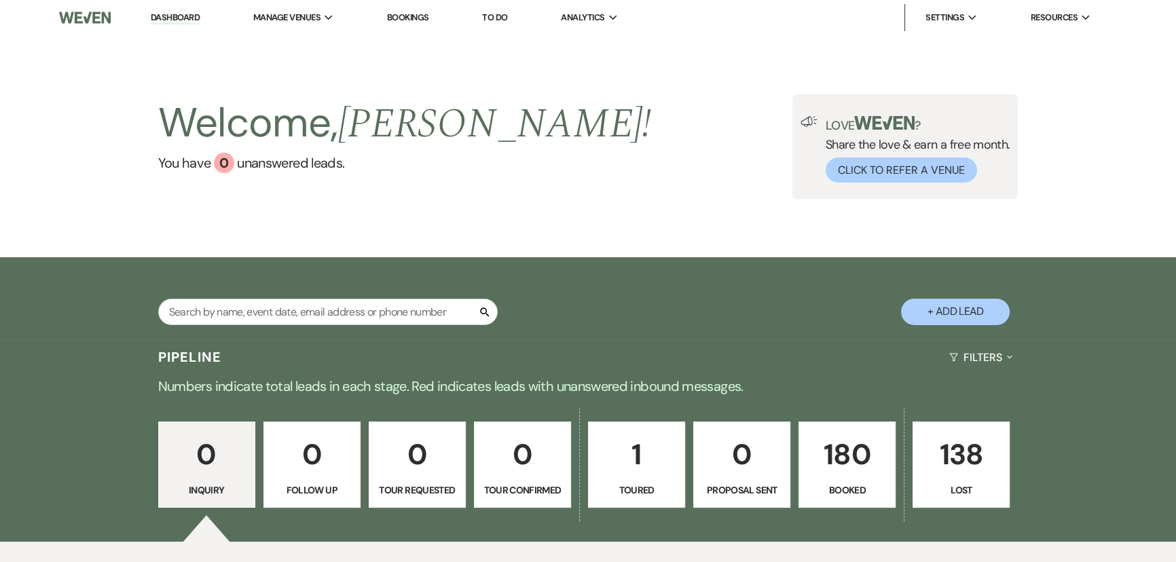
select select "8"
select select "11"
select select "8"
select select "5"
select select "8"
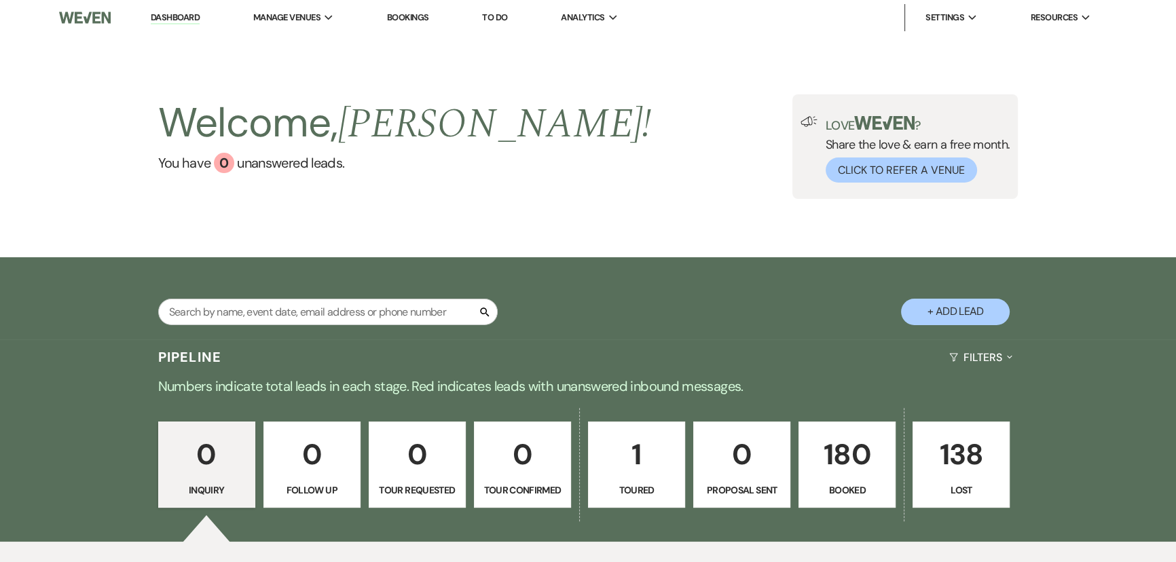
select select "5"
select select "8"
select select "5"
select select "8"
select select "6"
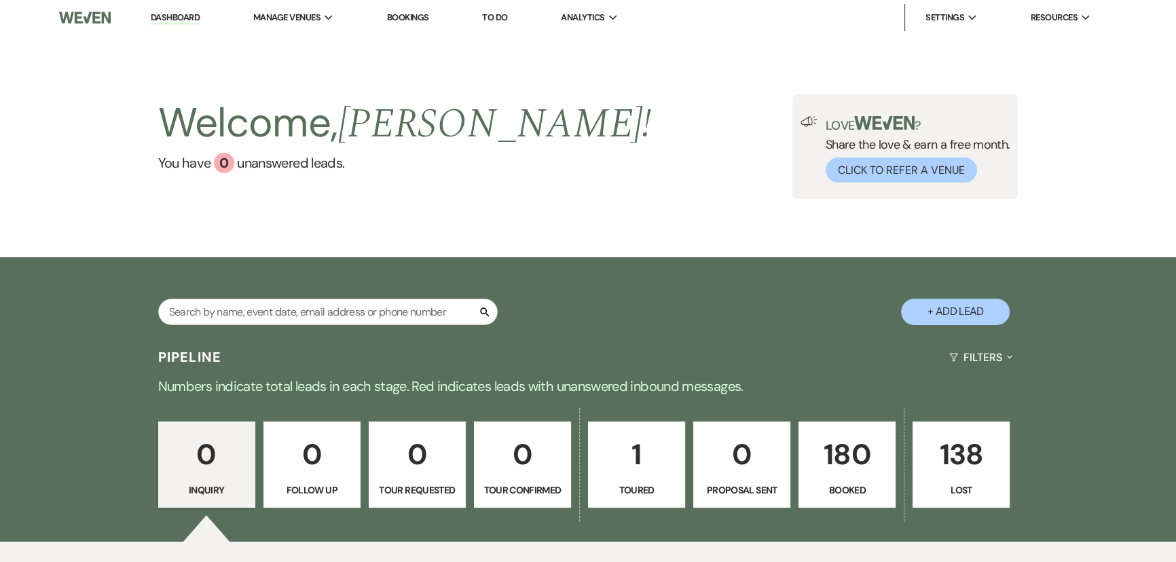
select select "8"
select select "5"
select select "8"
select select "5"
select select "8"
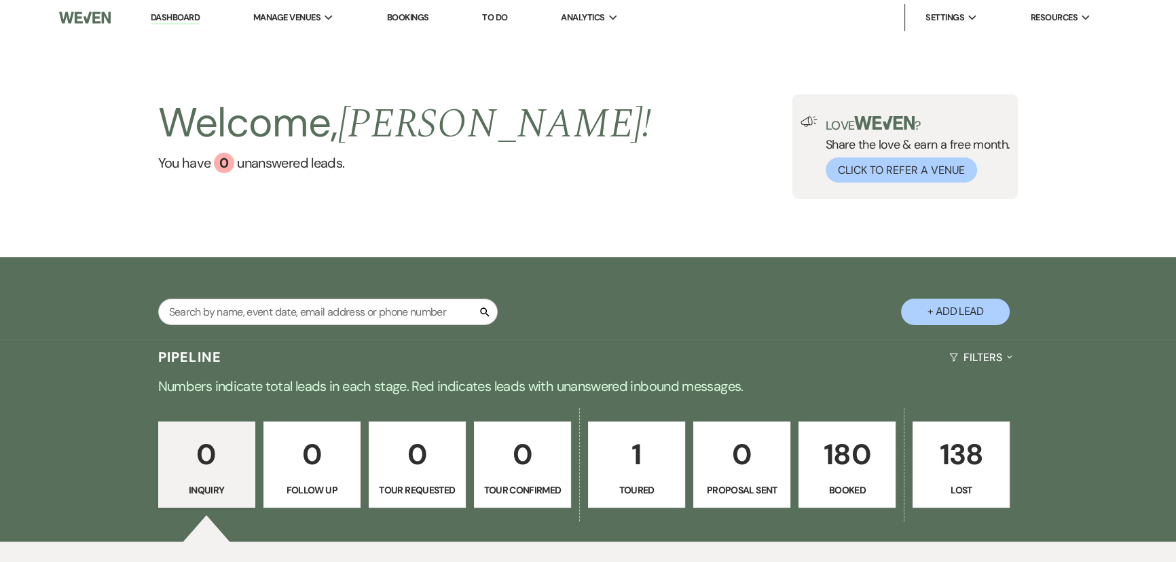
select select "11"
select select "8"
select select "5"
select select "8"
select select "5"
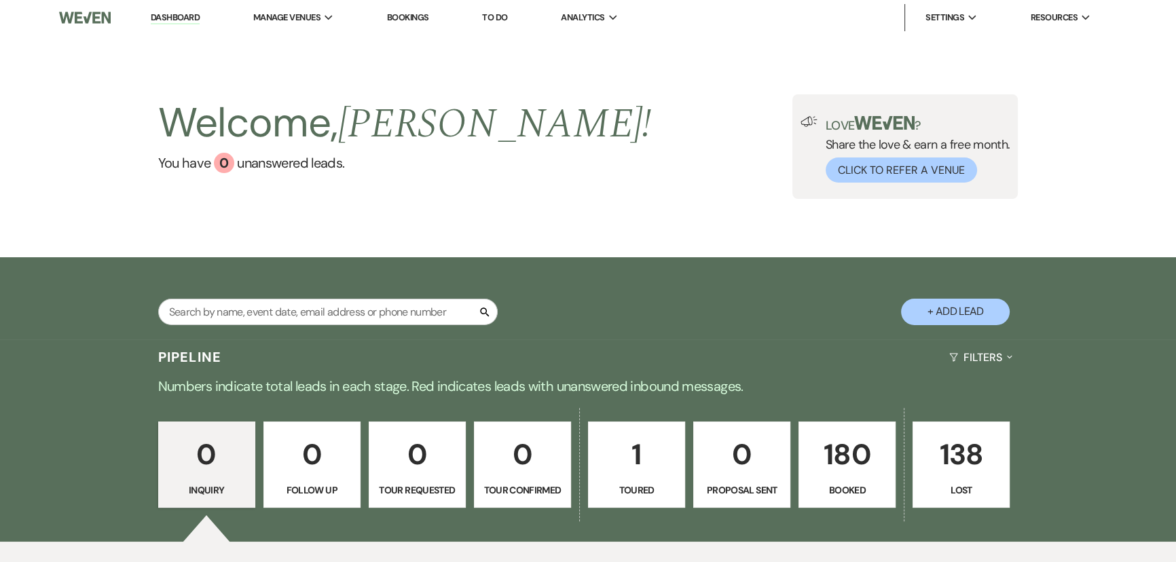
select select "8"
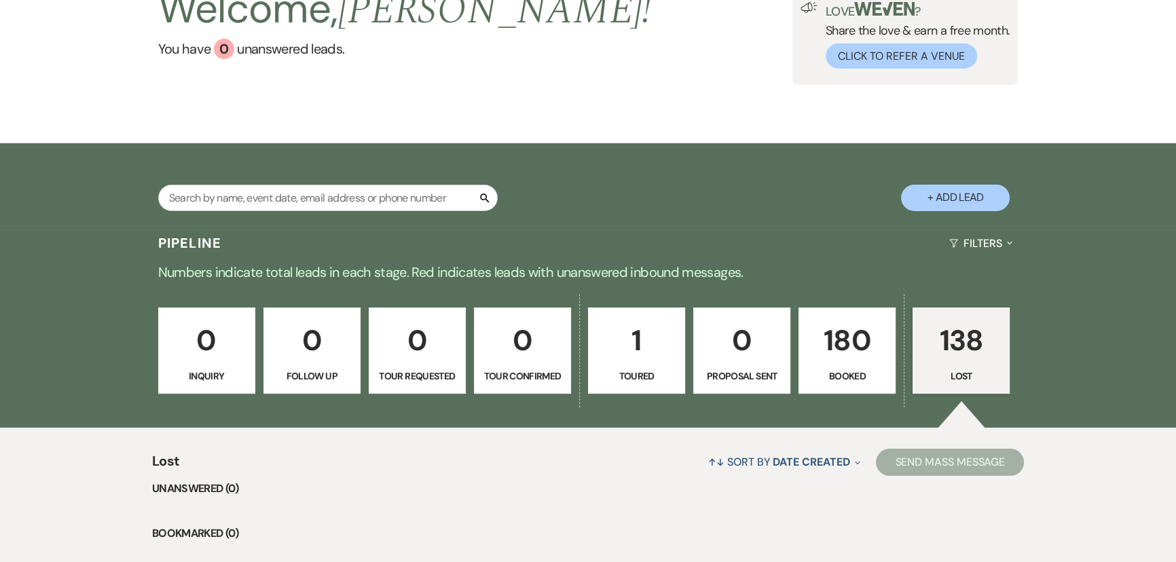
scroll to position [308, 0]
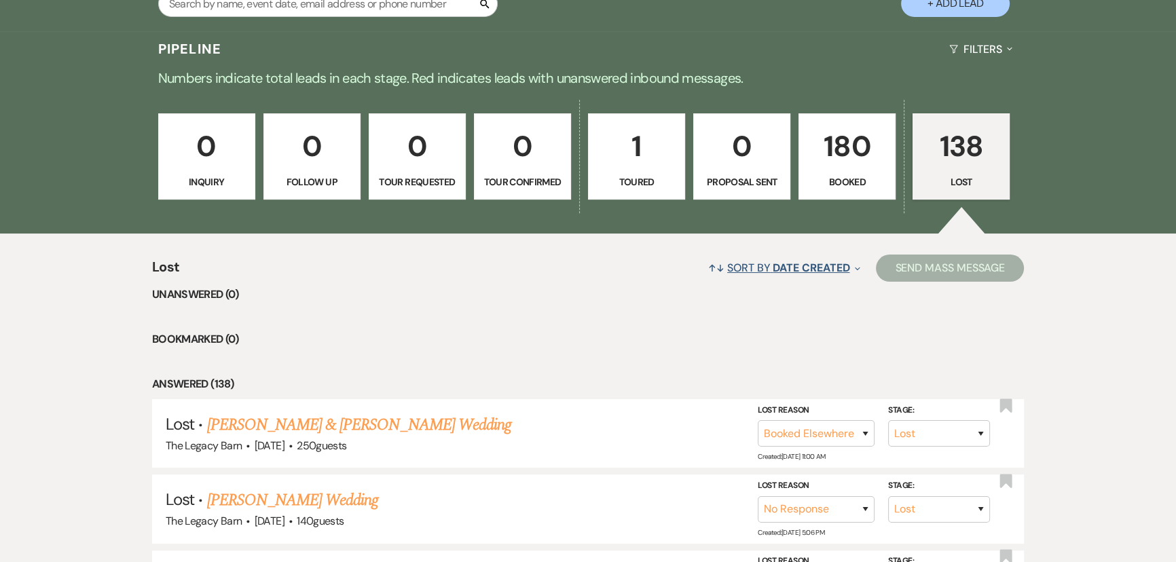
click at [776, 264] on span "Date Created" at bounding box center [811, 268] width 77 height 14
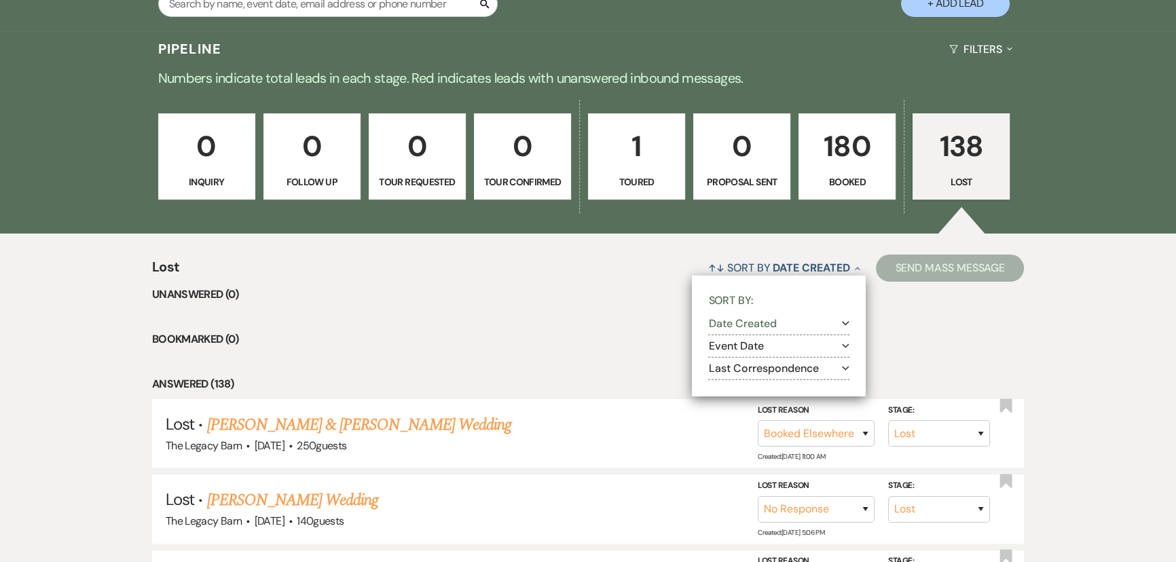
click at [733, 347] on button "Event Date Expand" at bounding box center [778, 346] width 141 height 11
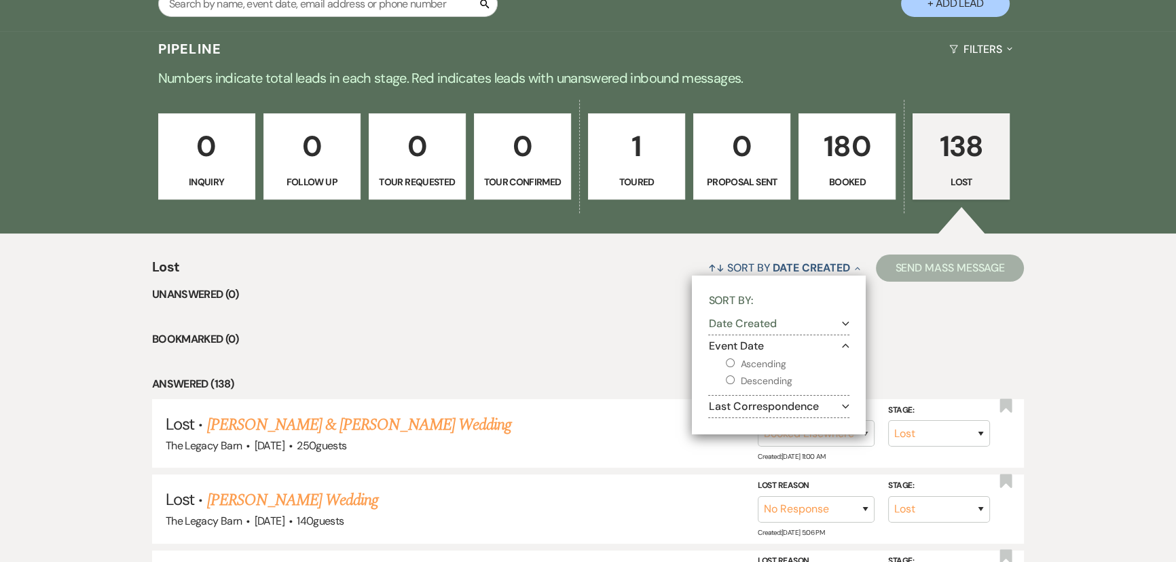
click at [729, 381] on input "Descending" at bounding box center [730, 380] width 9 height 9
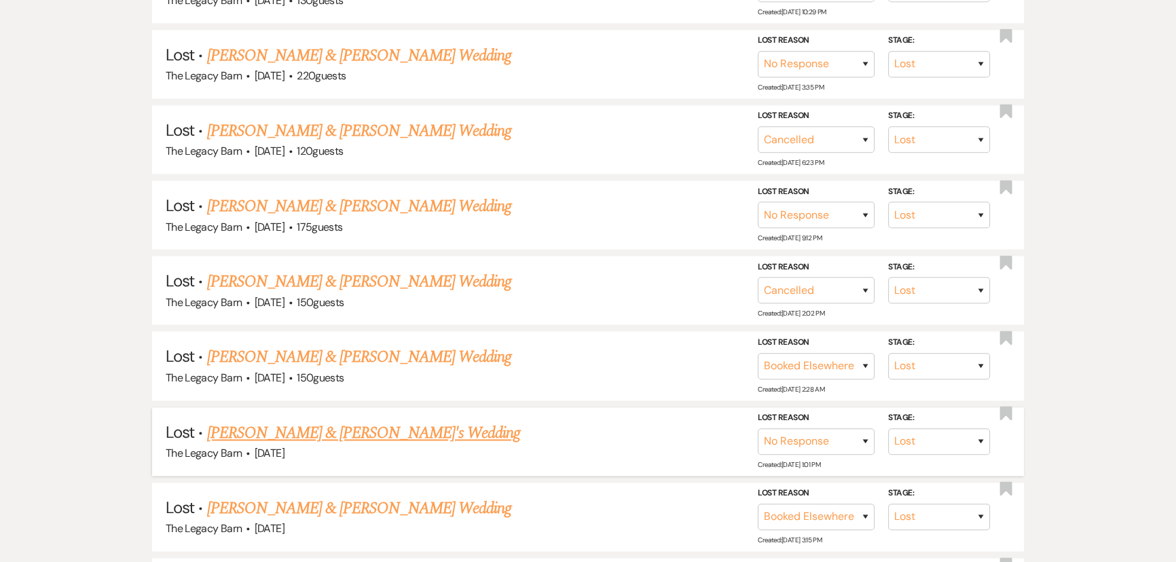
scroll to position [2099, 0]
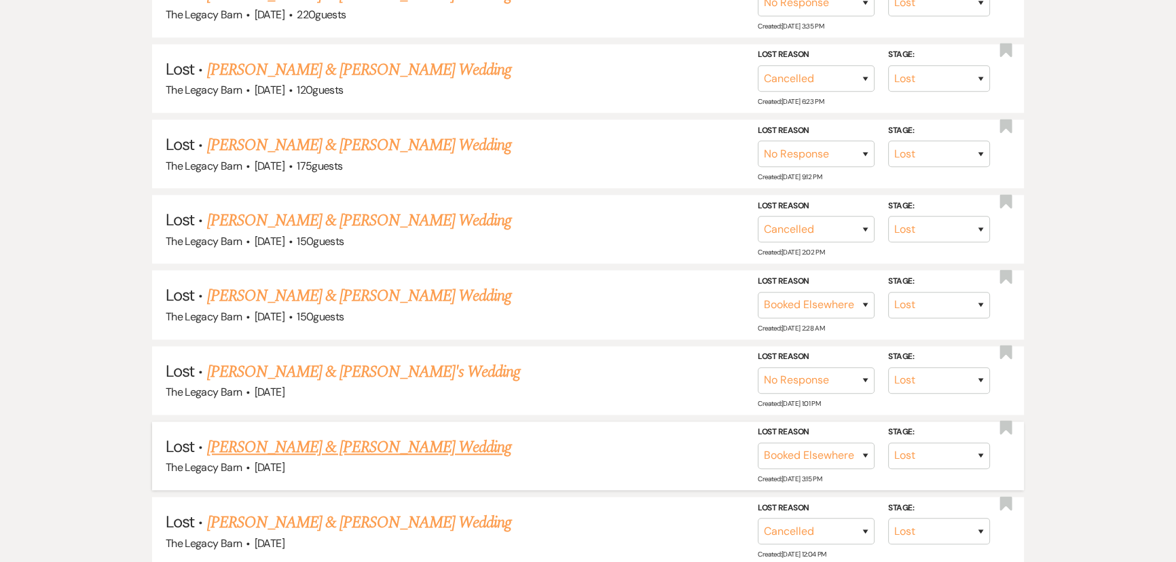
click at [240, 435] on link "[PERSON_NAME] & [PERSON_NAME] Wedding" at bounding box center [358, 447] width 304 height 24
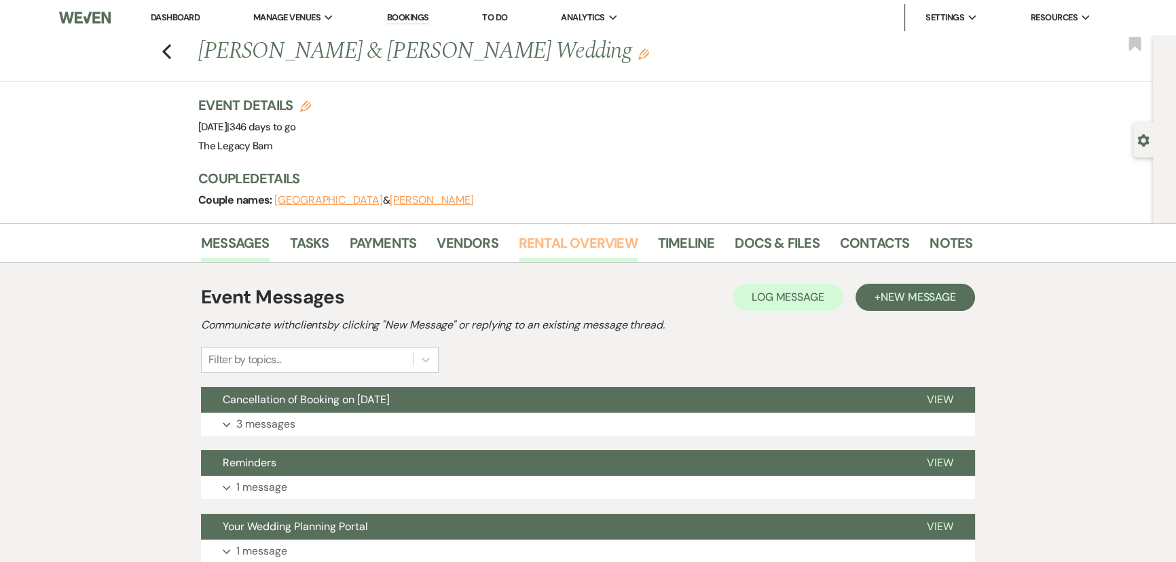
click at [555, 240] on link "Rental Overview" at bounding box center [578, 247] width 119 height 30
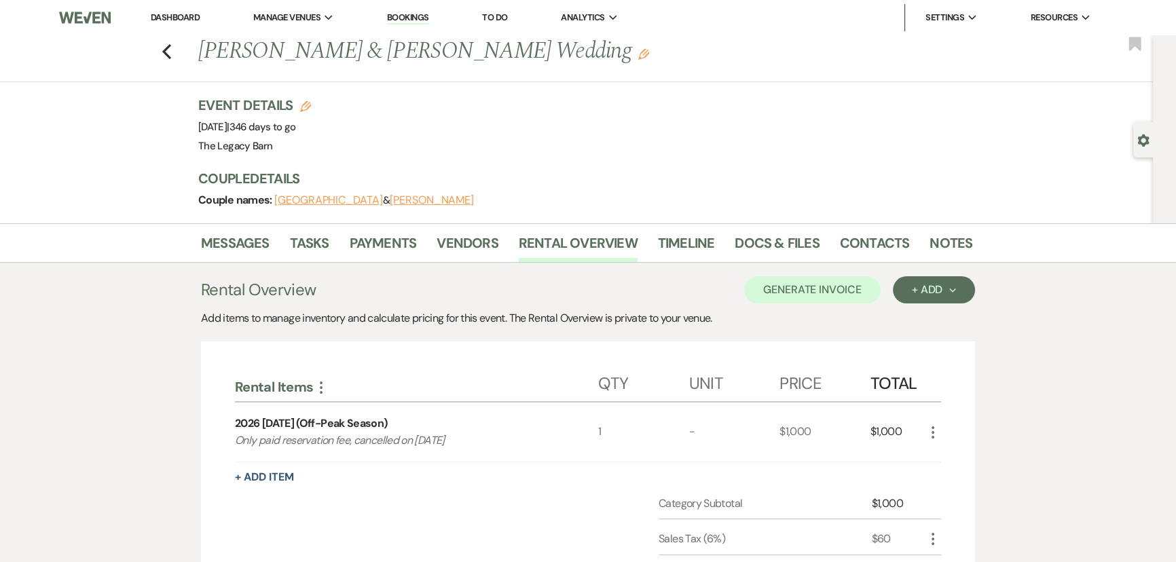
click at [164, 18] on link "Dashboard" at bounding box center [175, 18] width 49 height 12
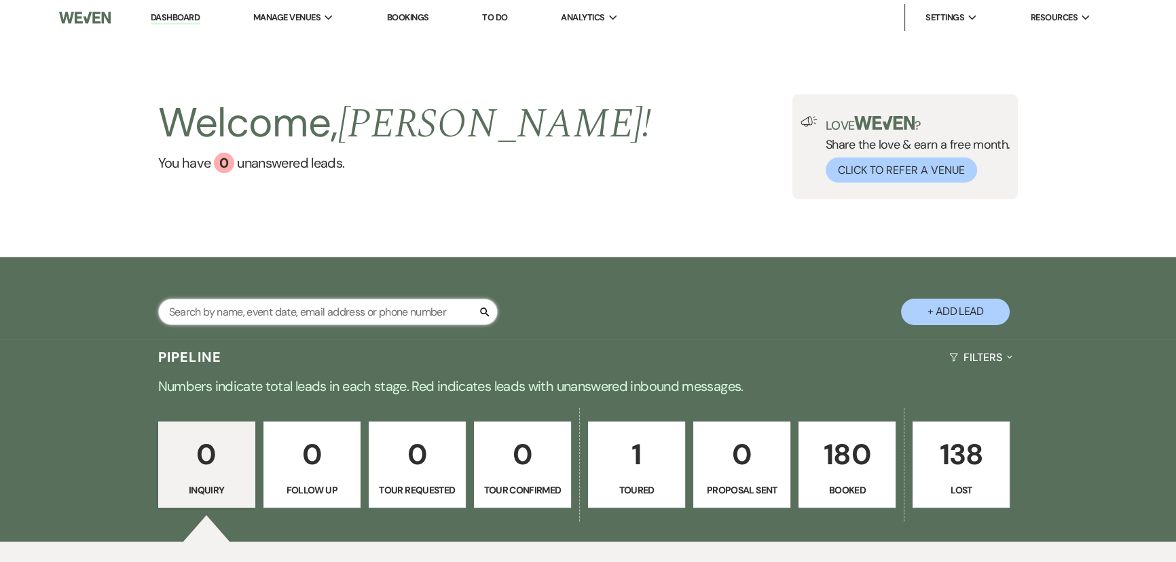
drag, startPoint x: 201, startPoint y: 310, endPoint x: 196, endPoint y: 305, distance: 7.2
click at [196, 305] on input "text" at bounding box center [328, 312] width 340 height 26
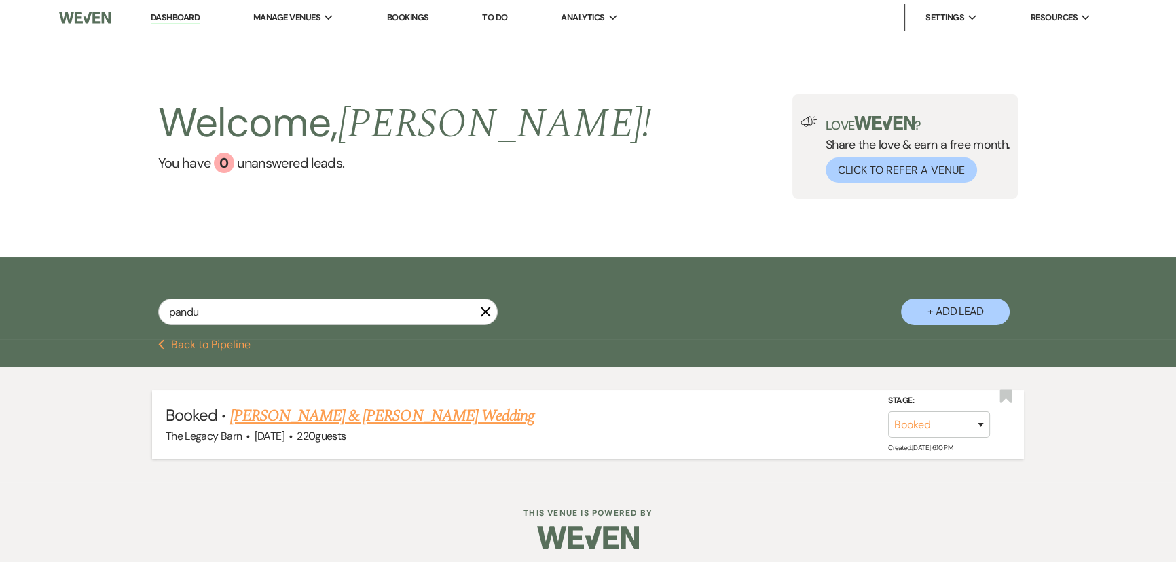
click at [255, 416] on link "[PERSON_NAME] & [PERSON_NAME] Wedding" at bounding box center [382, 416] width 304 height 24
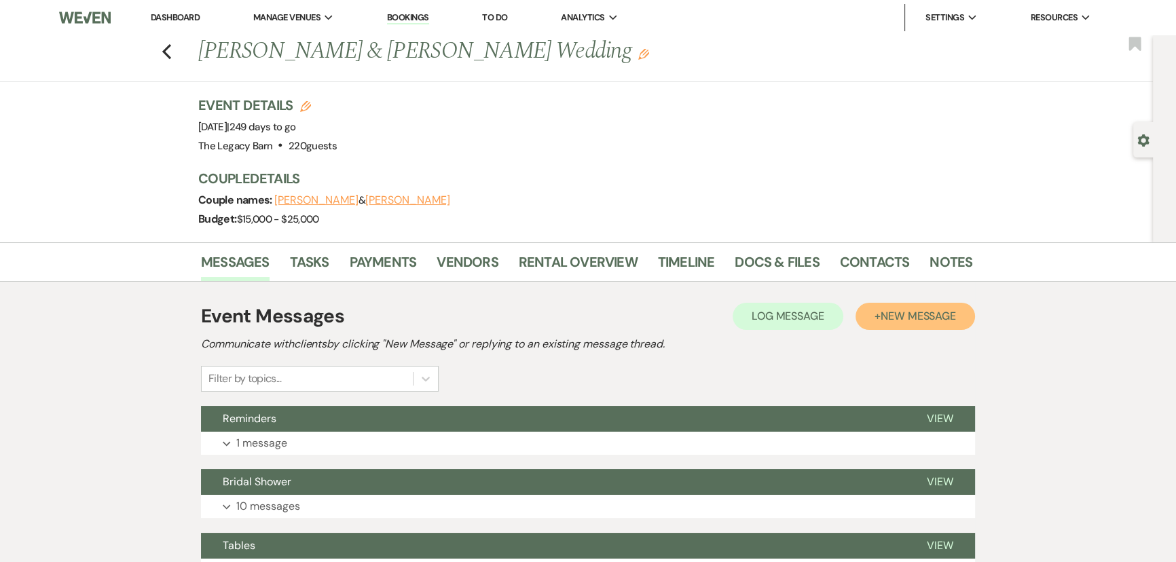
click at [897, 315] on span "New Message" at bounding box center [918, 316] width 75 height 14
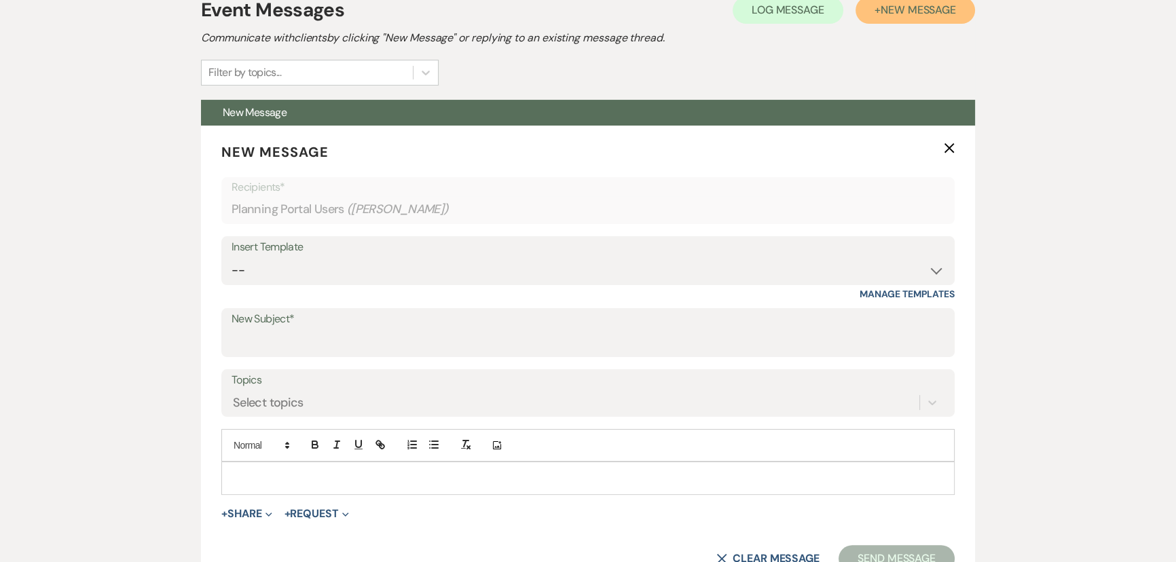
scroll to position [308, 0]
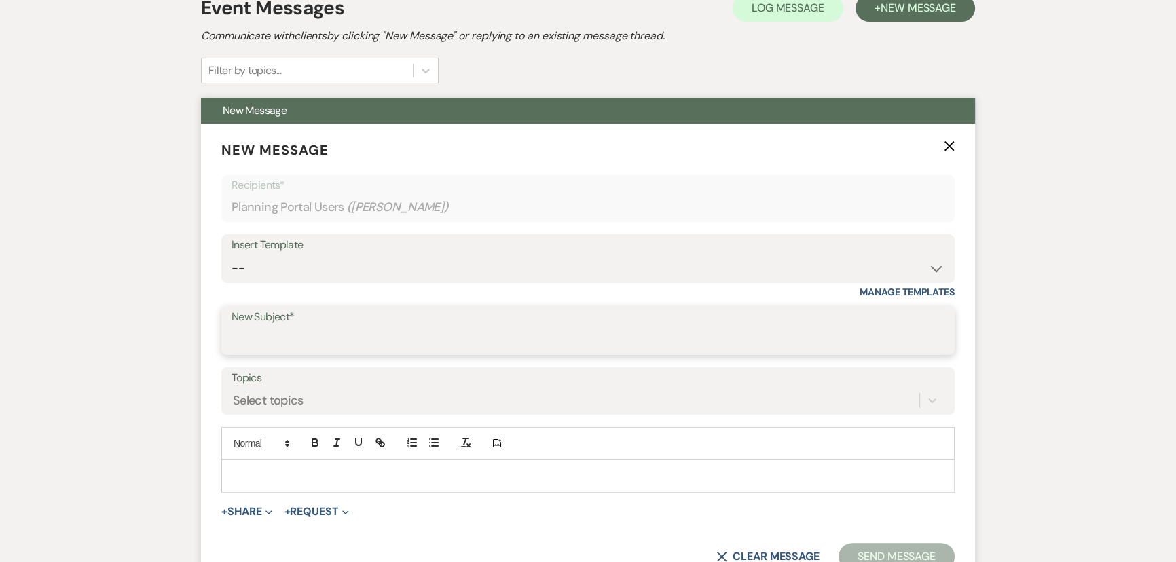
click at [247, 340] on input "New Subject*" at bounding box center [588, 340] width 713 height 26
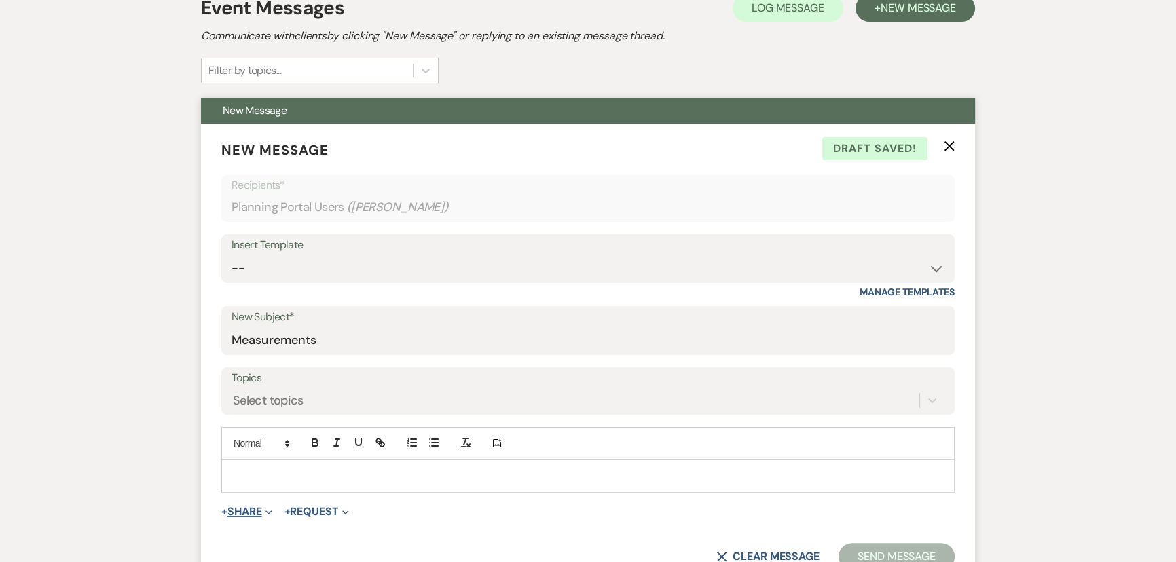
click at [251, 513] on button "+ Share Expand" at bounding box center [246, 512] width 51 height 11
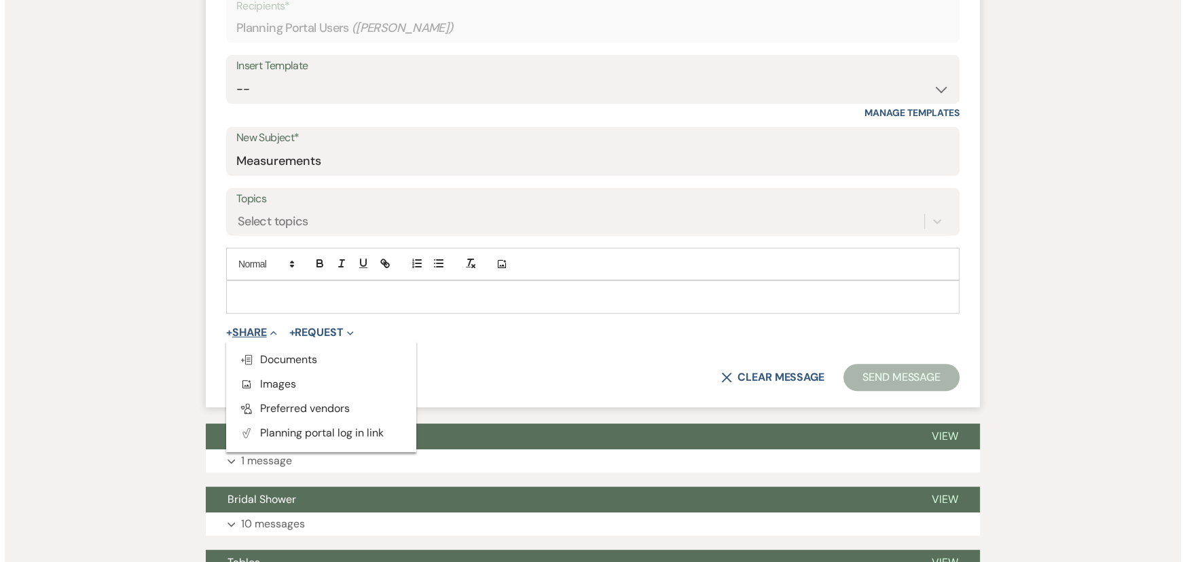
scroll to position [494, 0]
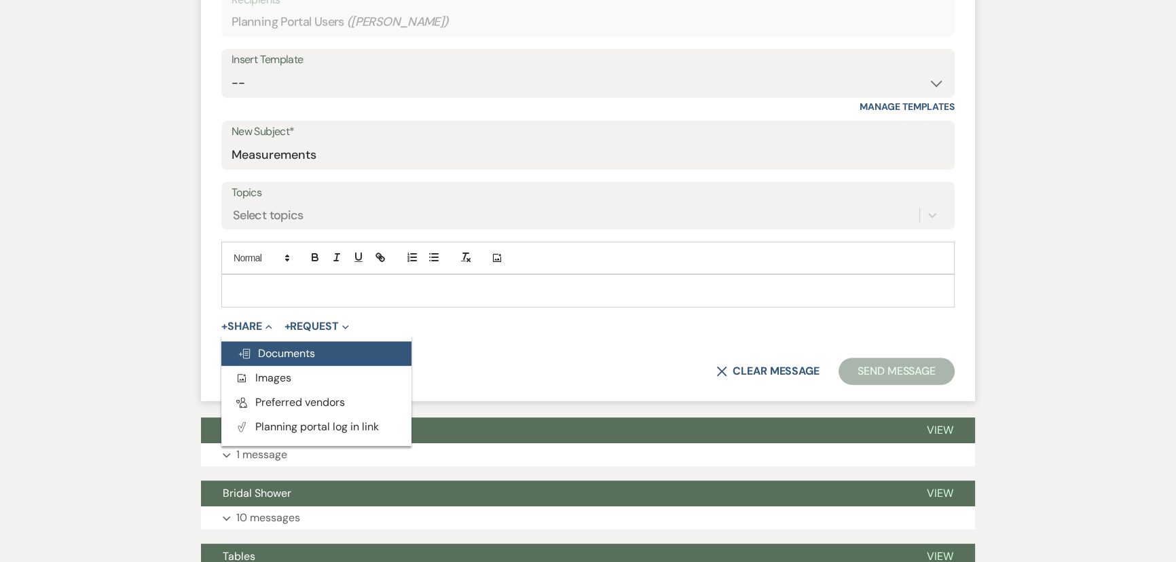
click at [266, 352] on span "Doc Upload Documents" at bounding box center [276, 353] width 77 height 14
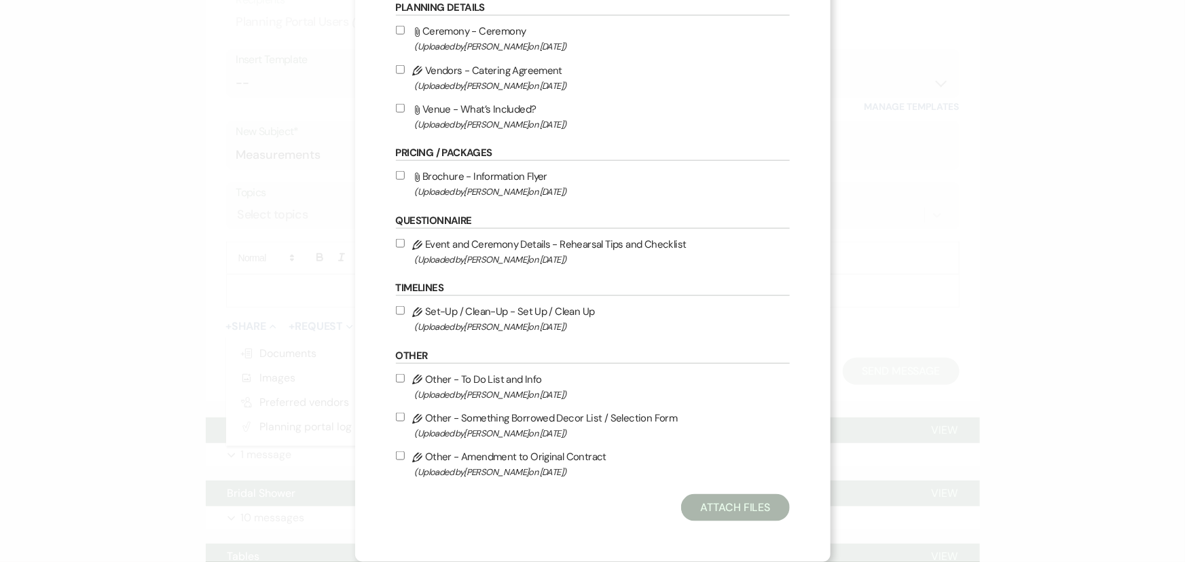
scroll to position [741, 0]
click at [396, 377] on input "Pencil Other - To Do List and Info (Uploaded by [PERSON_NAME] on [DATE] )" at bounding box center [400, 378] width 9 height 9
click at [746, 510] on button "Attach Files" at bounding box center [735, 507] width 108 height 27
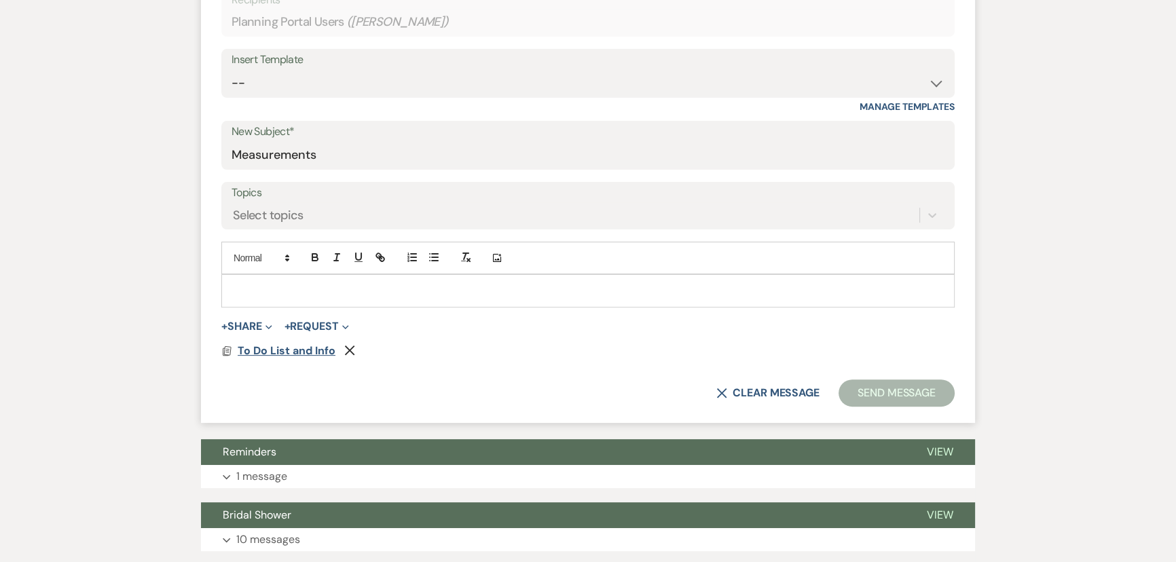
click at [278, 353] on span "To Do List and Info" at bounding box center [287, 351] width 98 height 14
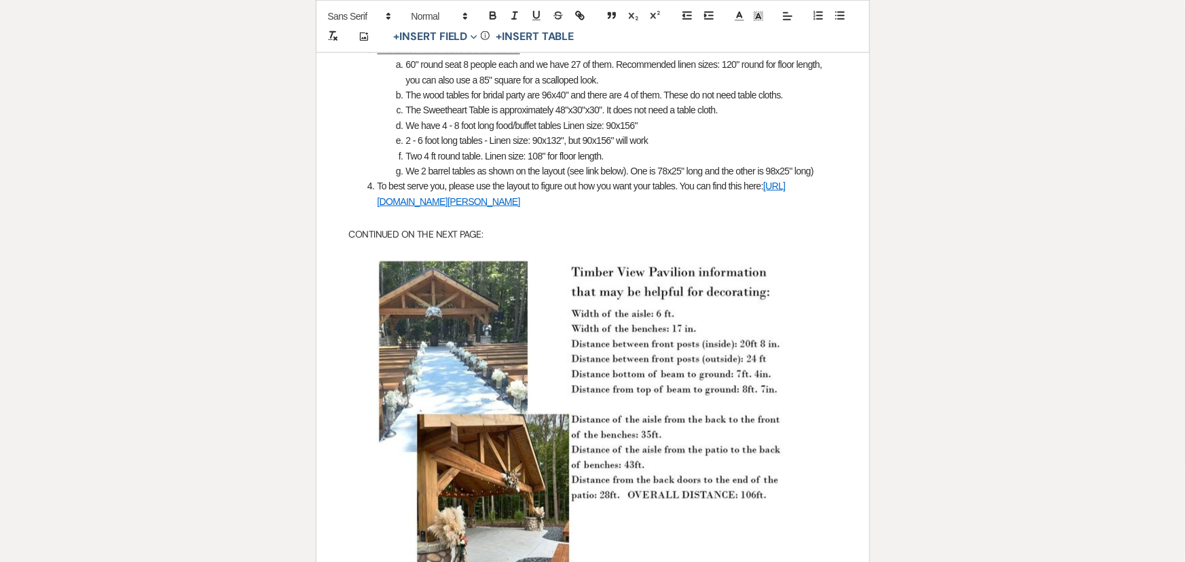
scroll to position [740, 0]
click at [644, 363] on img "﻿ ﻿" at bounding box center [580, 532] width 407 height 543
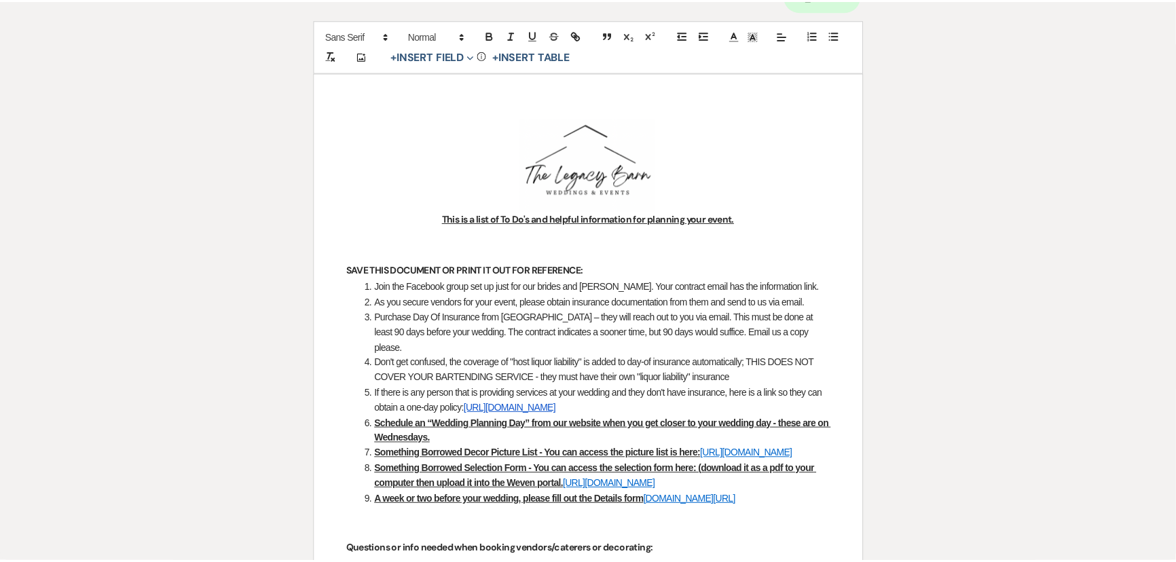
scroll to position [0, 0]
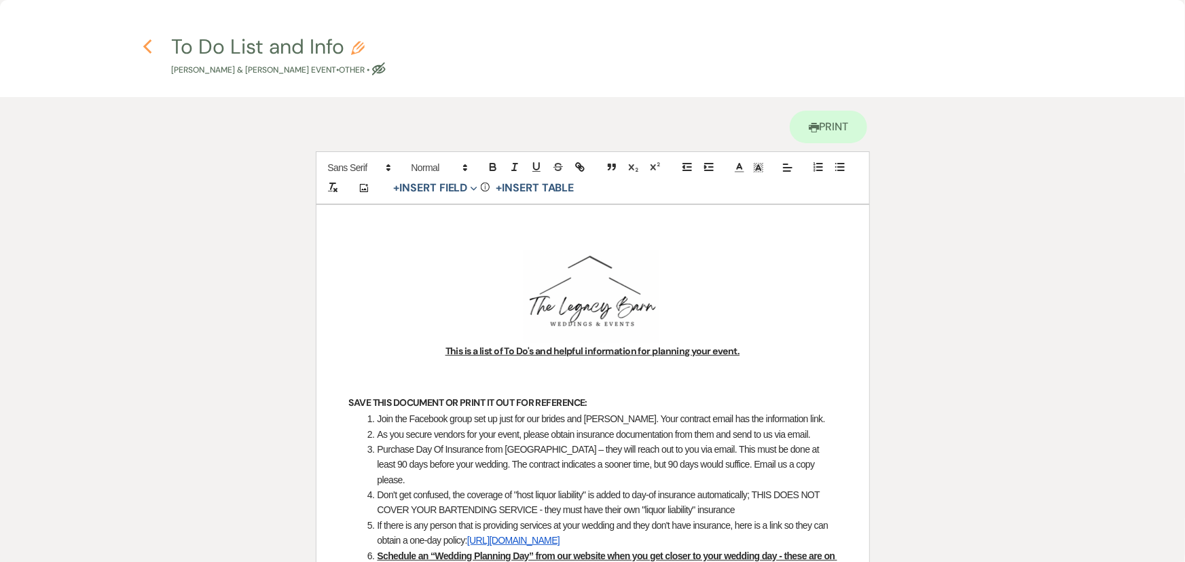
click at [145, 48] on use "button" at bounding box center [147, 46] width 9 height 15
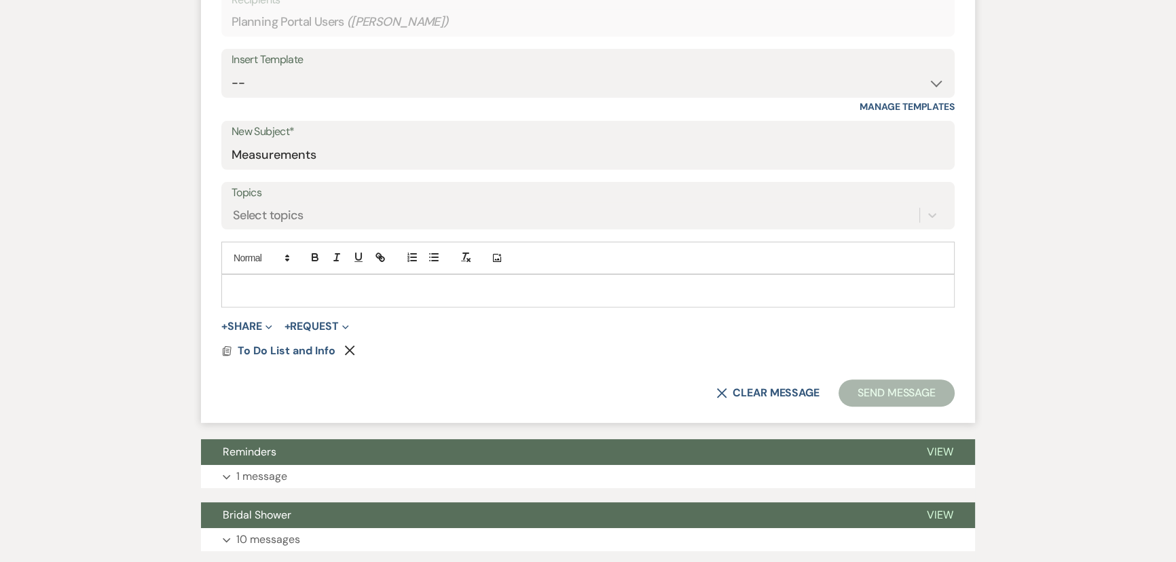
click at [242, 288] on p at bounding box center [588, 290] width 712 height 15
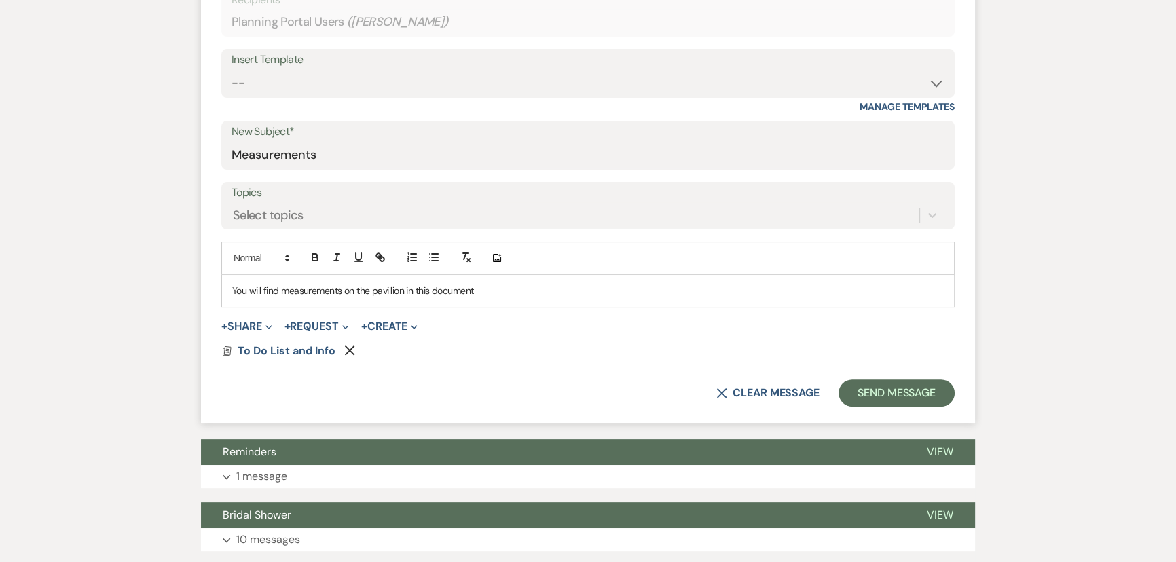
click at [384, 290] on p "You will find measurements on the pavillion in this document" at bounding box center [588, 290] width 712 height 15
click at [846, 388] on button "Send Message" at bounding box center [897, 393] width 116 height 27
